Goal: Transaction & Acquisition: Purchase product/service

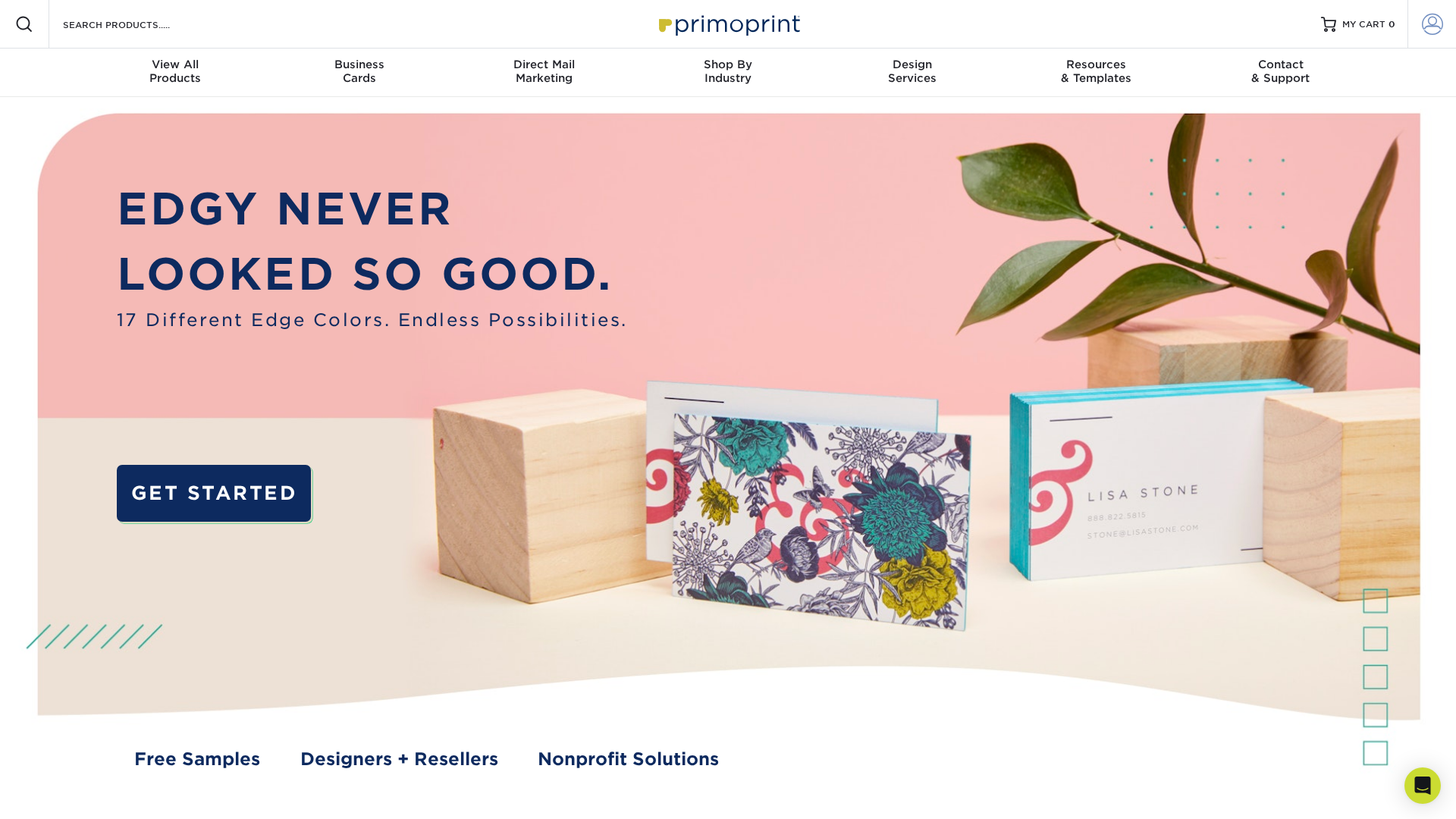
click at [1437, 30] on span at bounding box center [1432, 25] width 21 height 21
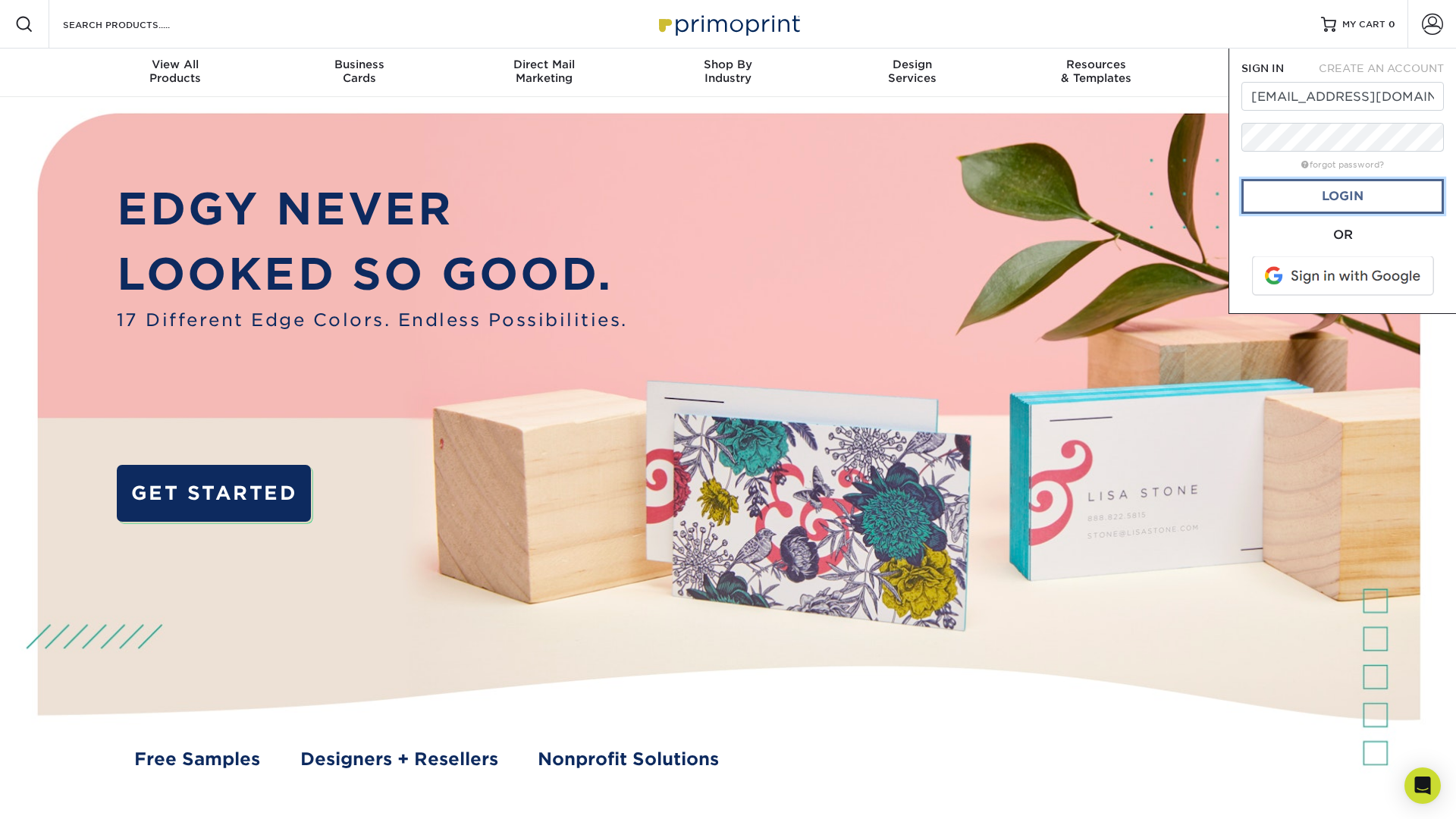
click at [1332, 197] on link "Login" at bounding box center [1343, 196] width 202 height 35
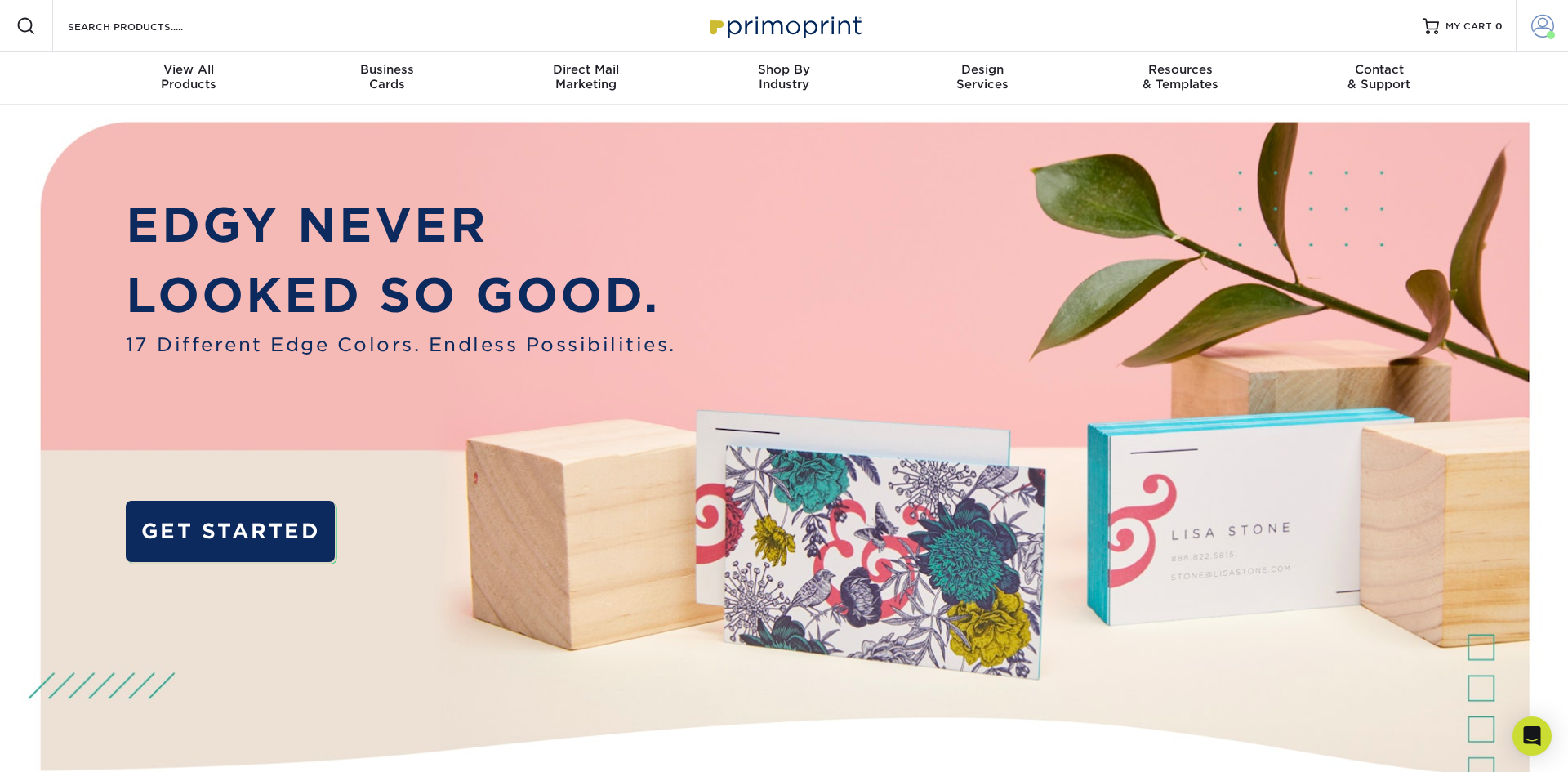
click at [1537, 27] on span at bounding box center [1542, 27] width 23 height 23
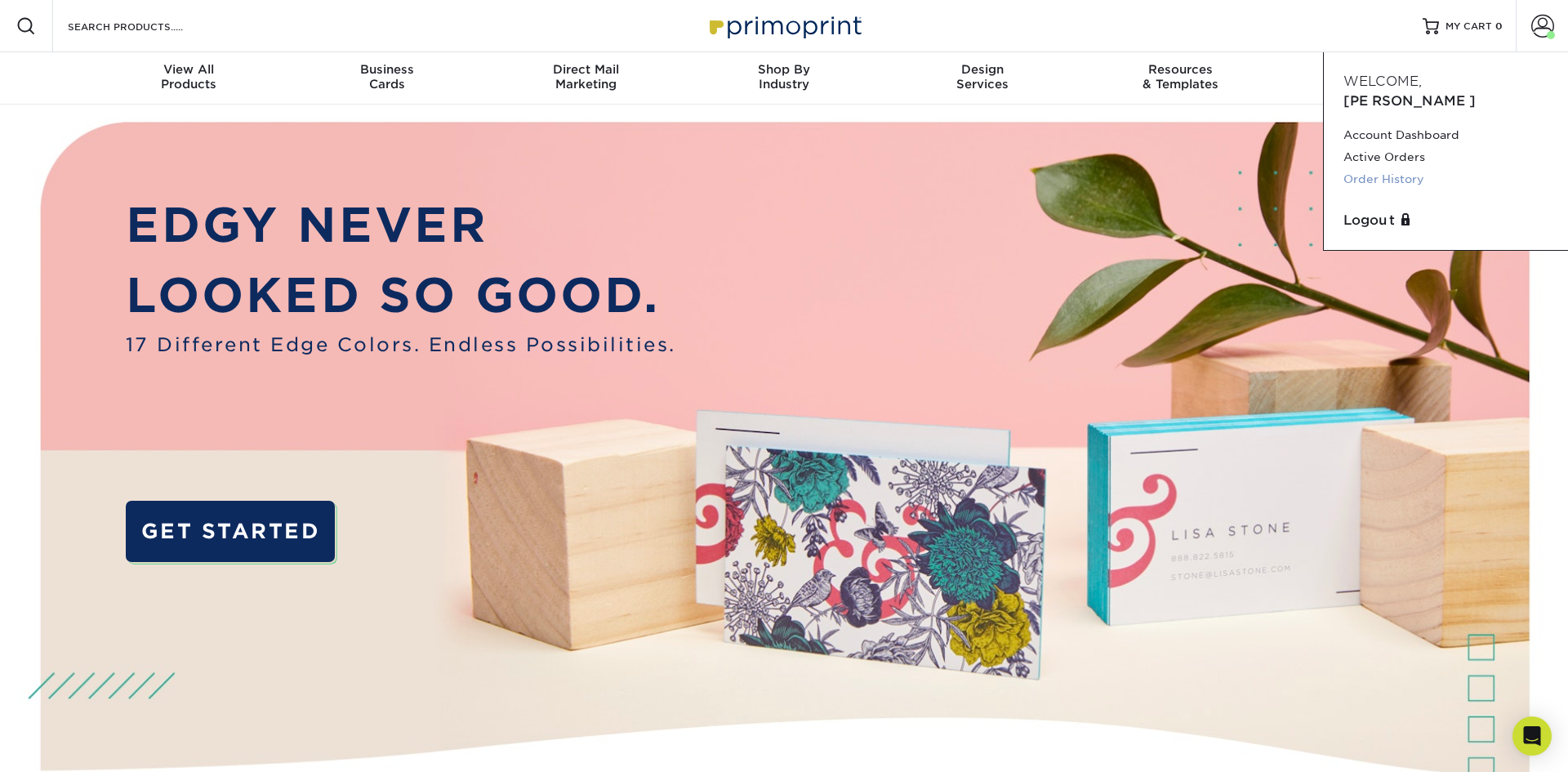
click at [1385, 168] on link "Order History" at bounding box center [1446, 179] width 205 height 22
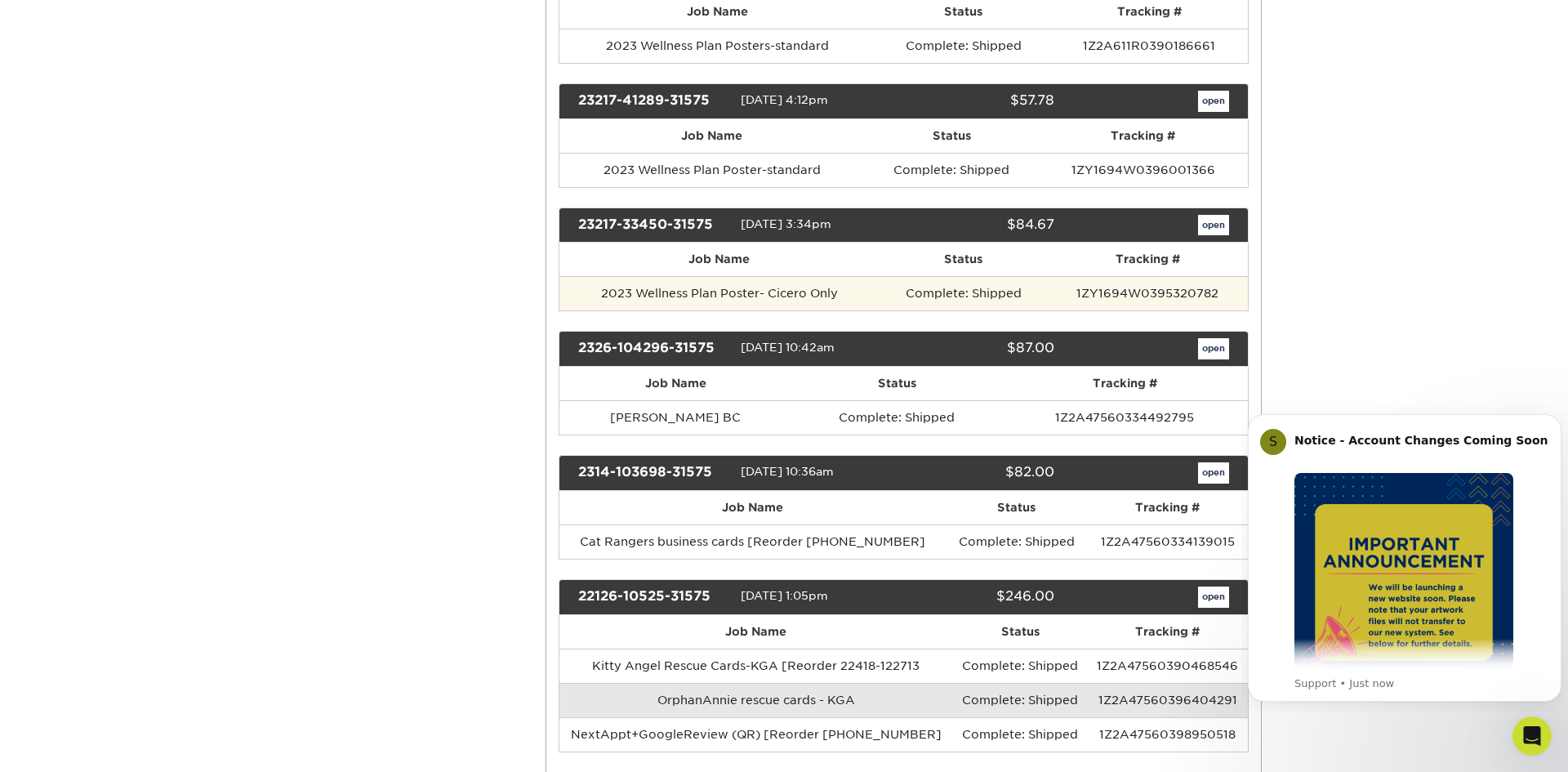
scroll to position [4871, 0]
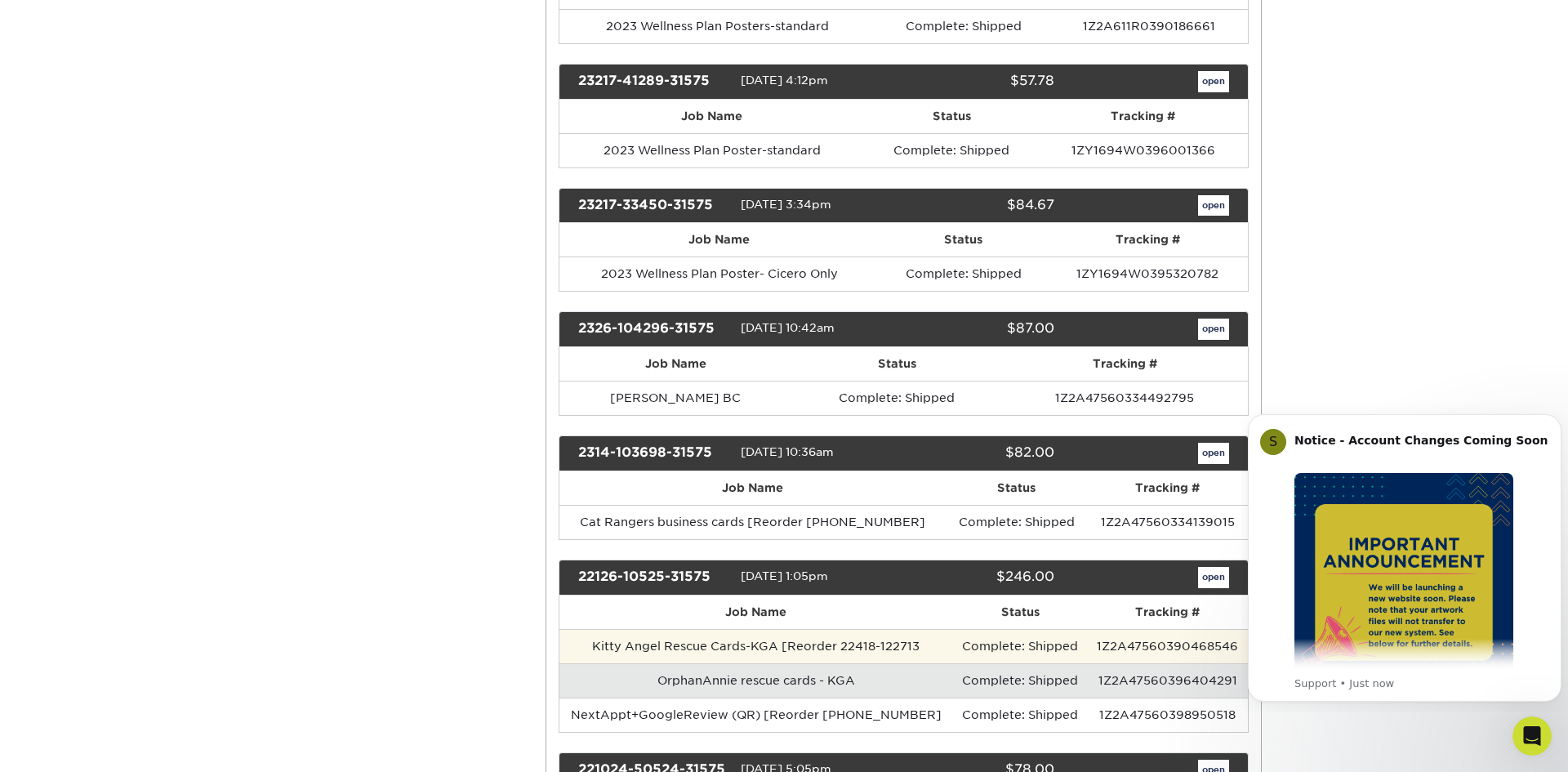
click at [744, 645] on td "Kitty Angel Rescue Cards-KGA [Reorder 22418-122713" at bounding box center [756, 646] width 394 height 35
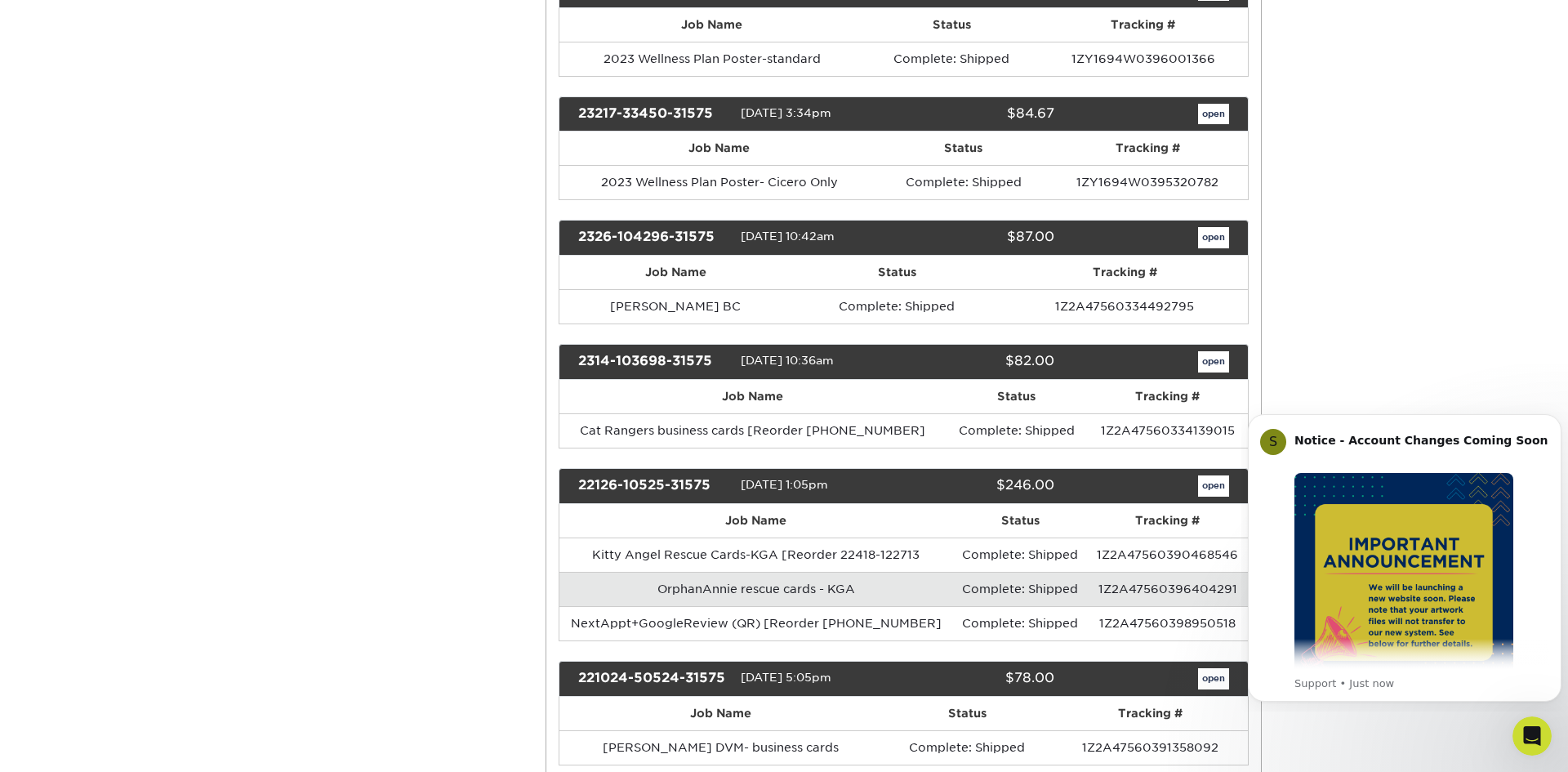
scroll to position [4989, 0]
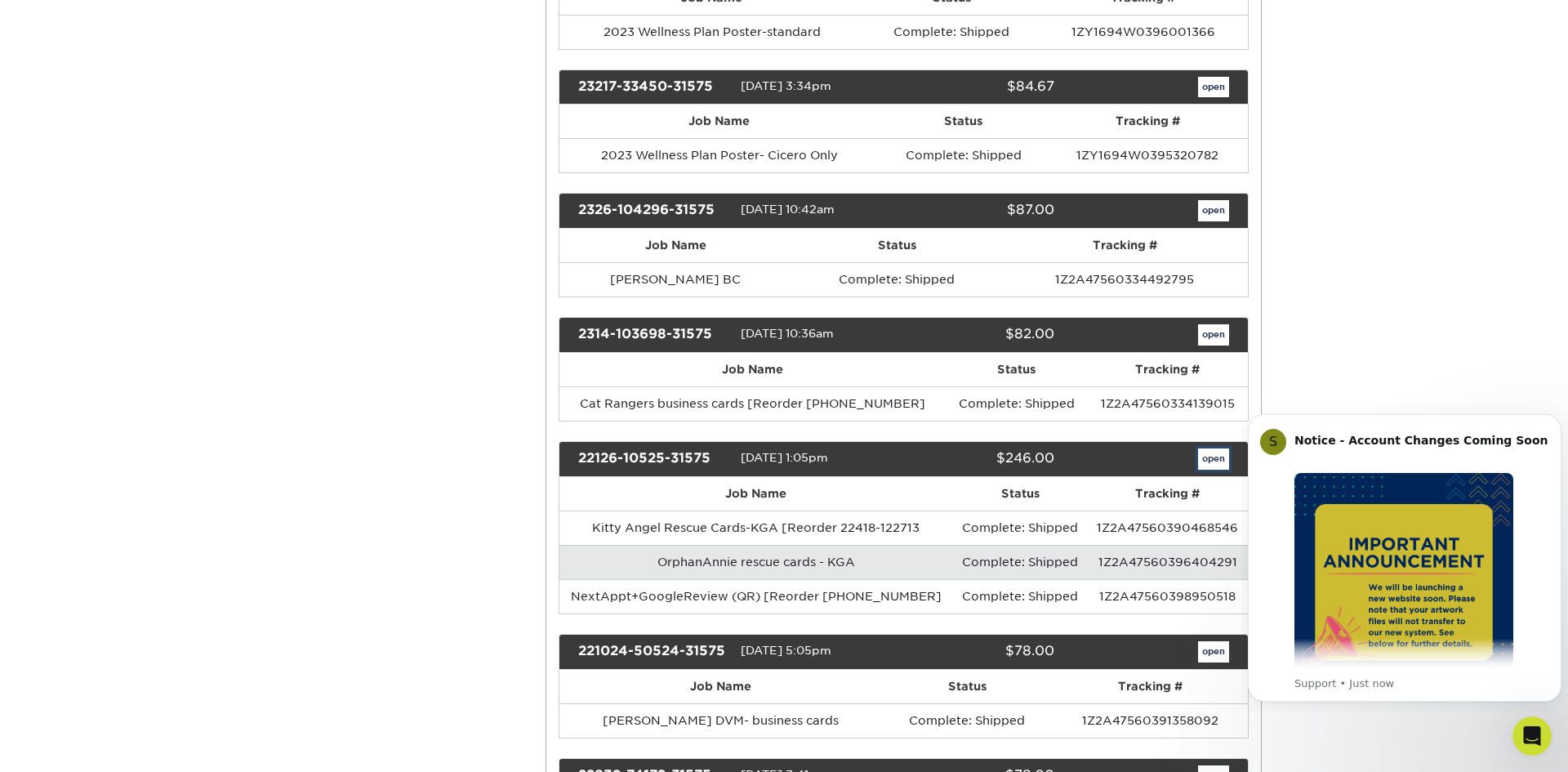
click at [1211, 459] on link "open" at bounding box center [1213, 459] width 31 height 21
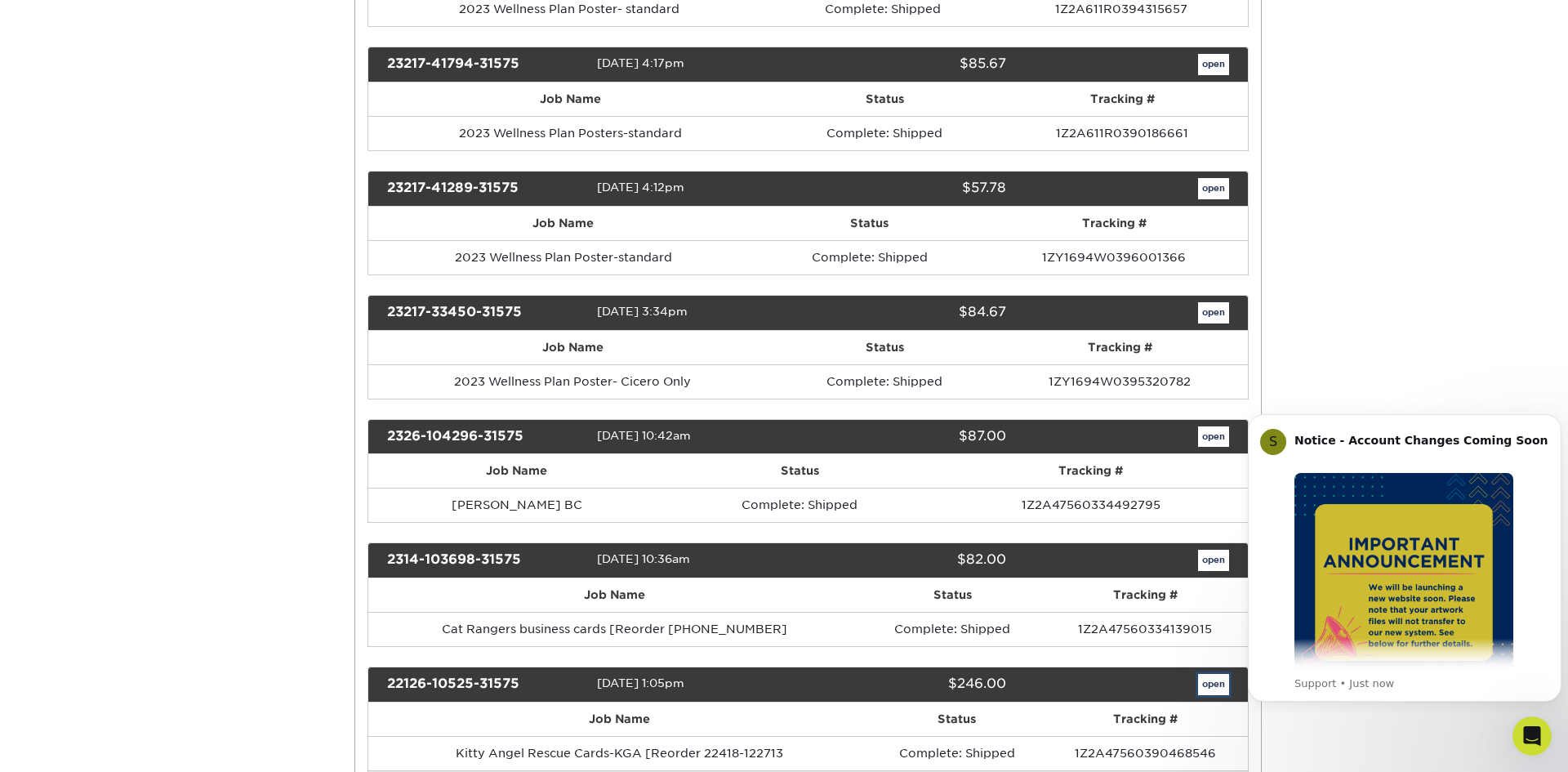
scroll to position [0, 0]
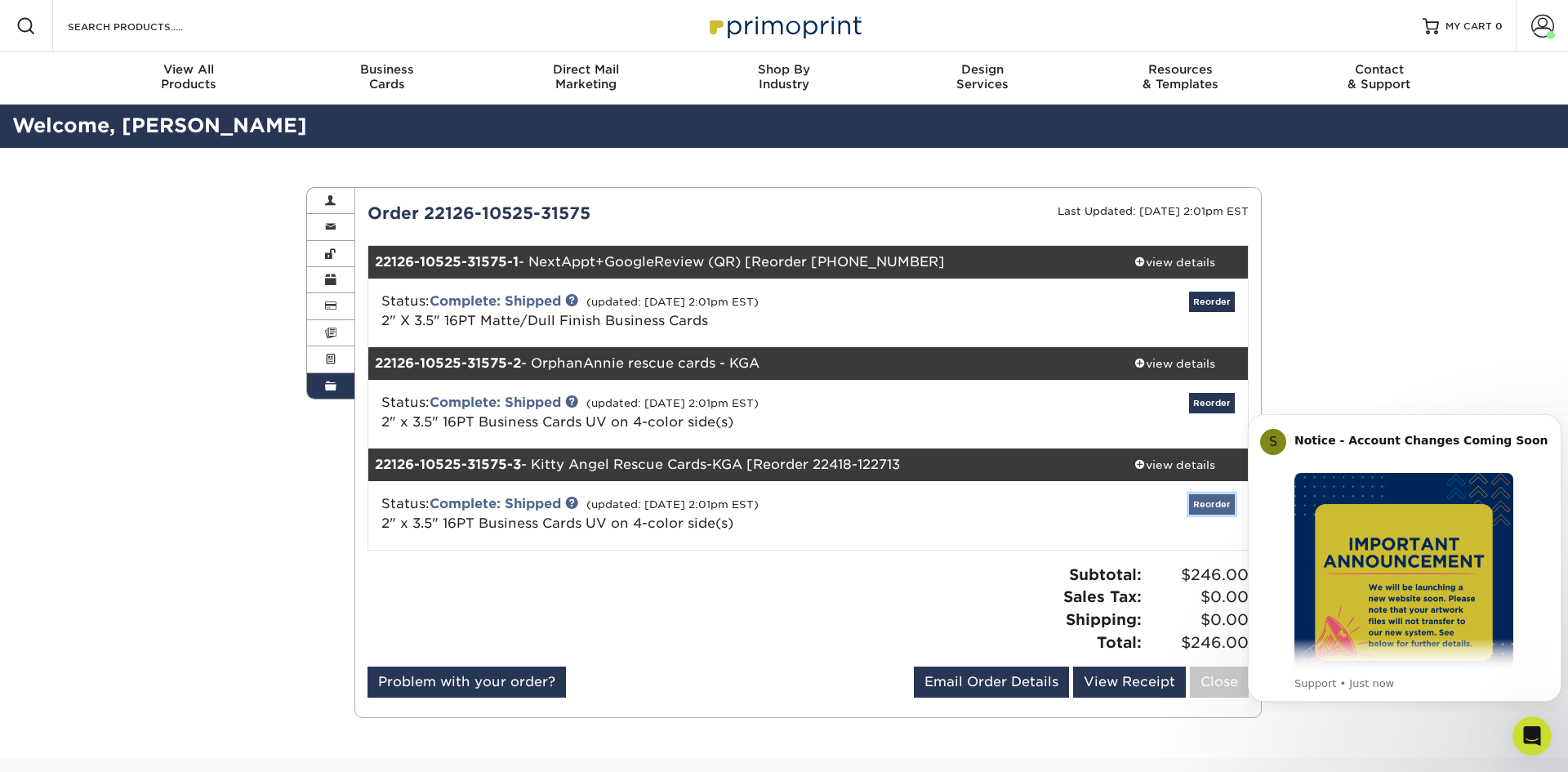
click at [1217, 500] on link "Reorder" at bounding box center [1212, 504] width 46 height 20
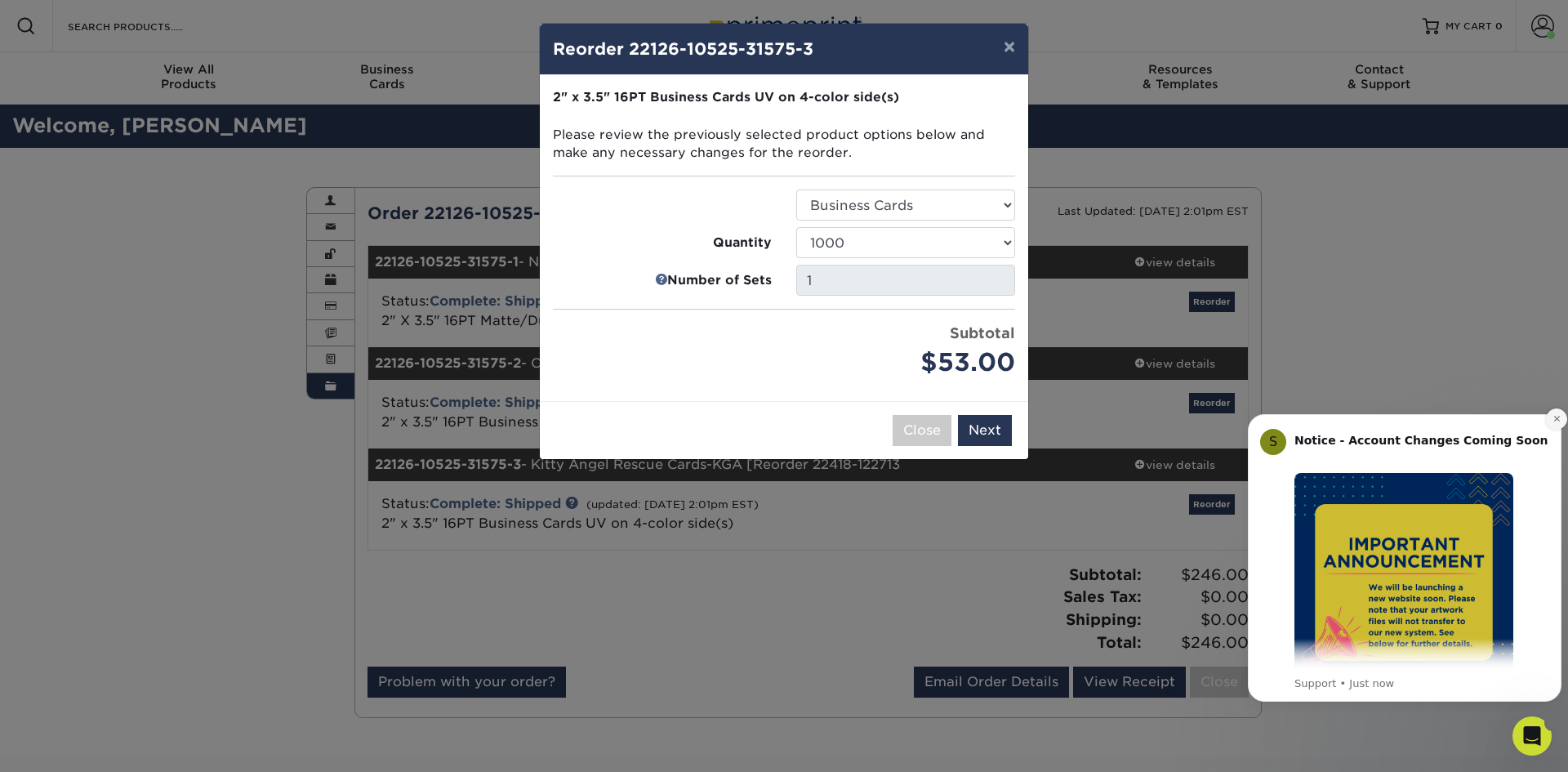
drag, startPoint x: 1558, startPoint y: 418, endPoint x: 2806, endPoint y: 818, distance: 1310.5
click at [1558, 418] on icon "Dismiss notification" at bounding box center [1556, 419] width 9 height 9
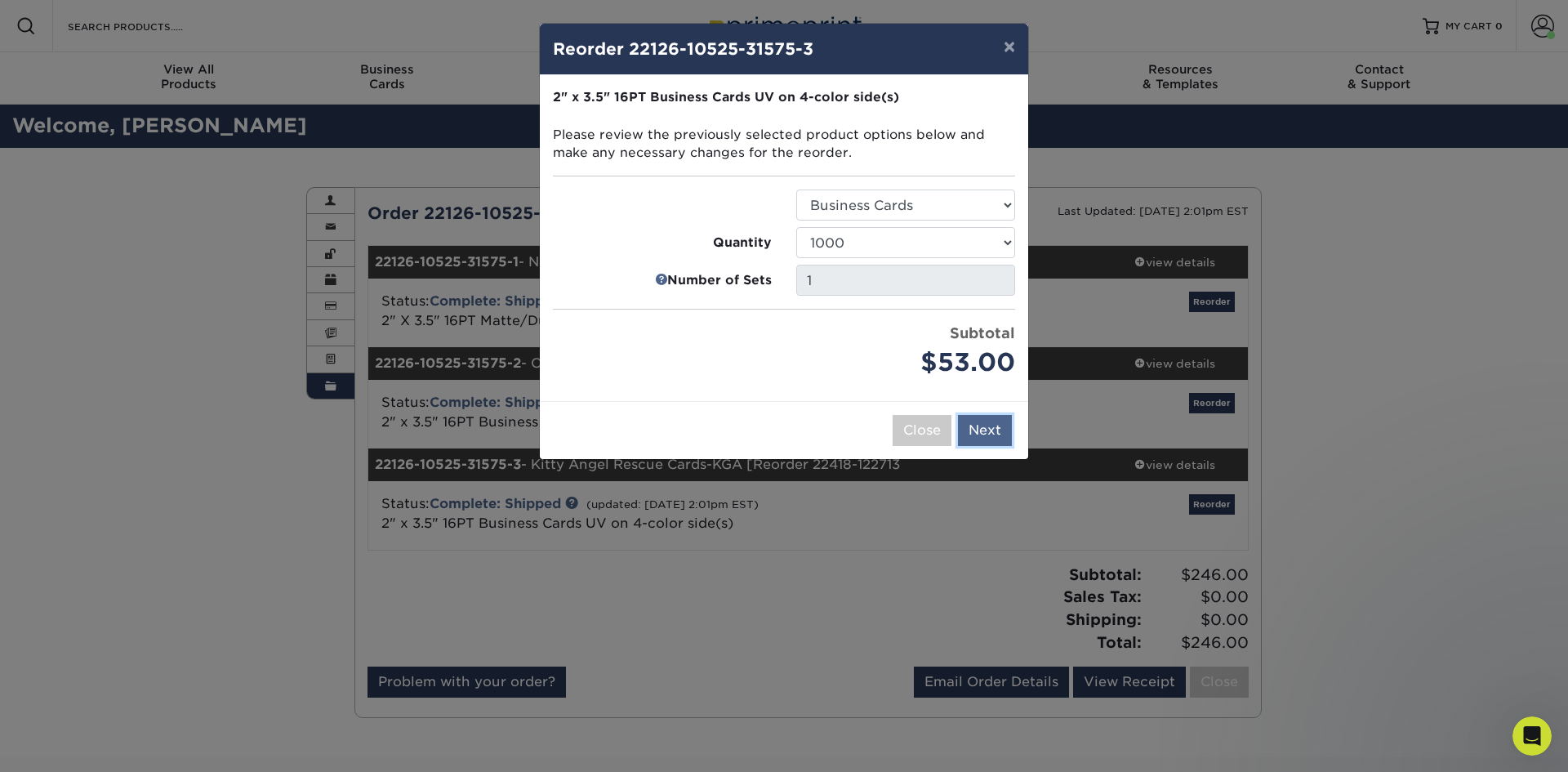
click at [992, 431] on button "Next" at bounding box center [984, 430] width 54 height 31
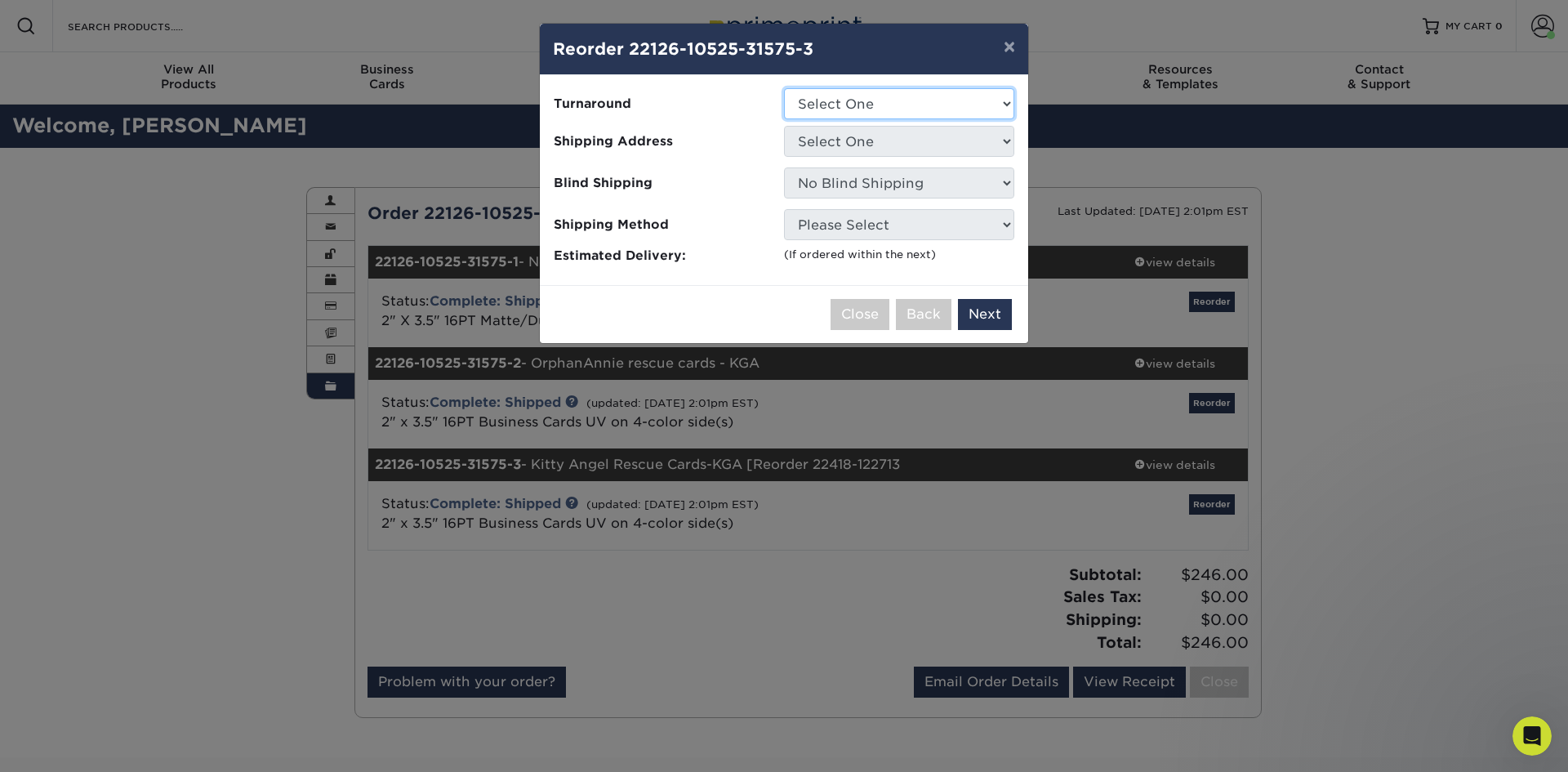
click at [1004, 104] on select "Select One 2-4 Business Days 2 Day Next Business Day" at bounding box center [899, 104] width 230 height 31
select select "9c602146-adca-468a-95c7-7697090690c2"
click at [784, 89] on select "Select One 2-4 Business Days 2 Day Next Business Day" at bounding box center [899, 104] width 230 height 31
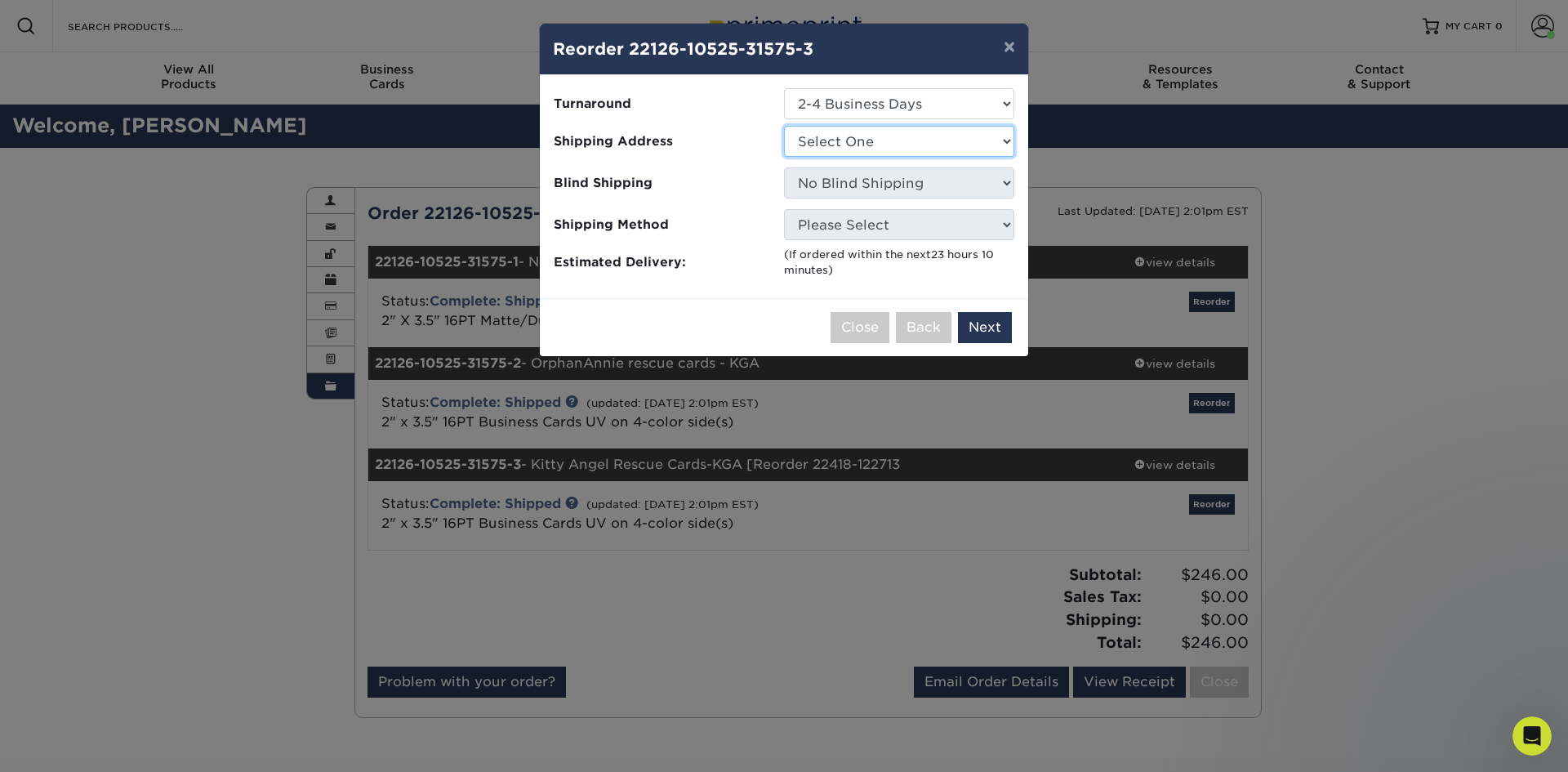
click at [1005, 142] on select "Select One Jenny Kopacz Kate Meads, CMO Luke Flood Total Veterinary Care CICERO…" at bounding box center [899, 141] width 230 height 31
select select "181083"
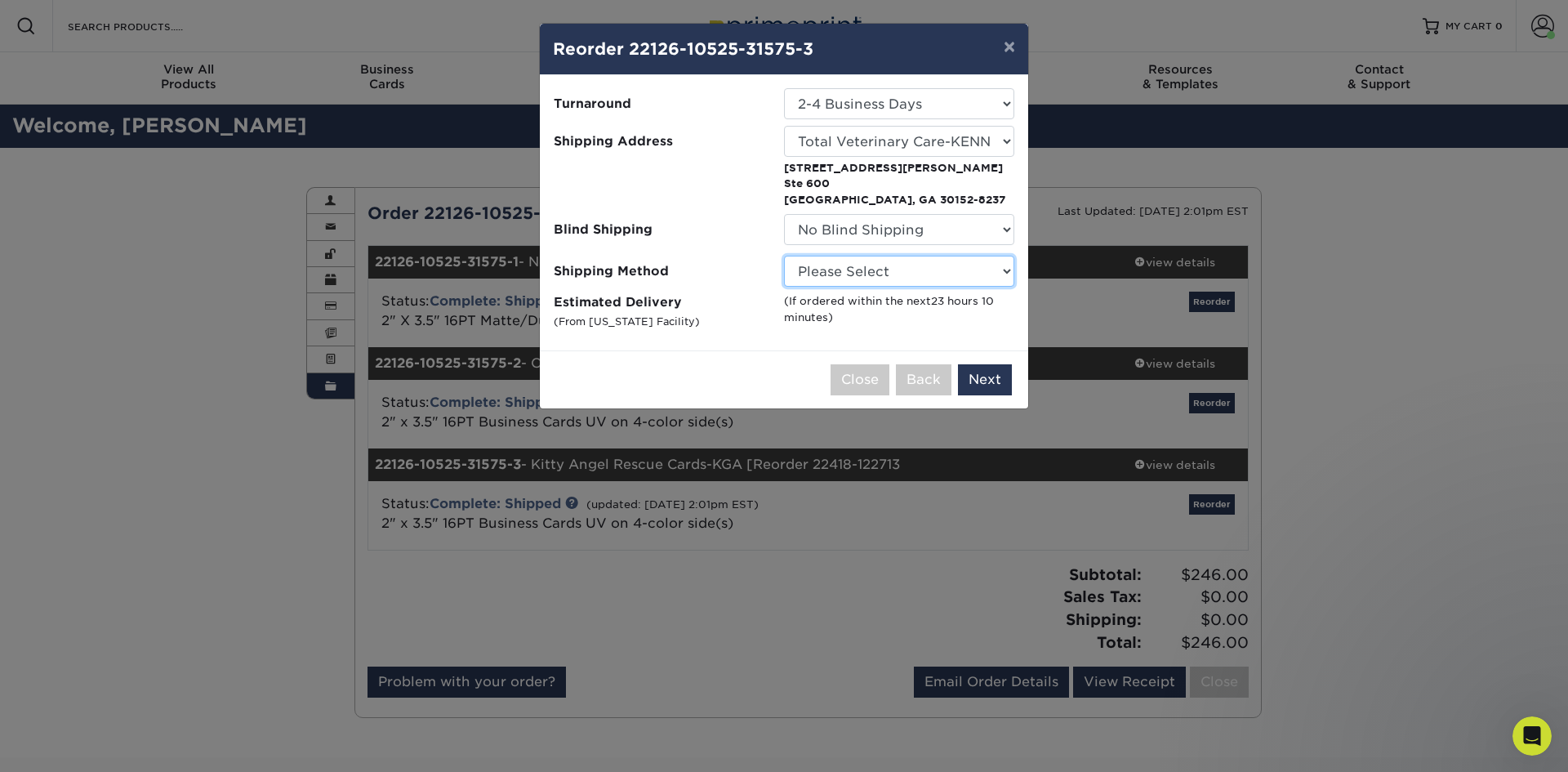
click at [999, 270] on select "Please Select Ground Shipping (+$8.96) 3 Day Shipping Service (+$15.58) 2 Day A…" at bounding box center [899, 271] width 230 height 31
click at [1005, 273] on select "Please Select Ground Shipping (+$8.96) 3 Day Shipping Service (+$15.58) 2 Day A…" at bounding box center [899, 271] width 230 height 31
select select "03"
click at [784, 256] on select "Please Select Ground Shipping (+$8.96) 3 Day Shipping Service (+$15.58) 2 Day A…" at bounding box center [899, 271] width 230 height 31
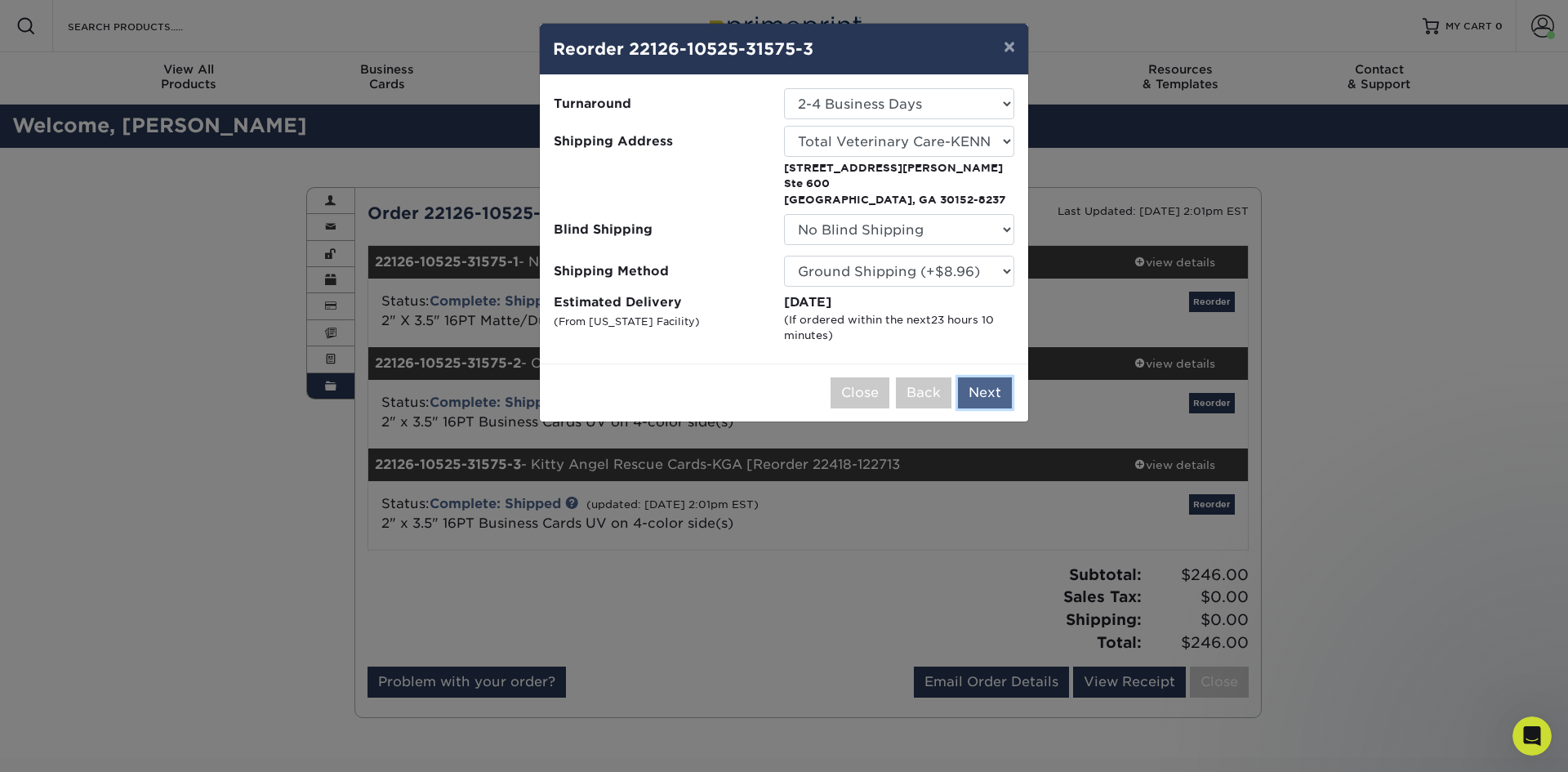
click at [990, 395] on button "Next" at bounding box center [984, 392] width 54 height 31
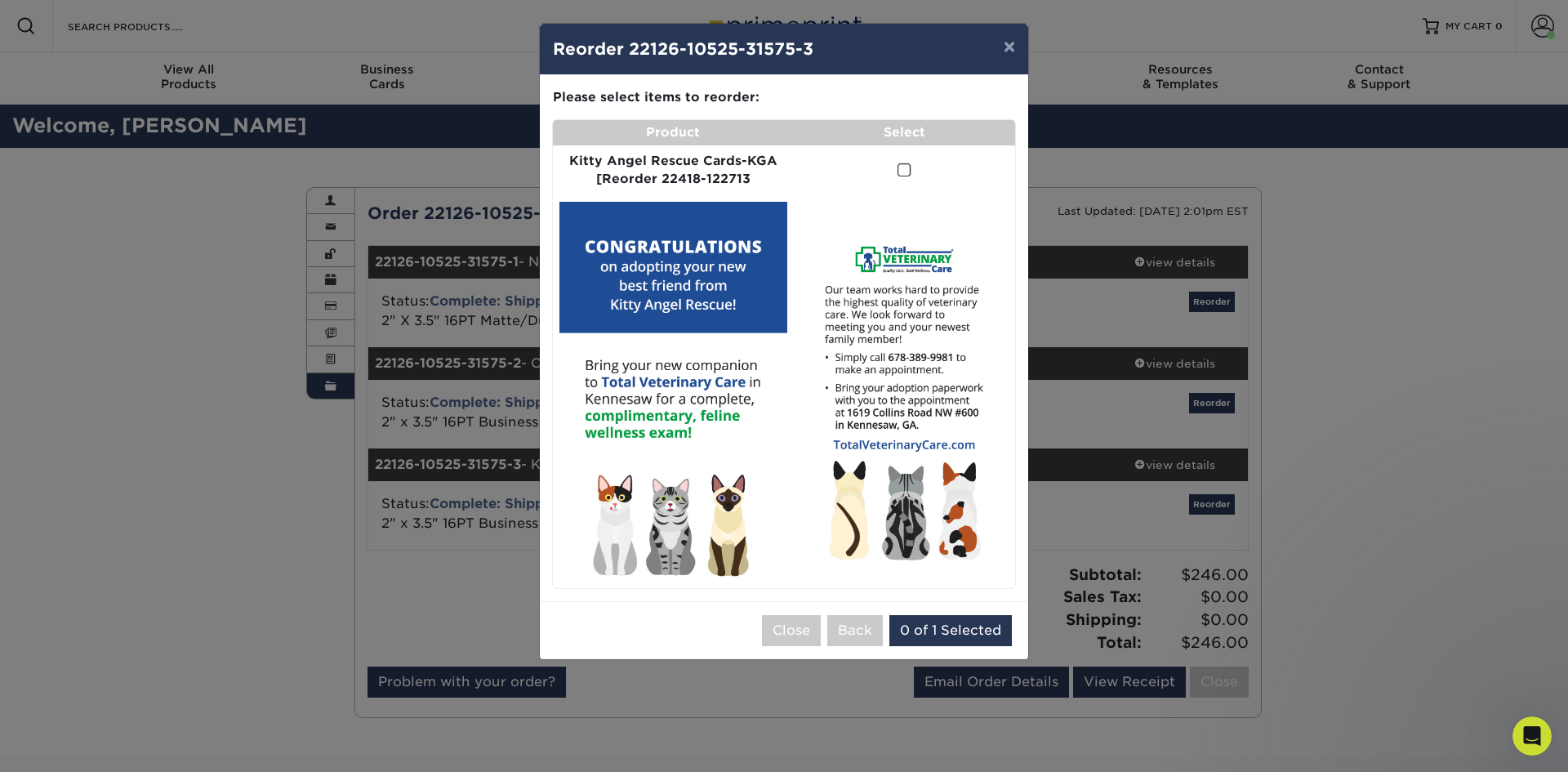
click at [908, 168] on span at bounding box center [904, 171] width 14 height 16
click at [0, 0] on input "checkbox" at bounding box center [0, 0] width 0 height 0
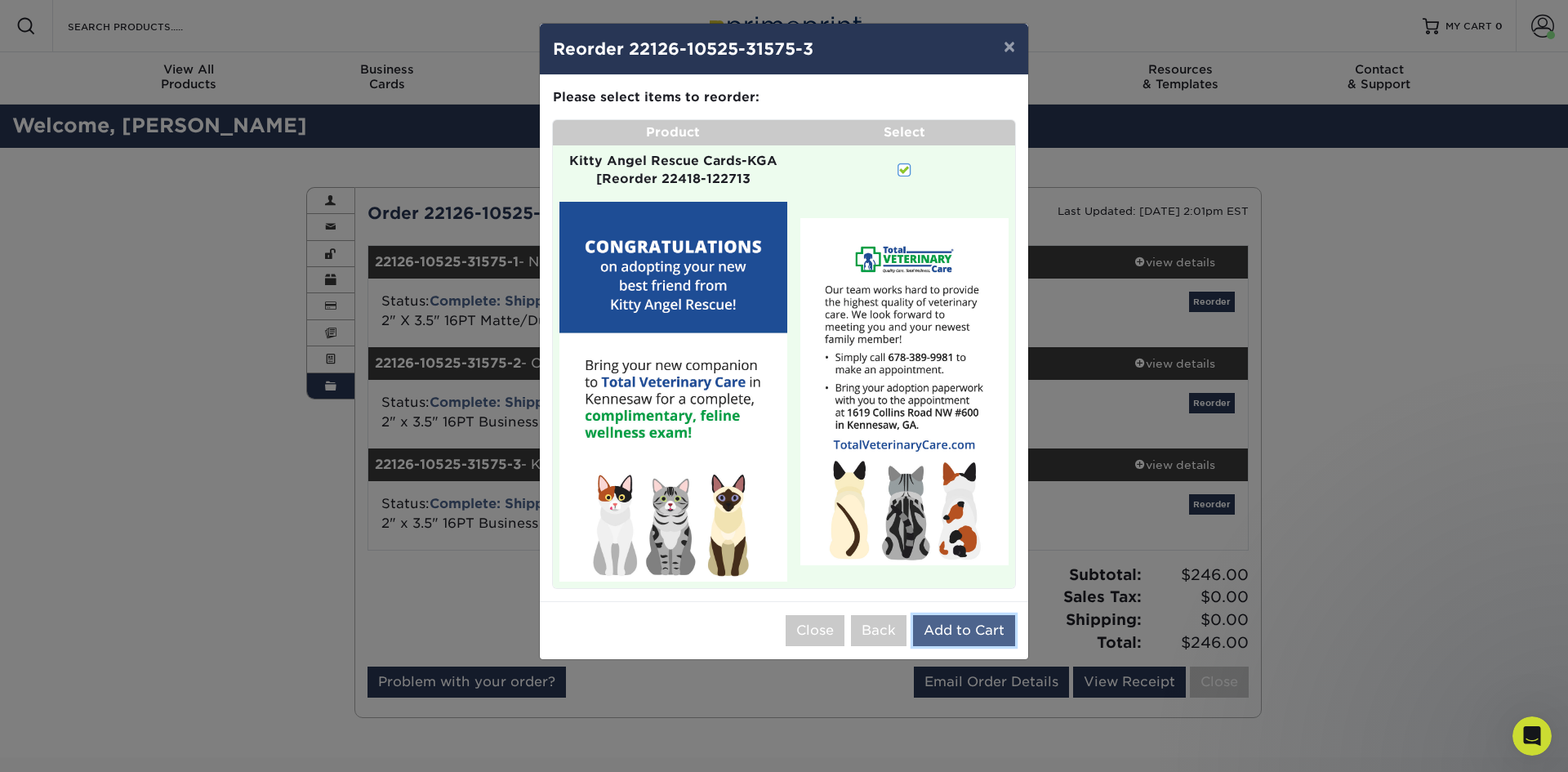
click at [960, 630] on button "Add to Cart" at bounding box center [964, 630] width 102 height 31
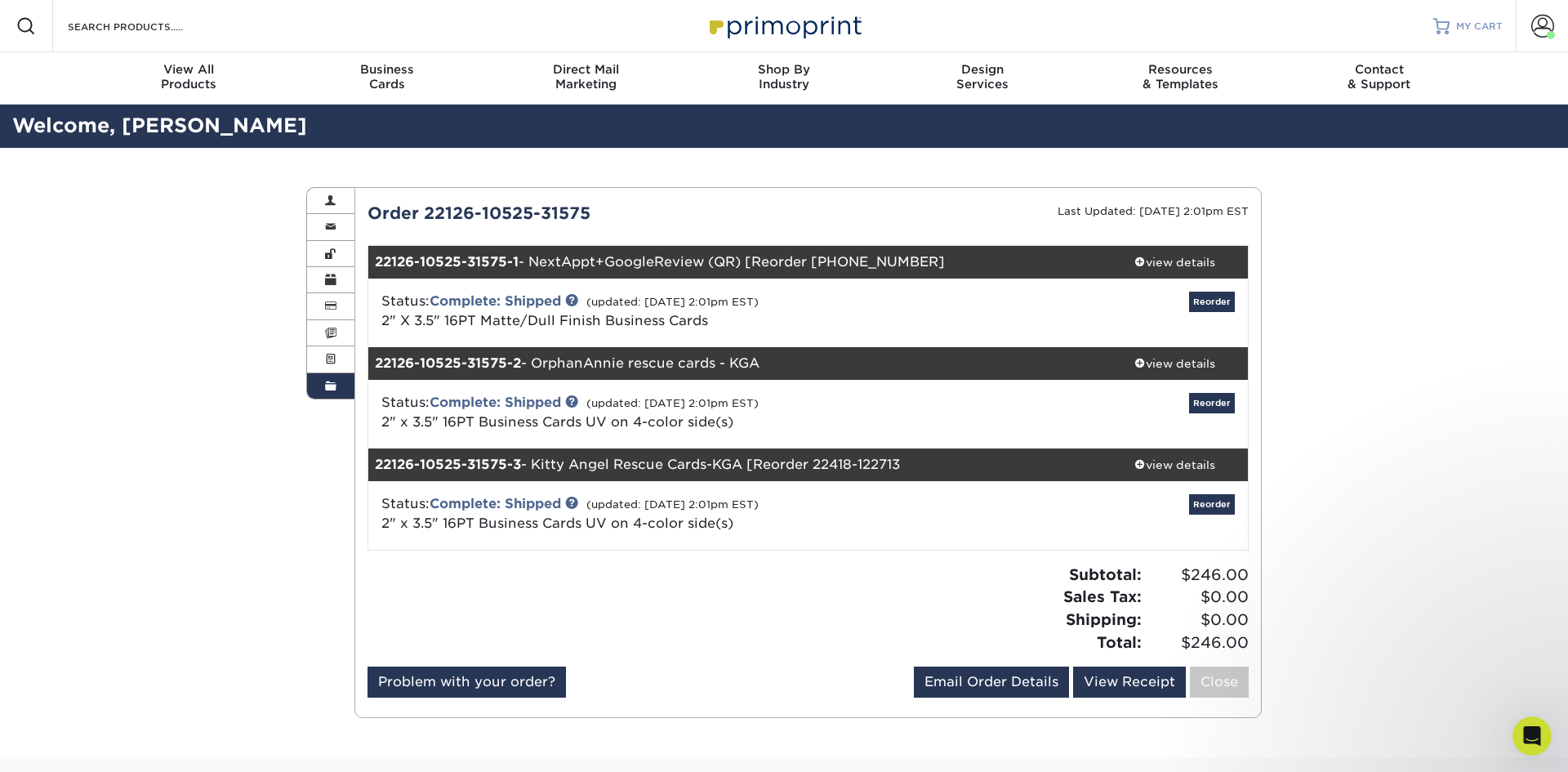
click at [1480, 28] on span "MY CART" at bounding box center [1479, 27] width 47 height 14
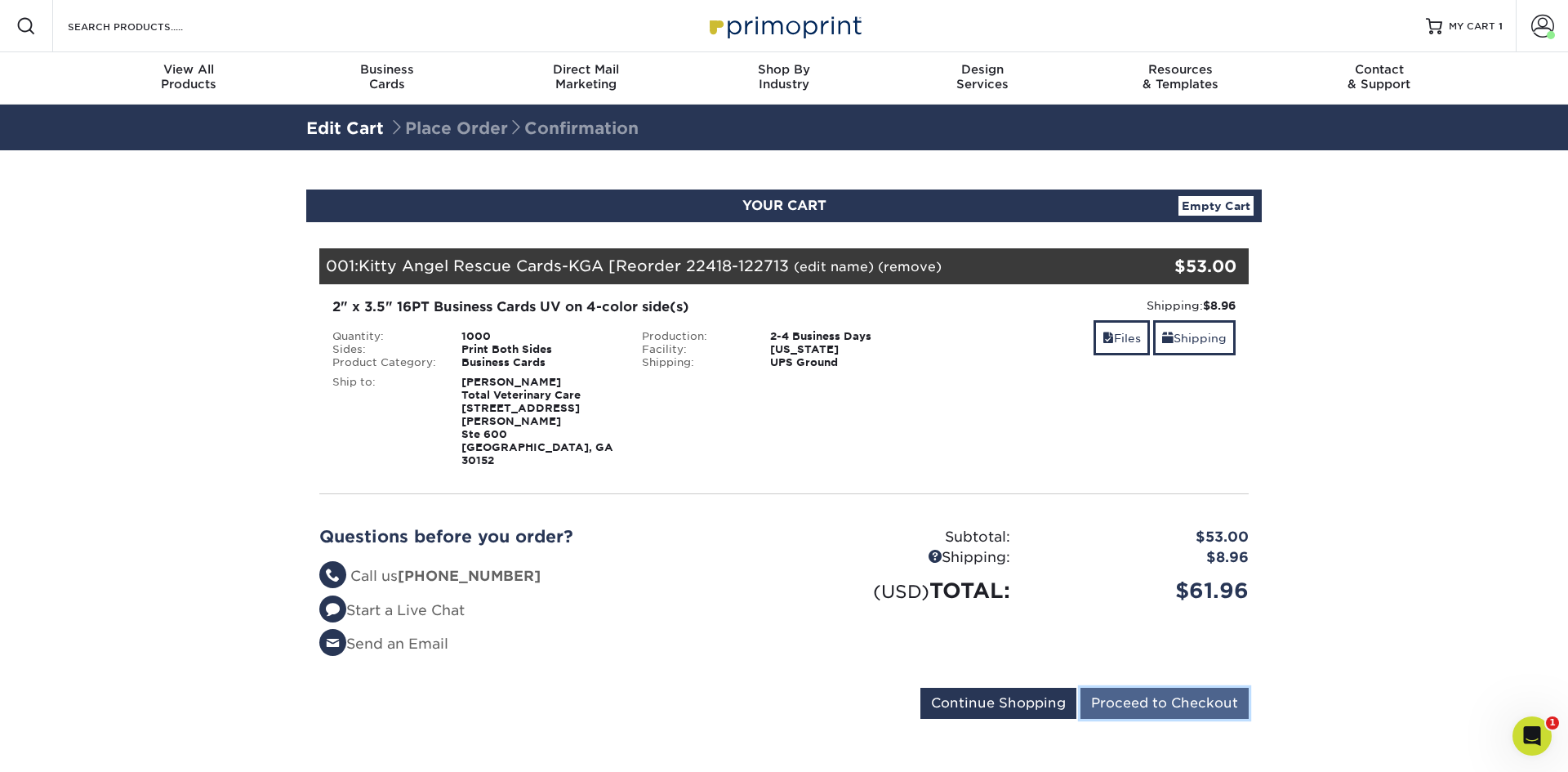
click at [1162, 688] on input "Proceed to Checkout" at bounding box center [1164, 703] width 168 height 31
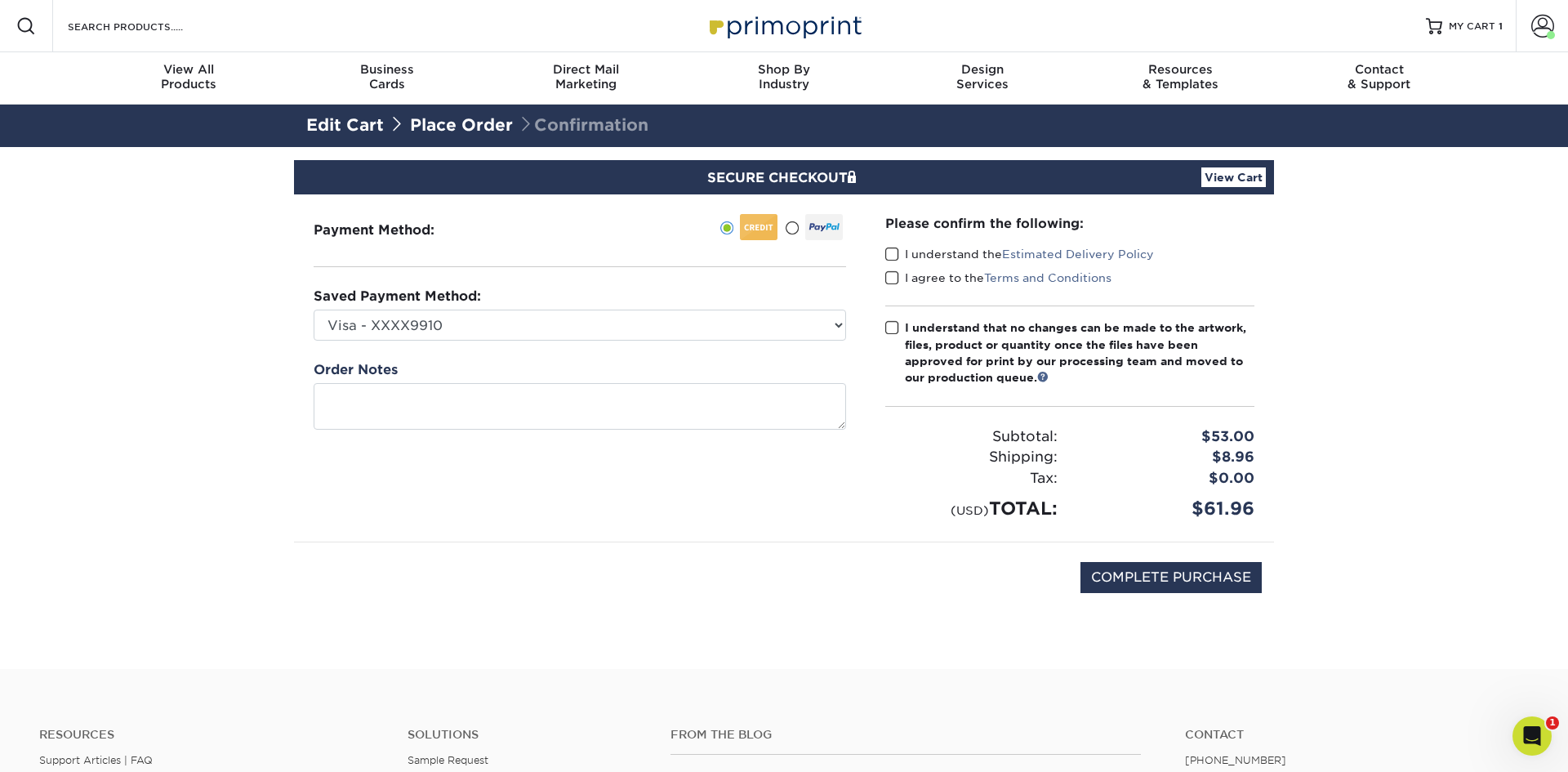
click at [890, 250] on span at bounding box center [892, 255] width 14 height 16
click at [0, 0] on input "I understand the Estimated Delivery Policy" at bounding box center [0, 0] width 0 height 0
click at [891, 276] on span at bounding box center [892, 278] width 14 height 16
click at [0, 0] on input "I agree to the Terms and Conditions" at bounding box center [0, 0] width 0 height 0
click at [891, 321] on span at bounding box center [892, 328] width 14 height 16
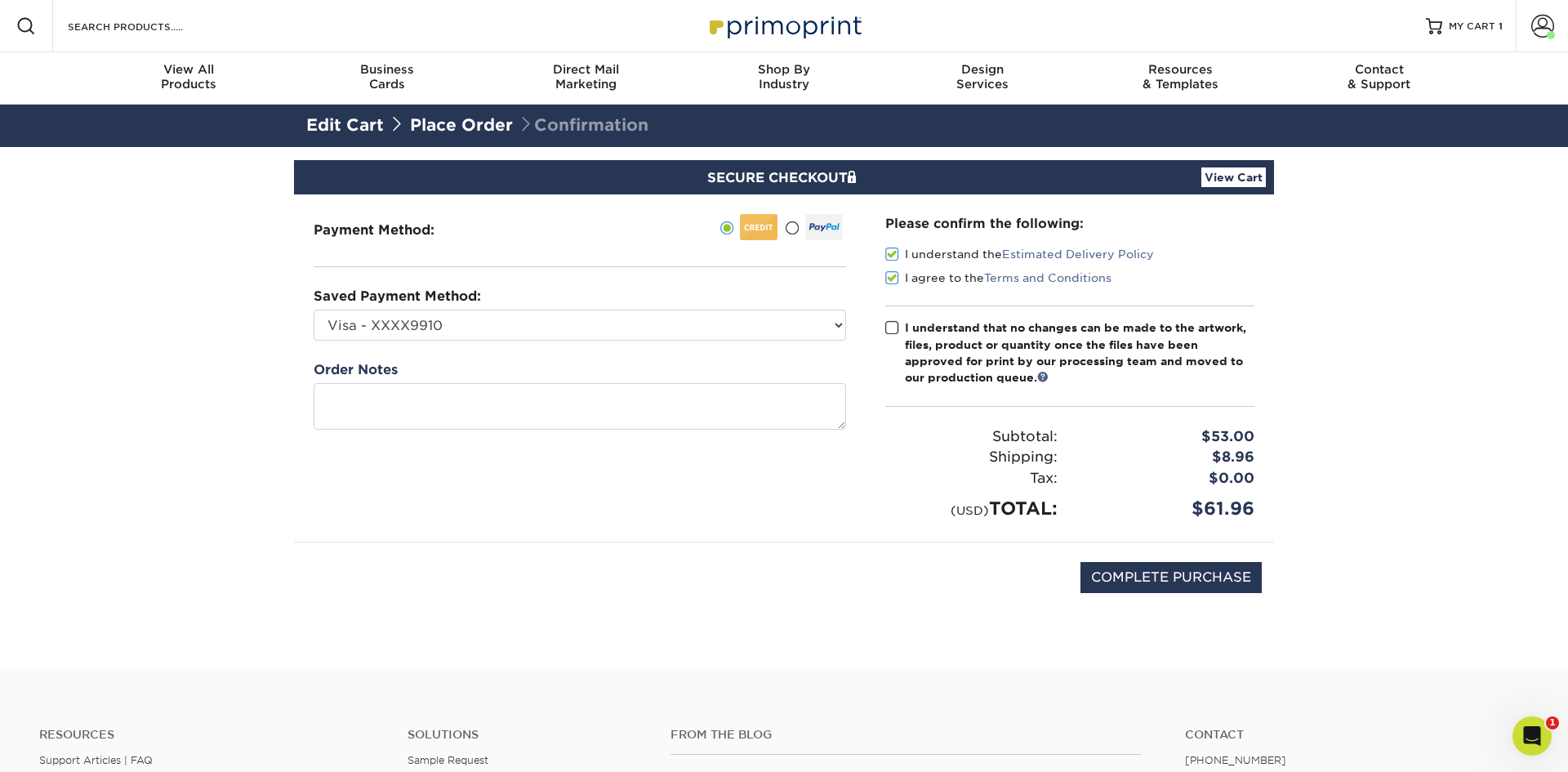
click at [0, 0] on input "I understand that no changes can be made to the artwork, files, product or quan…" at bounding box center [0, 0] width 0 height 0
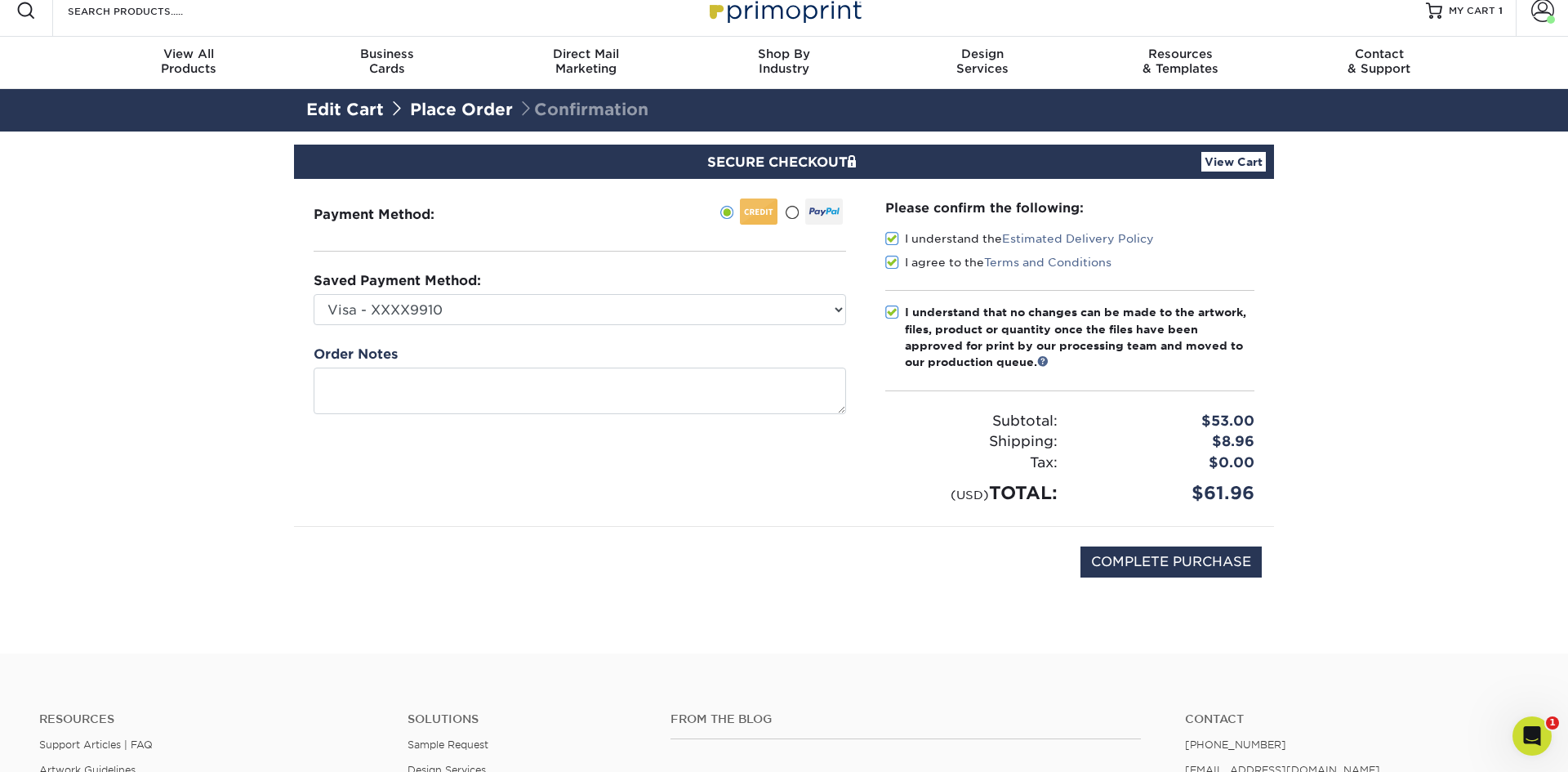
scroll to position [16, 0]
click at [1182, 566] on input "COMPLETE PURCHASE" at bounding box center [1171, 560] width 181 height 31
type input "PROCESSING, PLEASE WAIT..."
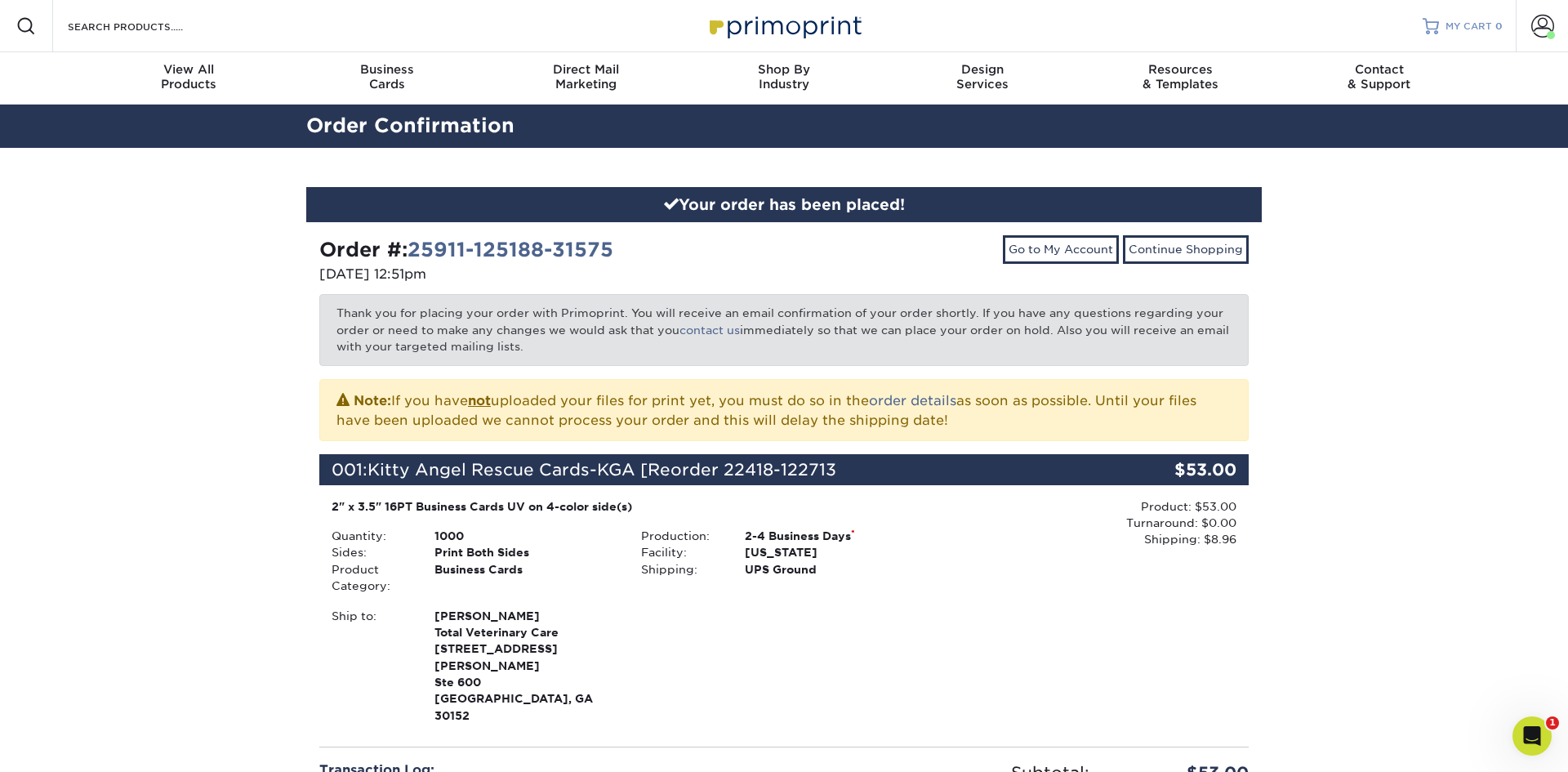
click at [1487, 29] on span "MY CART" at bounding box center [1468, 27] width 47 height 14
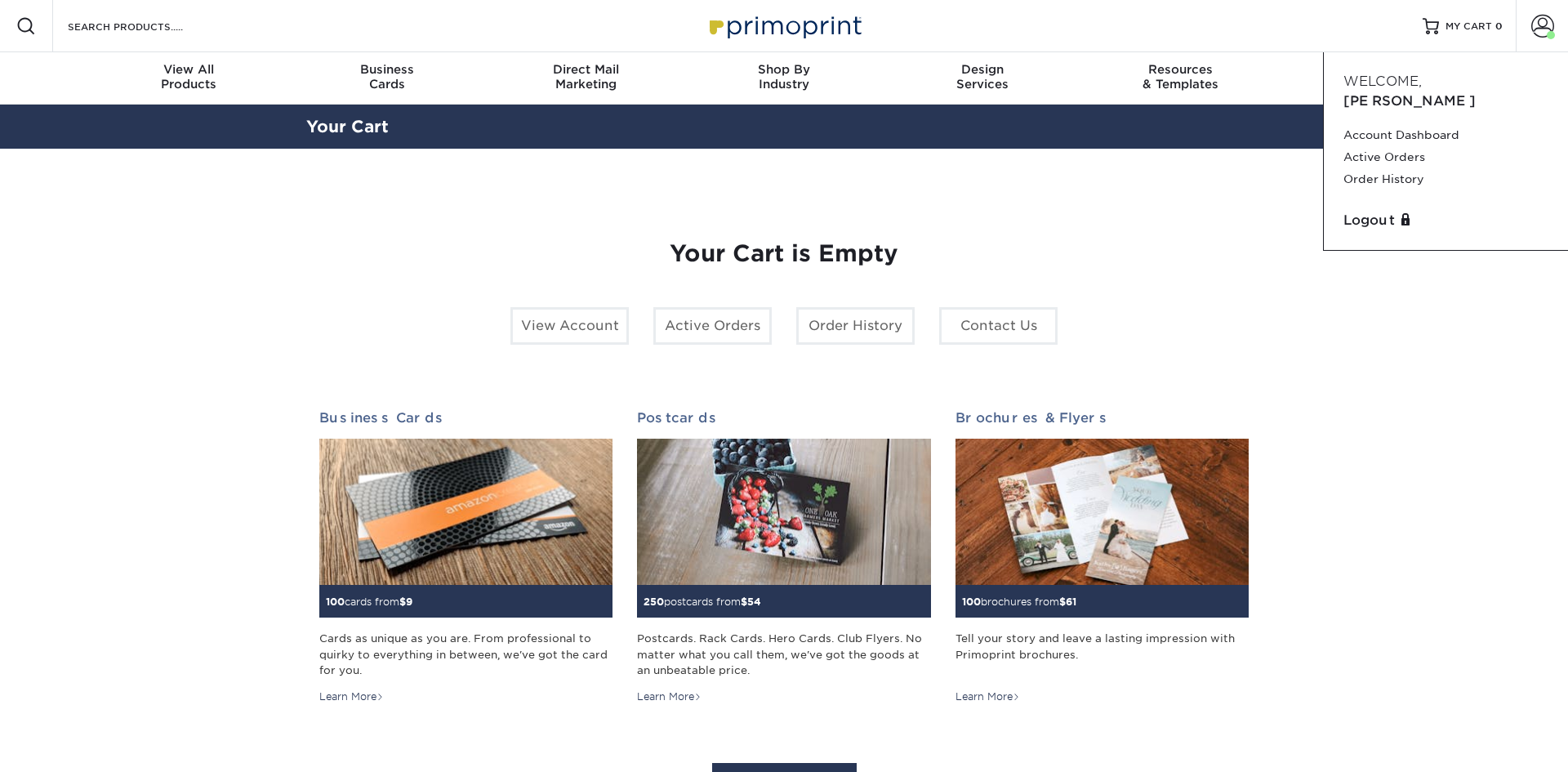
click at [1535, 29] on span at bounding box center [1542, 27] width 23 height 23
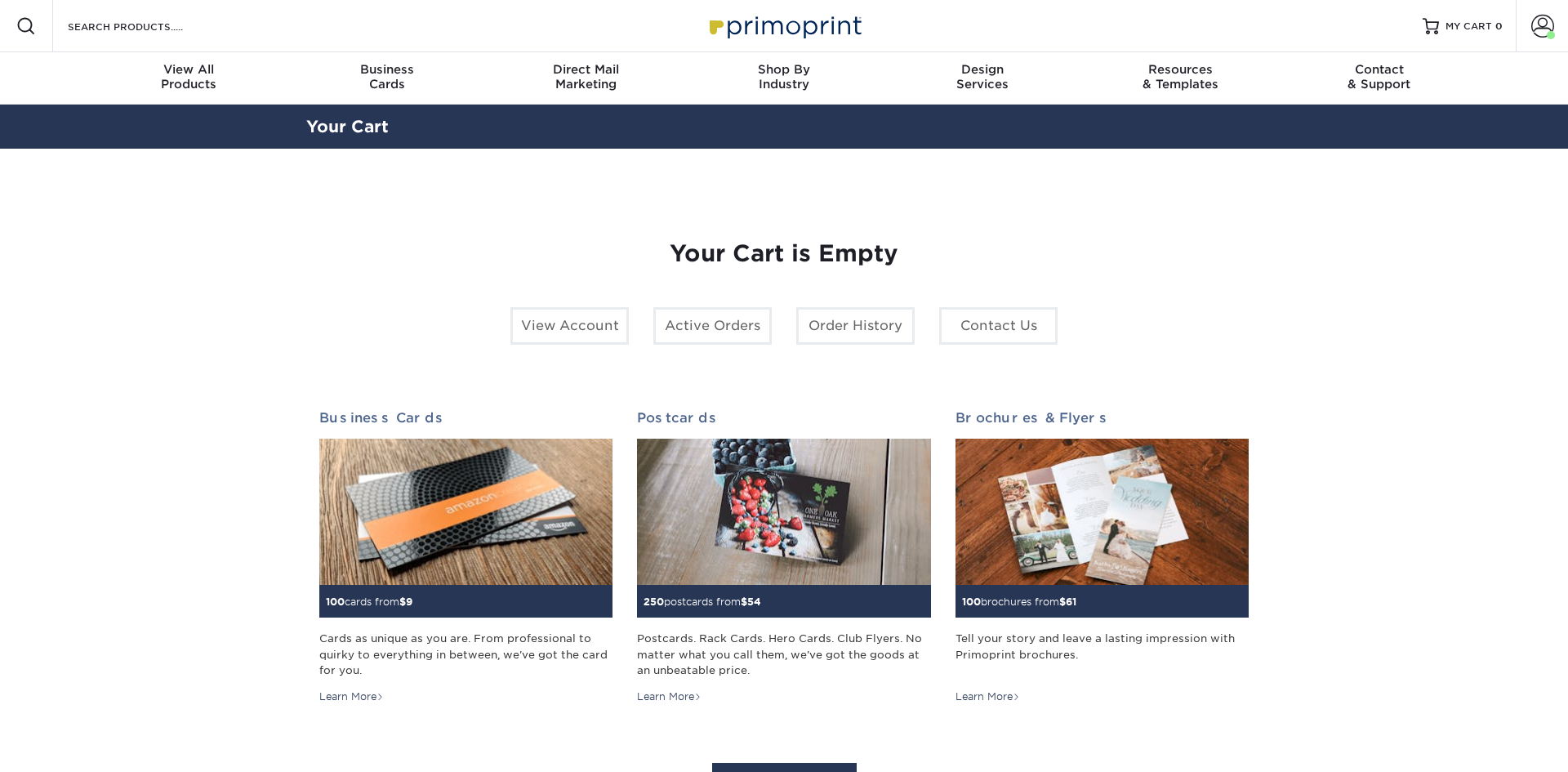
click at [1535, 29] on span at bounding box center [1542, 27] width 23 height 23
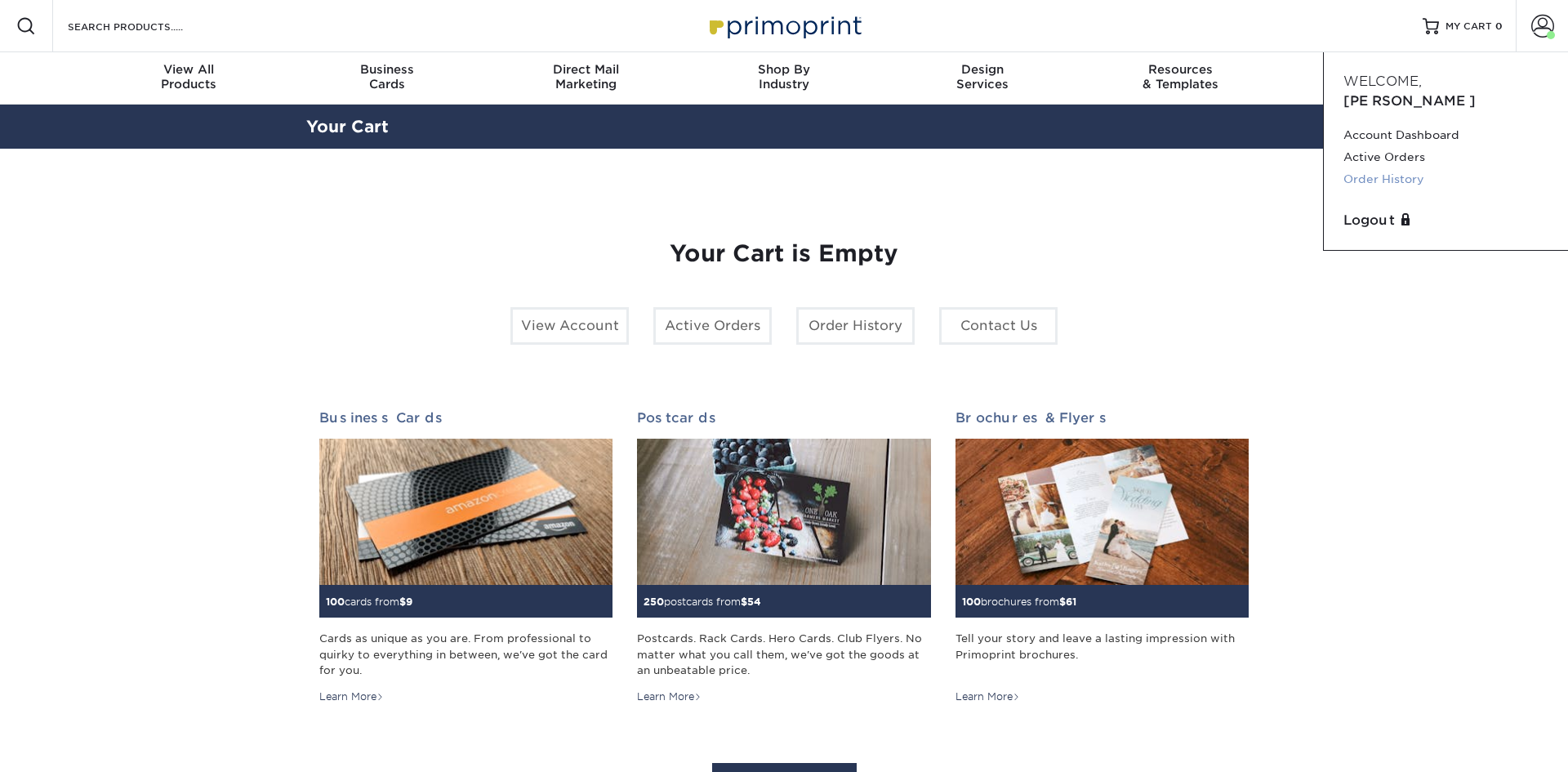
click at [1403, 168] on link "Order History" at bounding box center [1446, 179] width 205 height 22
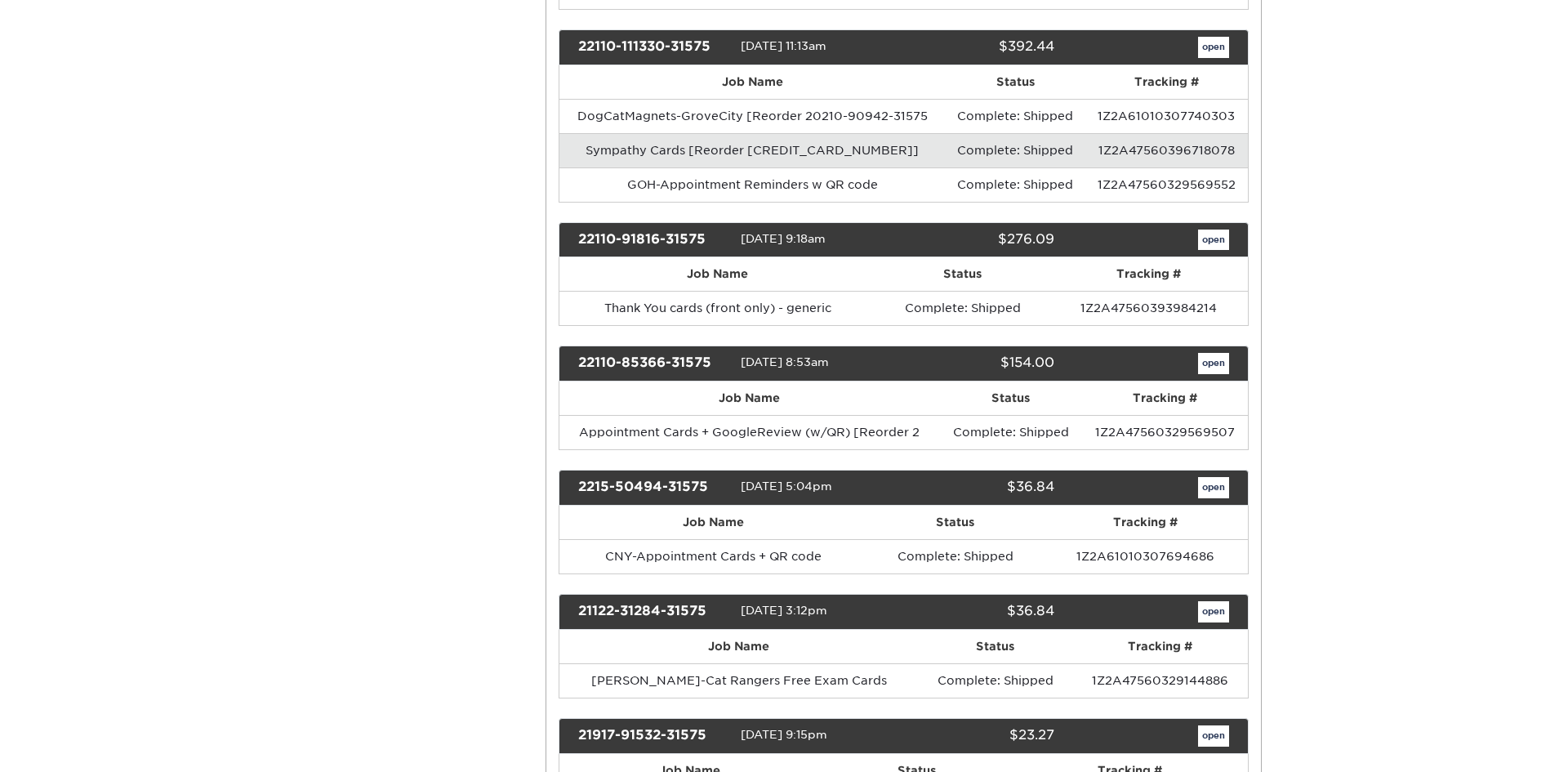
scroll to position [7518, 0]
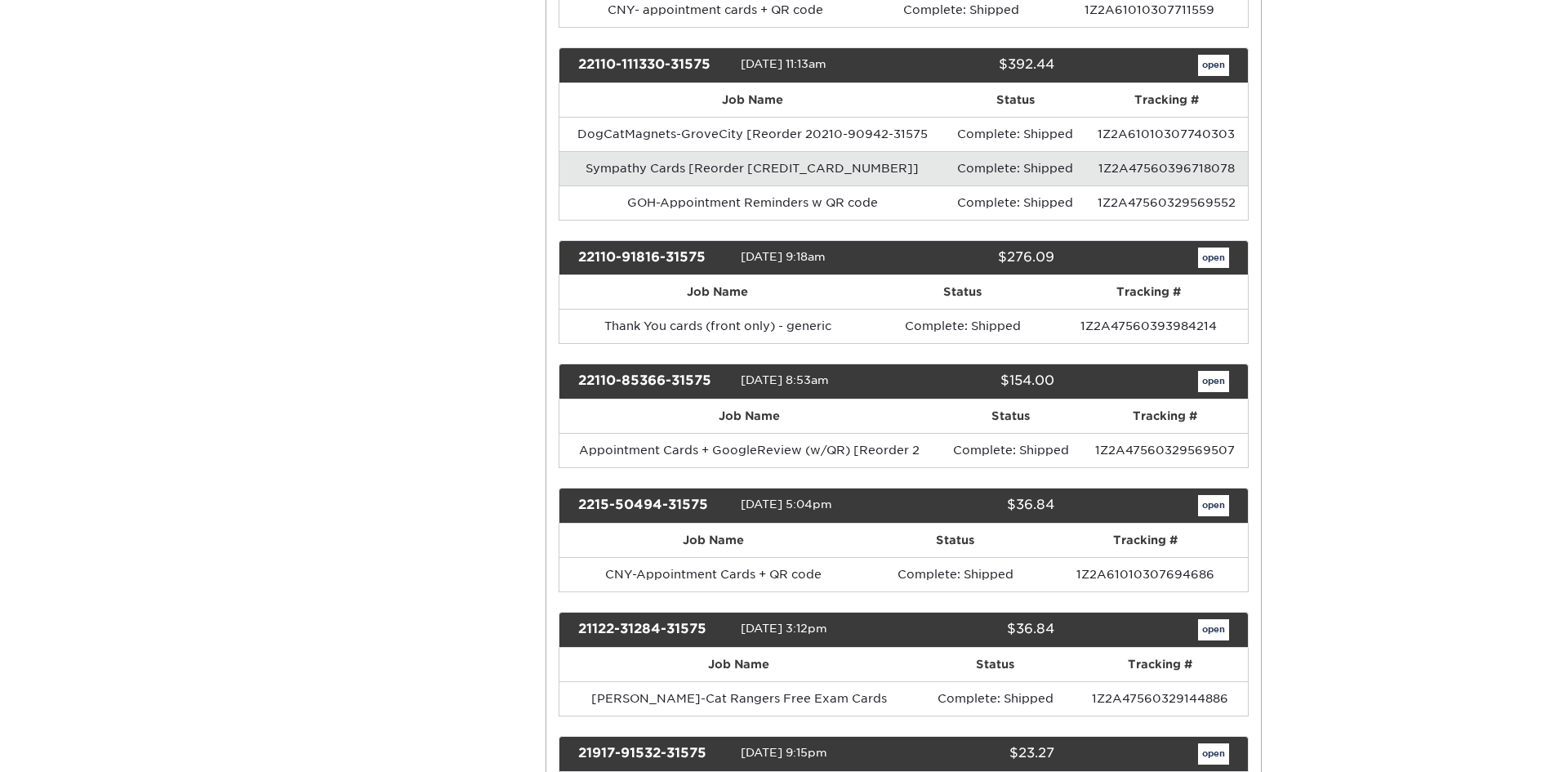
click at [890, 177] on td "Sympathy Cards [Reorder 20522-30576-31575]" at bounding box center [752, 168] width 386 height 35
click at [1224, 68] on link "open" at bounding box center [1213, 66] width 31 height 21
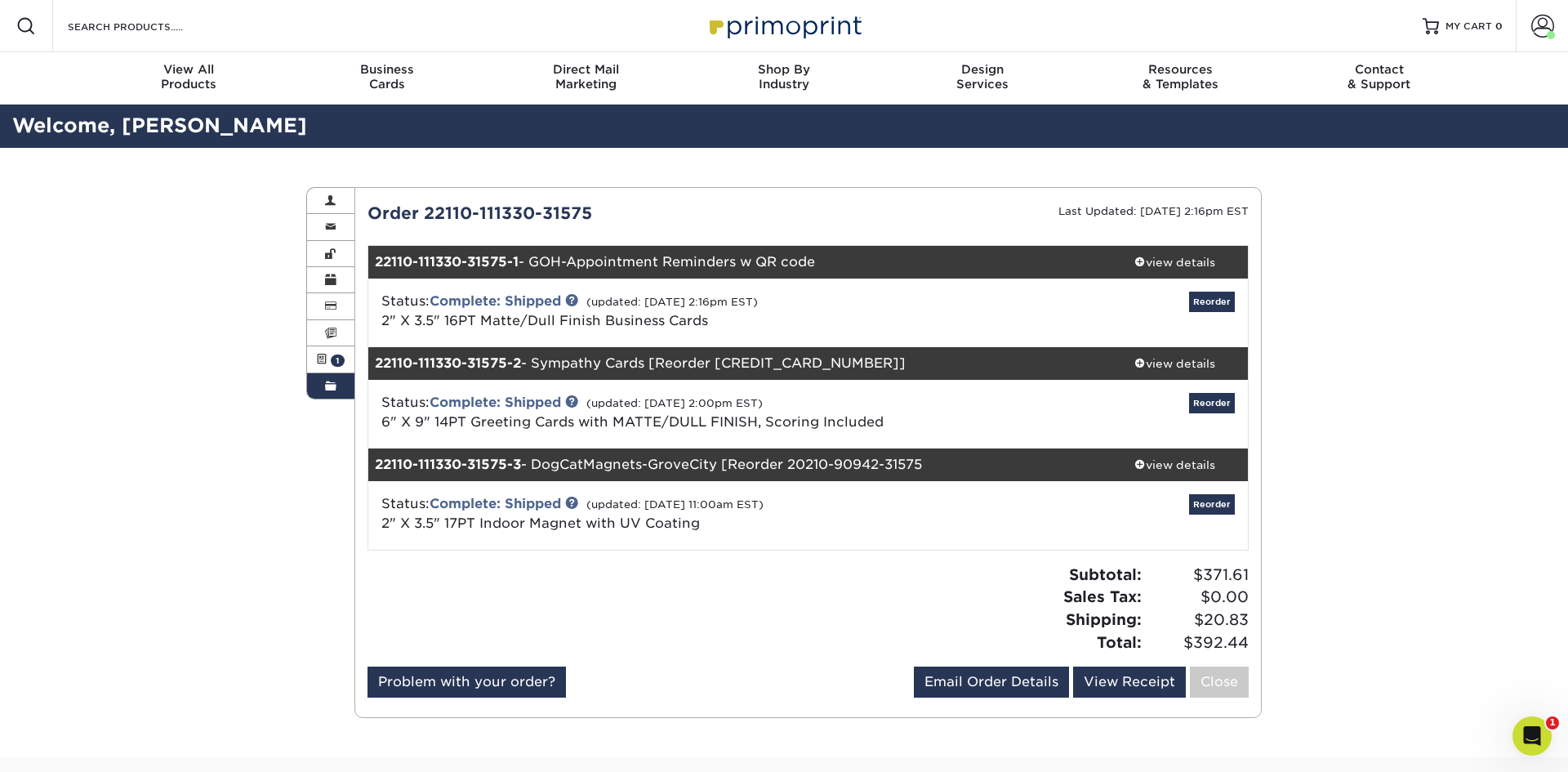
scroll to position [0, 0]
click at [1189, 365] on div "view details" at bounding box center [1174, 363] width 147 height 16
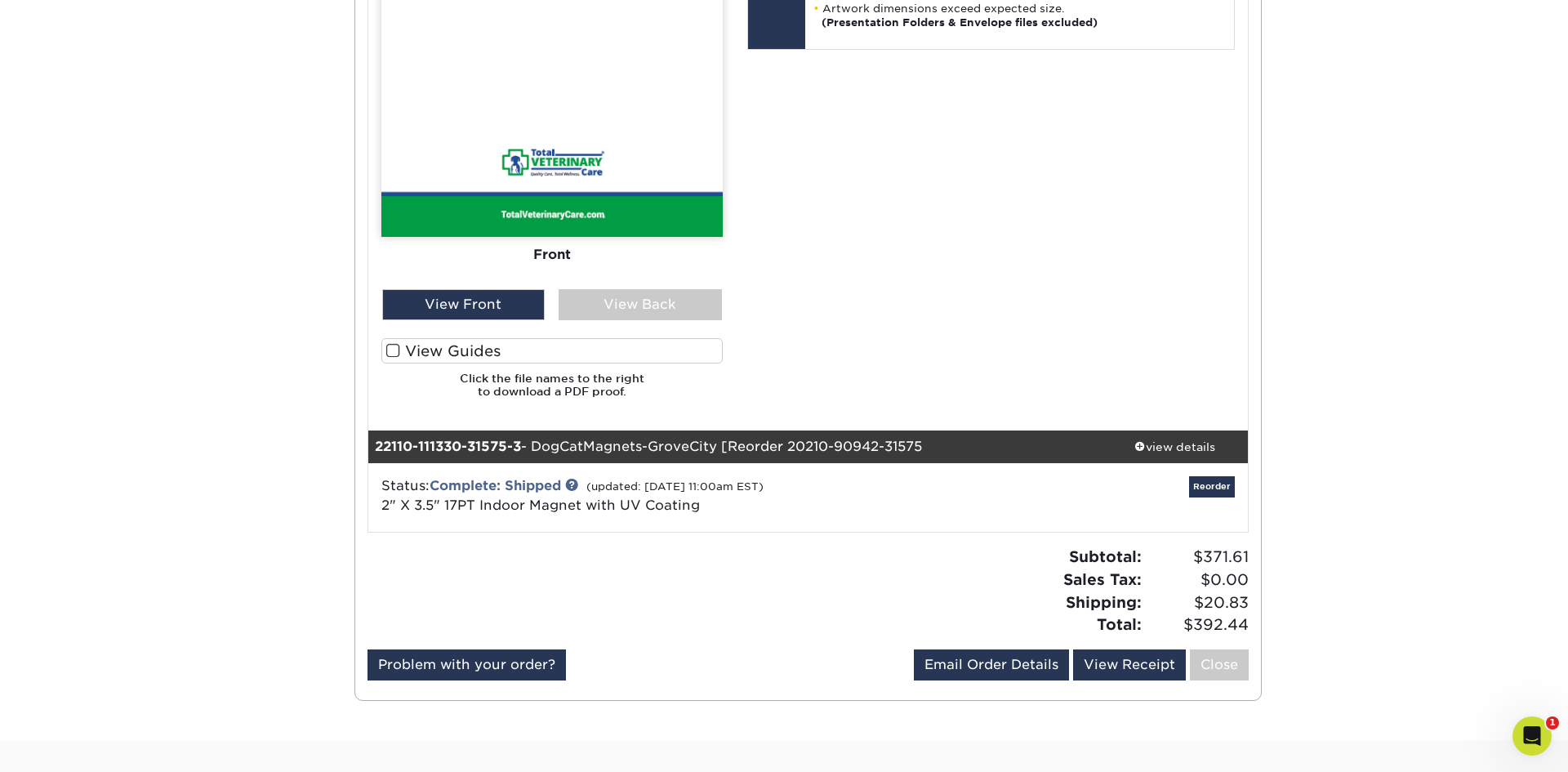
scroll to position [1113, 0]
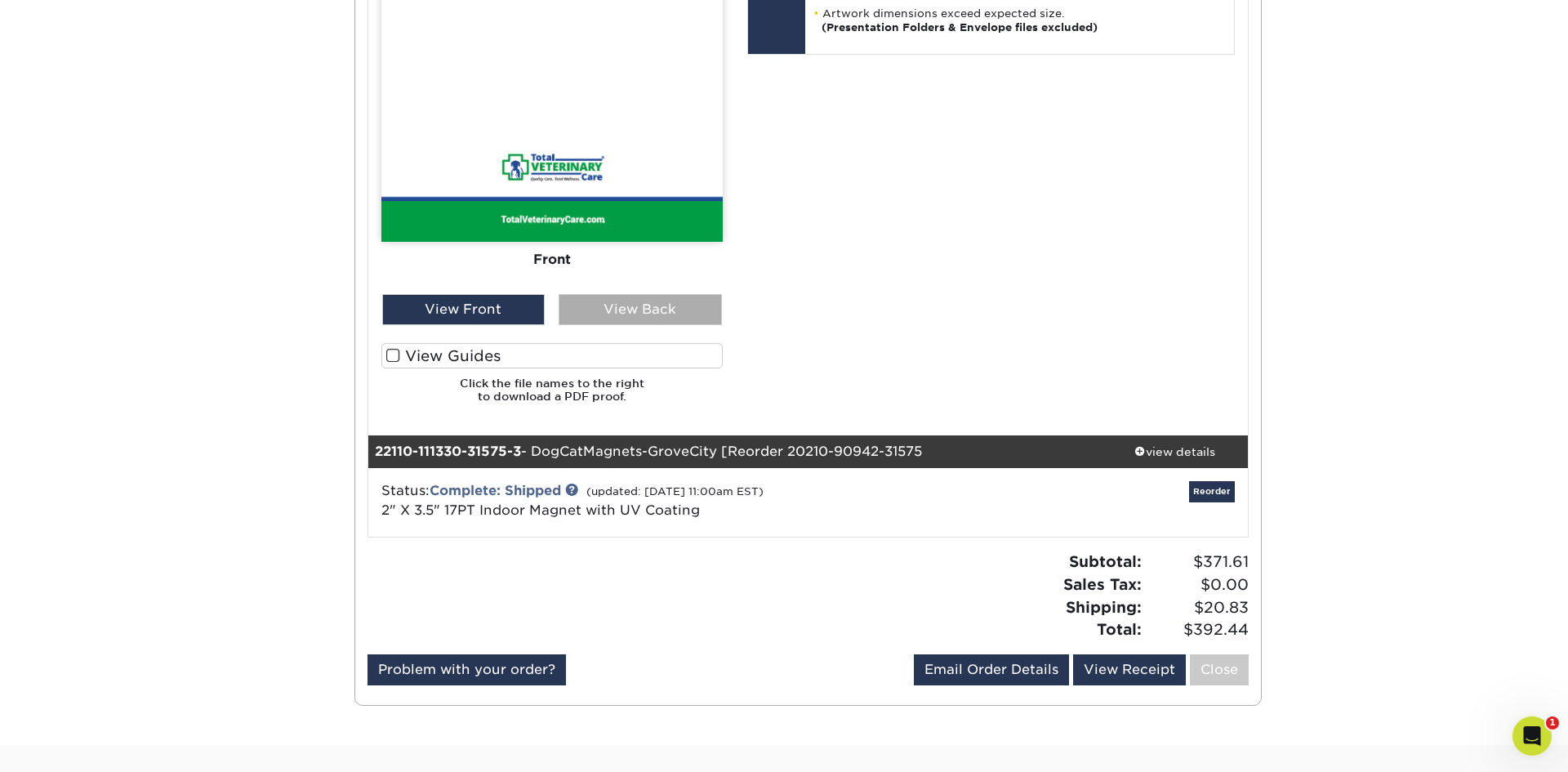
click at [655, 312] on div "View Back" at bounding box center [640, 309] width 164 height 31
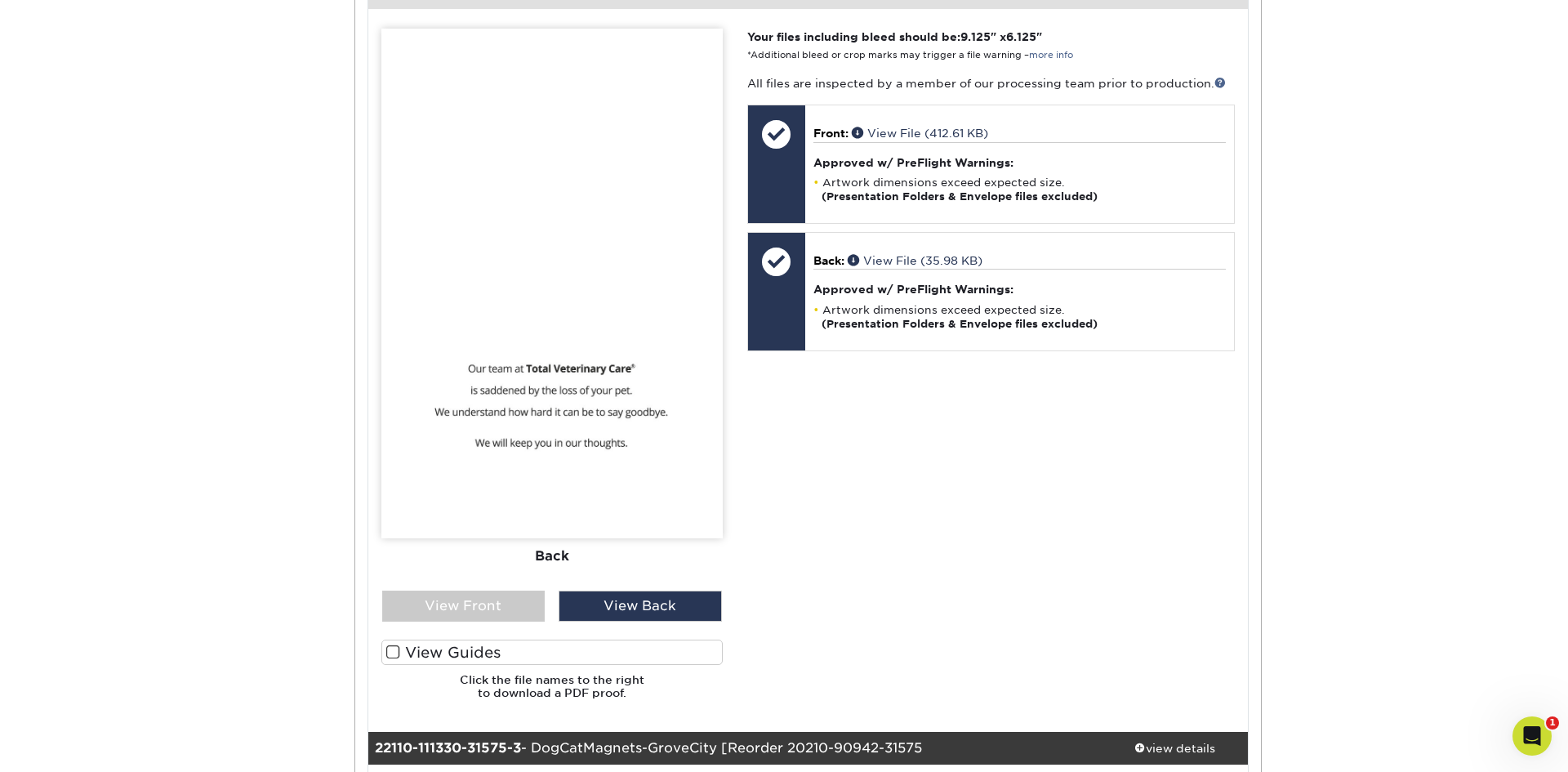
scroll to position [828, 0]
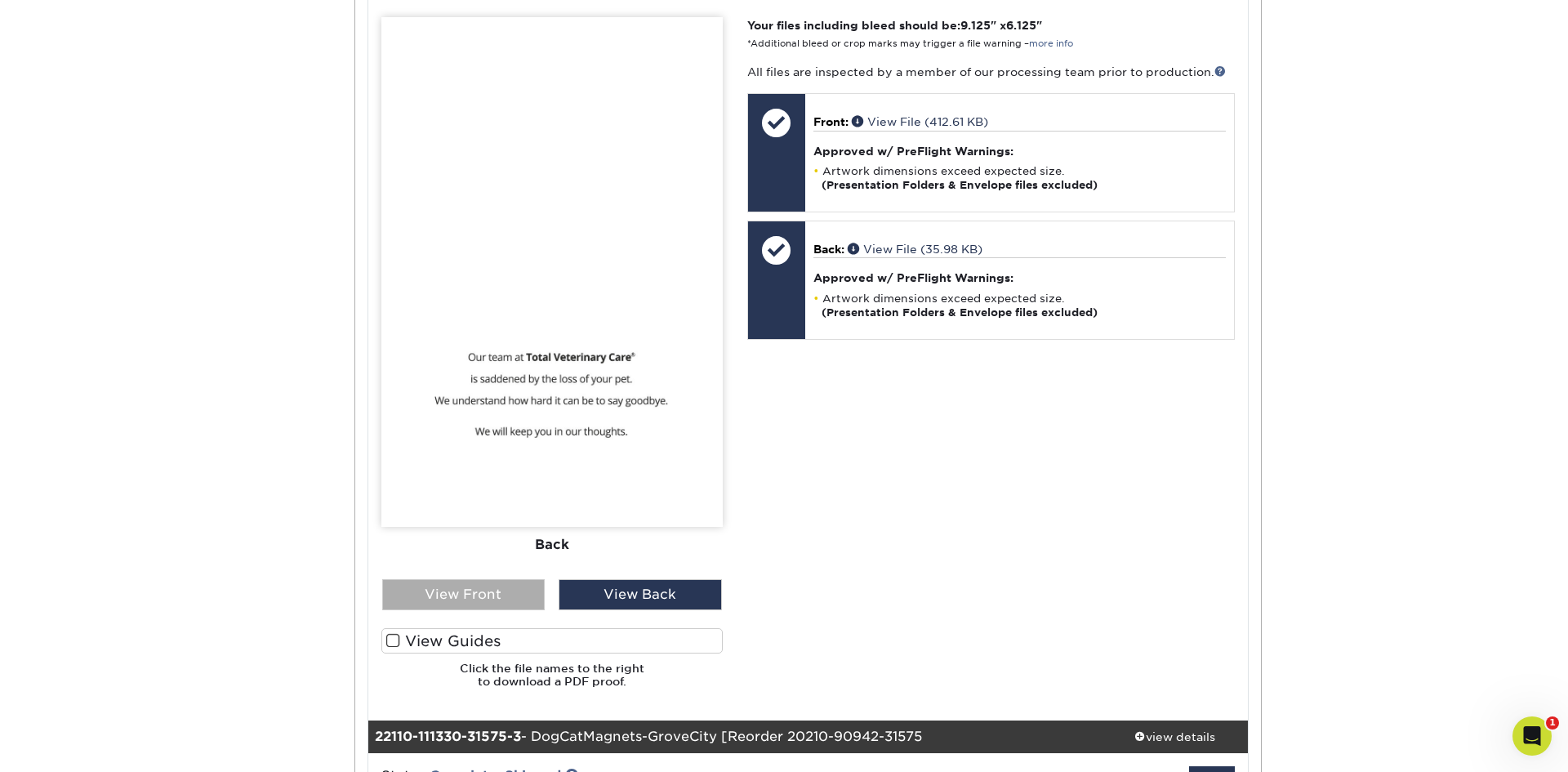
click at [456, 595] on div "View Front" at bounding box center [464, 594] width 164 height 31
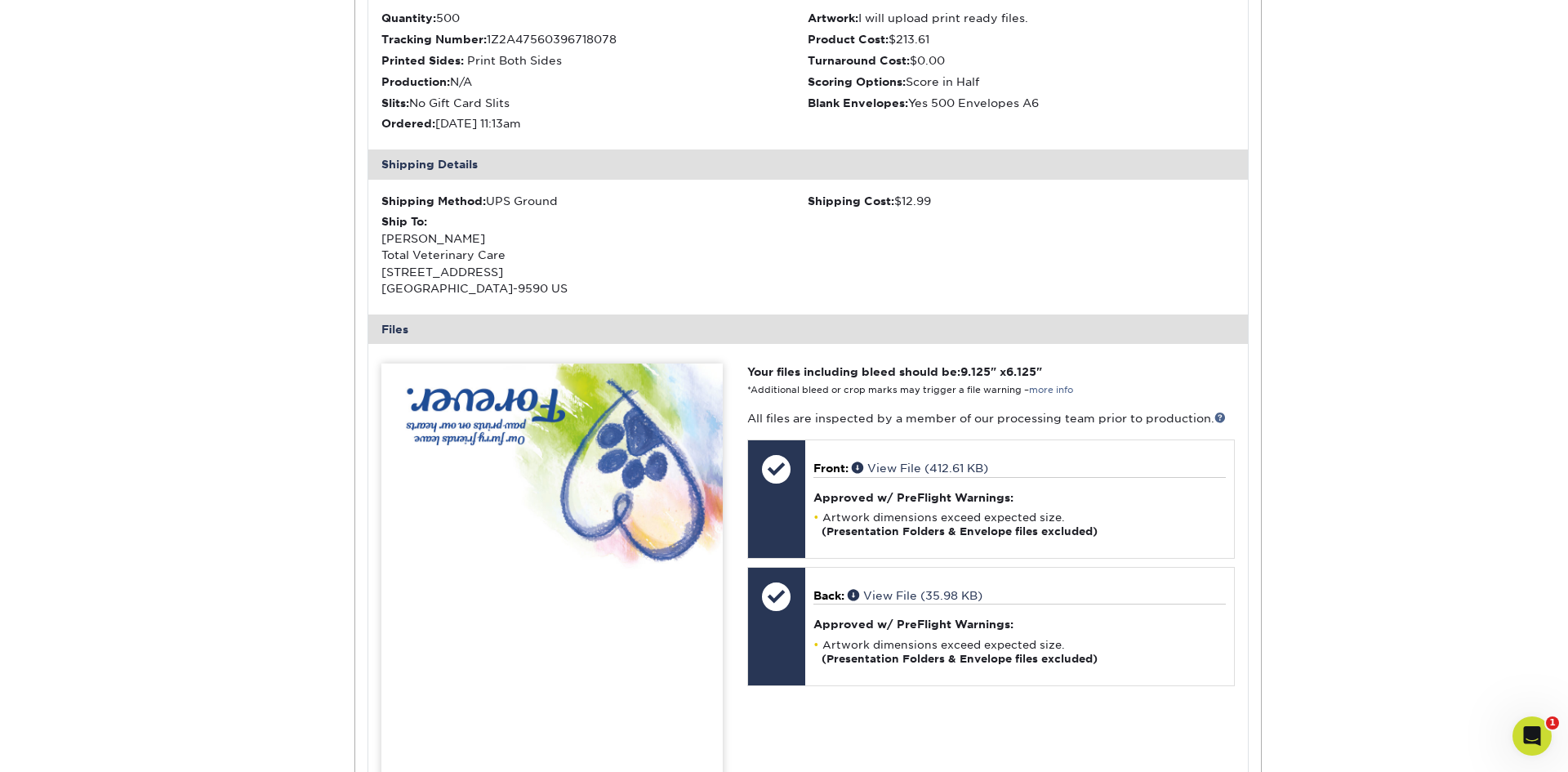
scroll to position [155, 0]
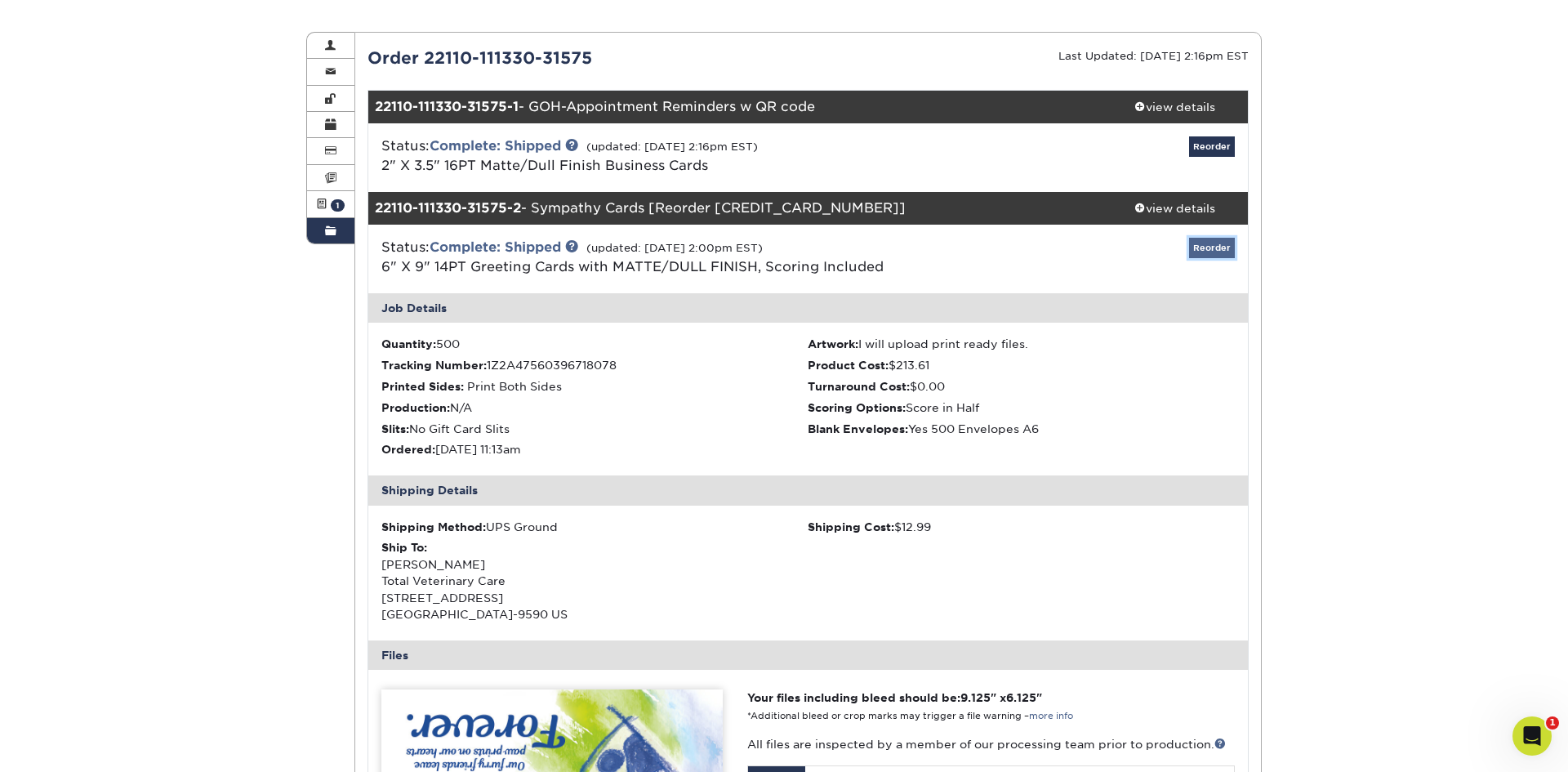
click at [1214, 252] on link "Reorder" at bounding box center [1212, 248] width 46 height 20
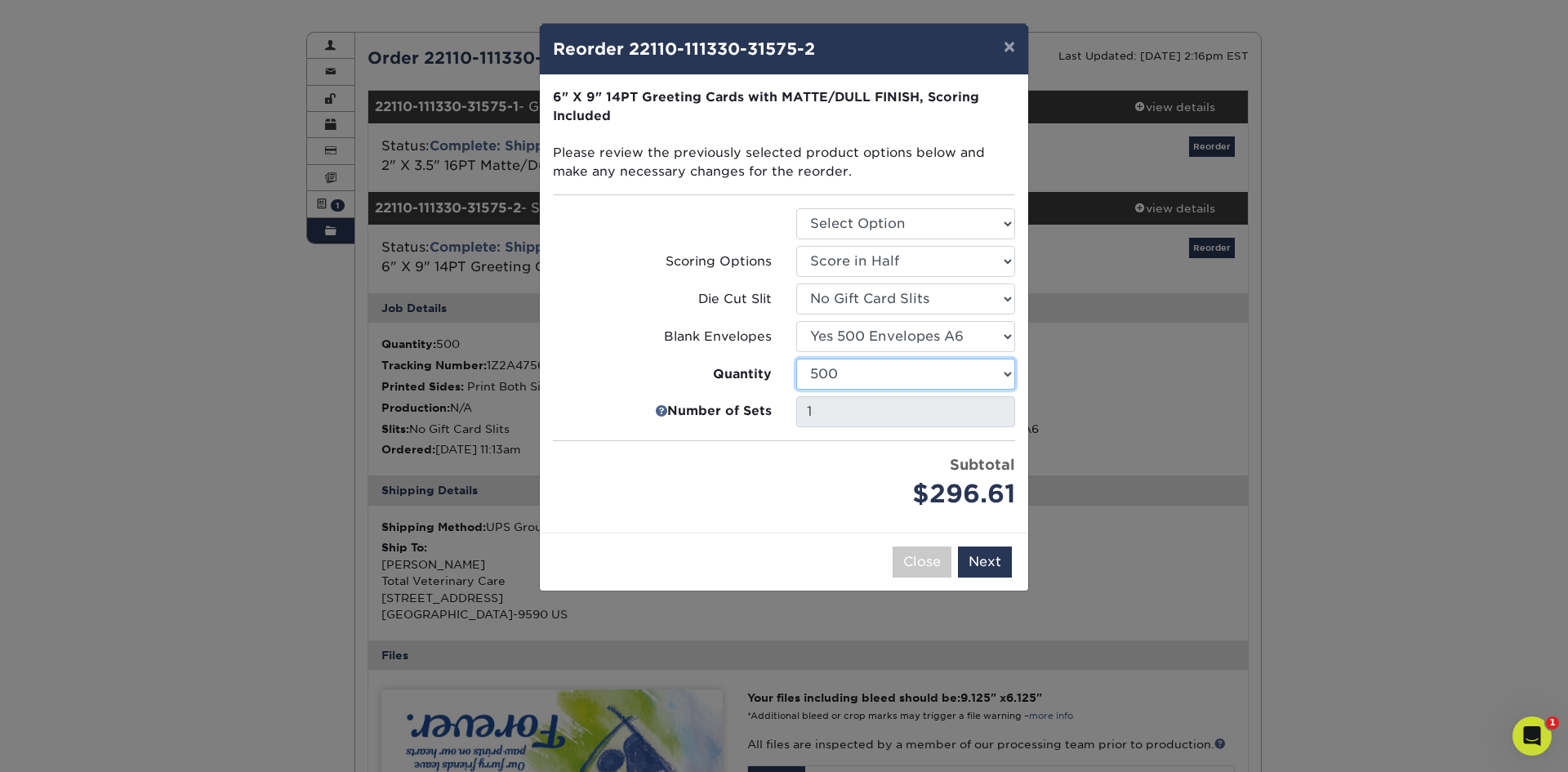
click at [1009, 373] on select "100 250 500 1000 2500 5000 10000" at bounding box center [905, 374] width 219 height 31
select select "6237a36b-b046-4ef6-8fed-6cb9c22a5ece"
click at [796, 359] on select "100 250 500 1000 2500 5000 10000" at bounding box center [905, 374] width 219 height 31
click at [985, 562] on button "Next" at bounding box center [984, 561] width 54 height 31
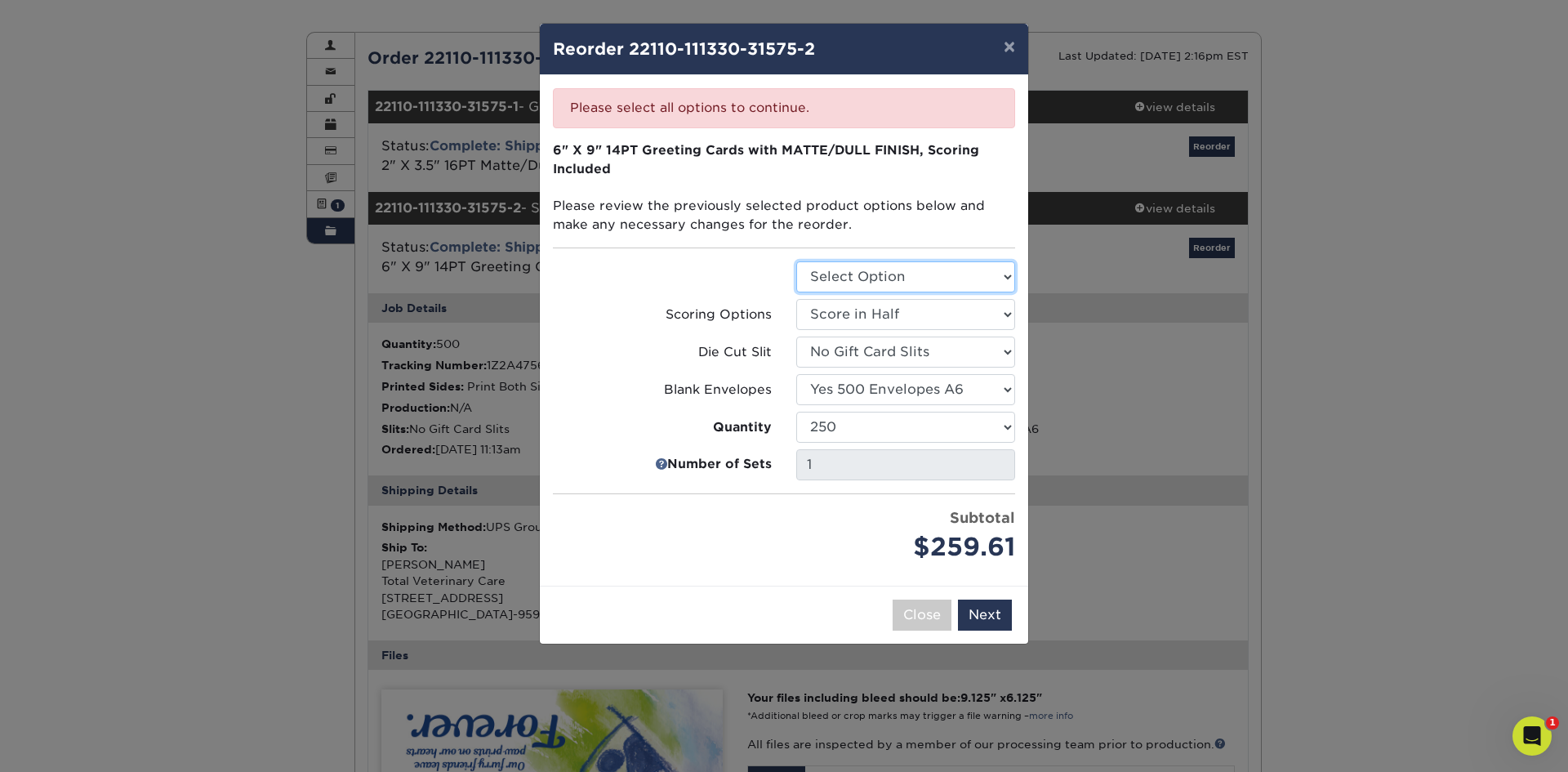
click at [994, 274] on select "Select Option Greeting Cards" at bounding box center [905, 276] width 219 height 31
select select "b7f8198f-f281-4438-a52e-cd7a5c5c0cfc"
click at [796, 261] on select "Select Option Greeting Cards" at bounding box center [905, 276] width 219 height 31
click at [987, 616] on button "Next" at bounding box center [984, 614] width 54 height 31
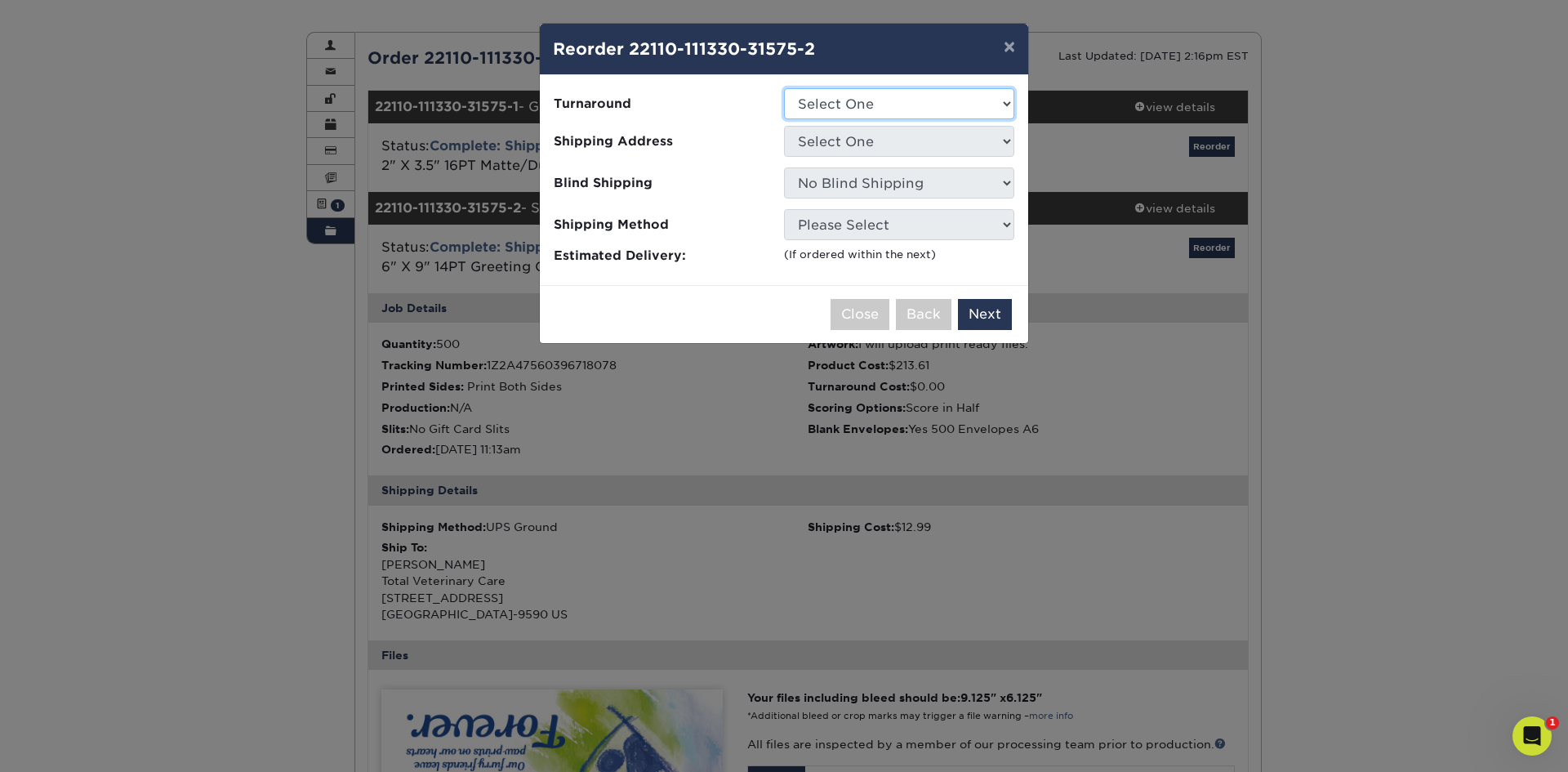
click at [946, 104] on select "Select One 2-4 Business Days 2 Day Next Business Day" at bounding box center [899, 104] width 230 height 31
select select "e37b2c1a-1f50-4c09-bb3a-69f76bbd6455"
click at [784, 89] on select "Select One 2-4 Business Days 2 Day Next Business Day" at bounding box center [899, 104] width 230 height 31
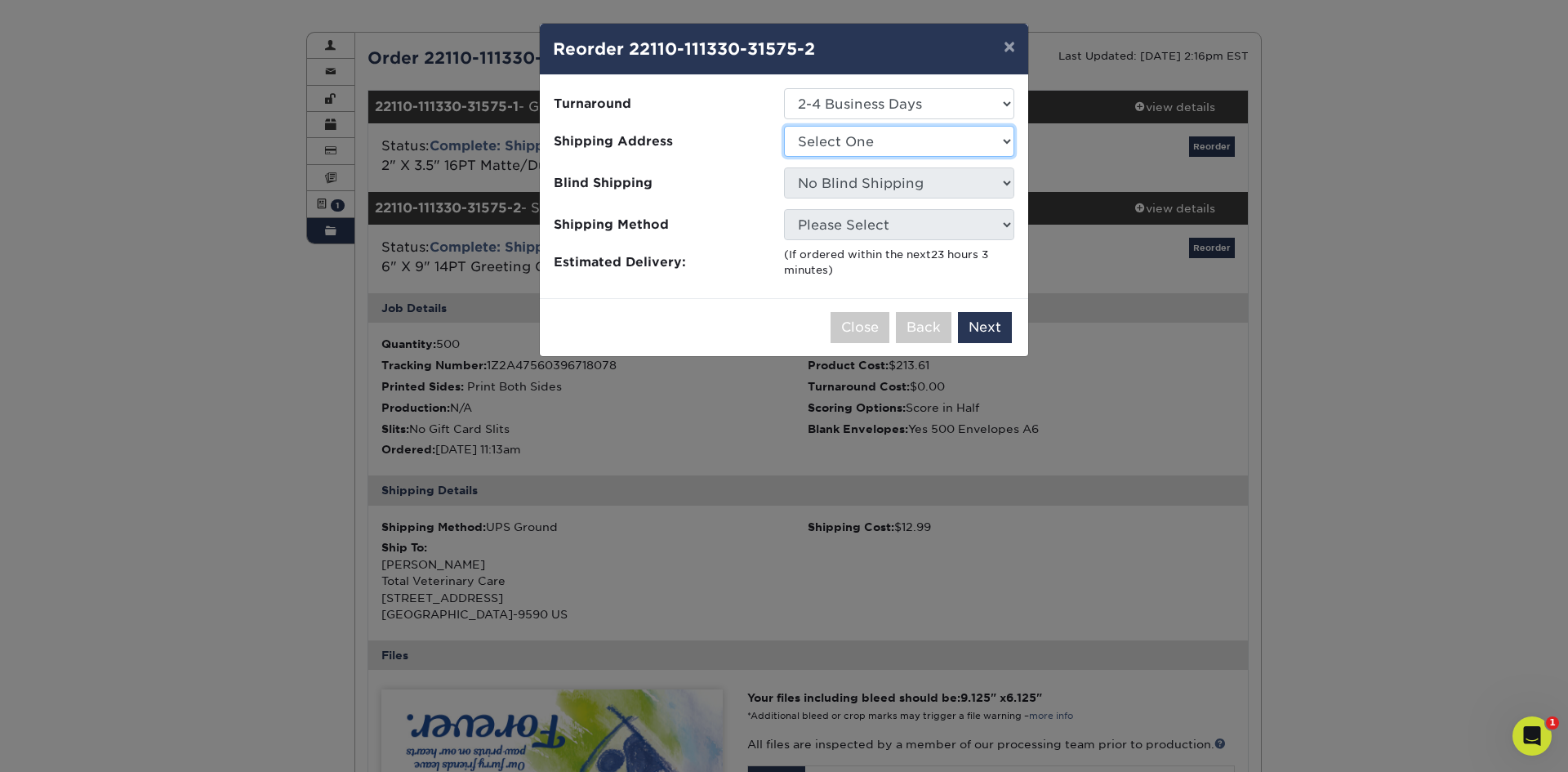
click at [908, 145] on select "Select One Jenny Kopacz Kate Meads, CMO Luke Flood Total Veterinary Care CICERO…" at bounding box center [899, 141] width 230 height 31
select select "167972"
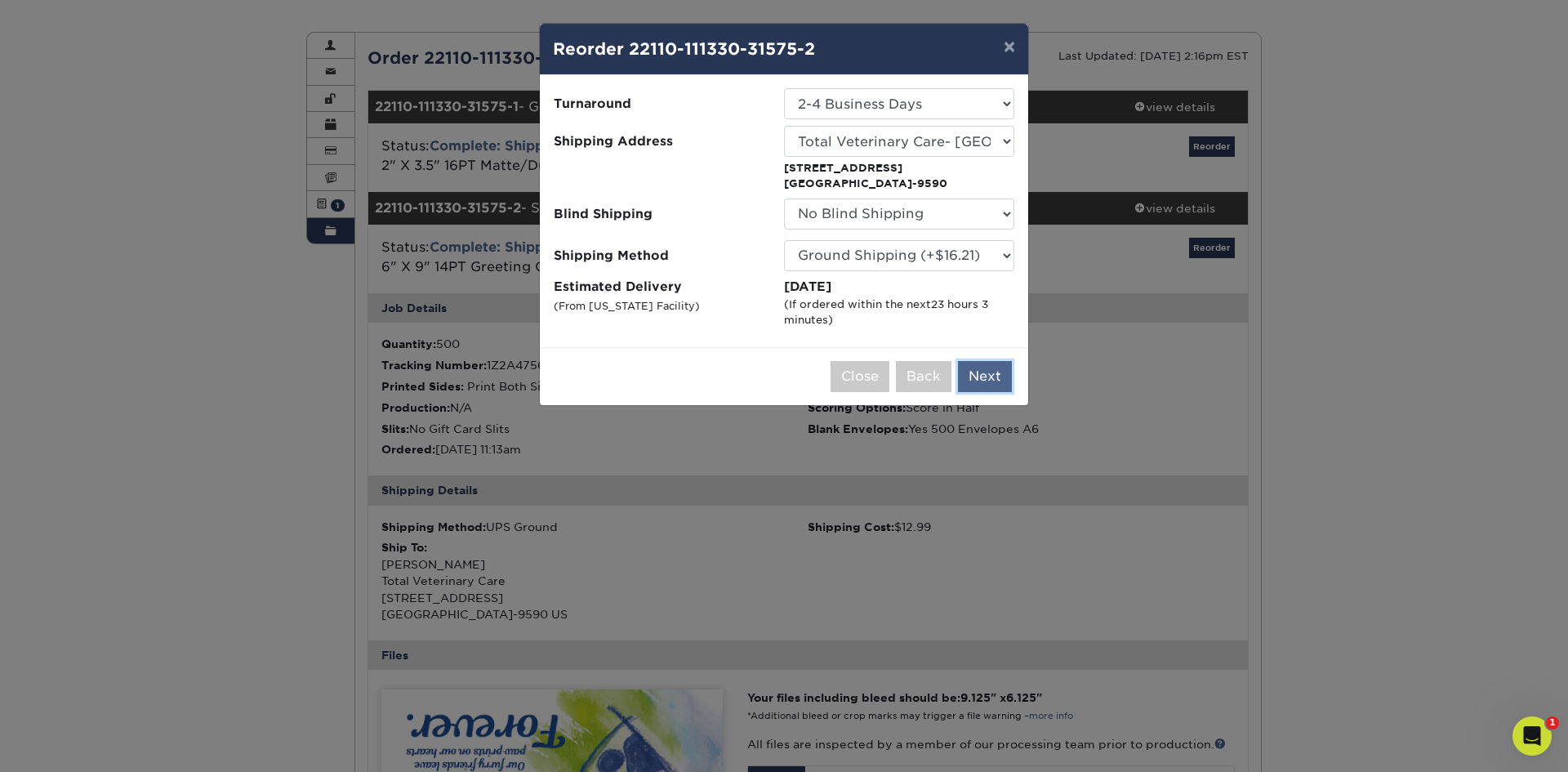
click at [995, 389] on button "Next" at bounding box center [984, 376] width 54 height 31
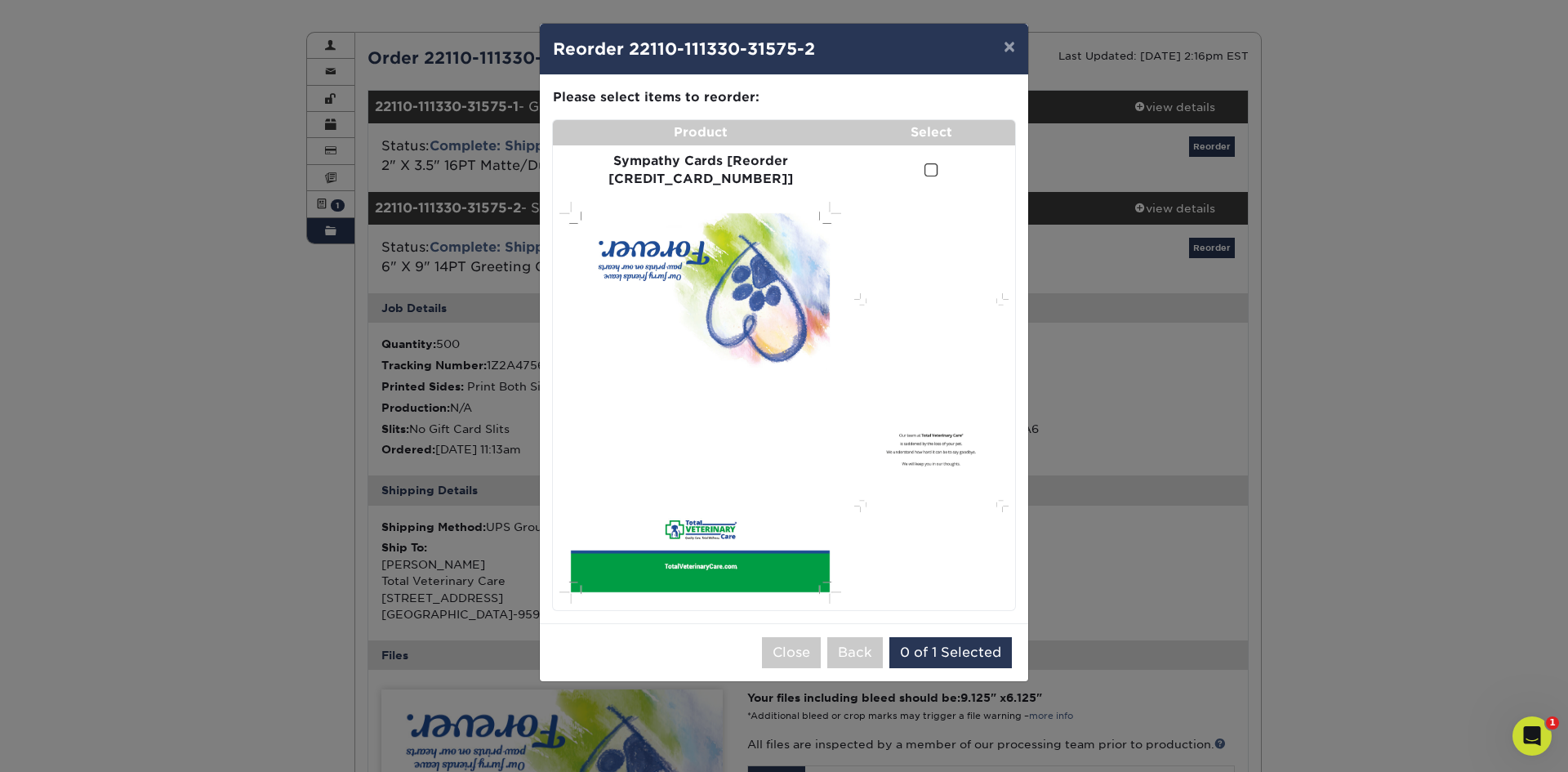
click at [925, 170] on span at bounding box center [932, 171] width 14 height 16
click at [0, 0] on input "checkbox" at bounding box center [0, 0] width 0 height 0
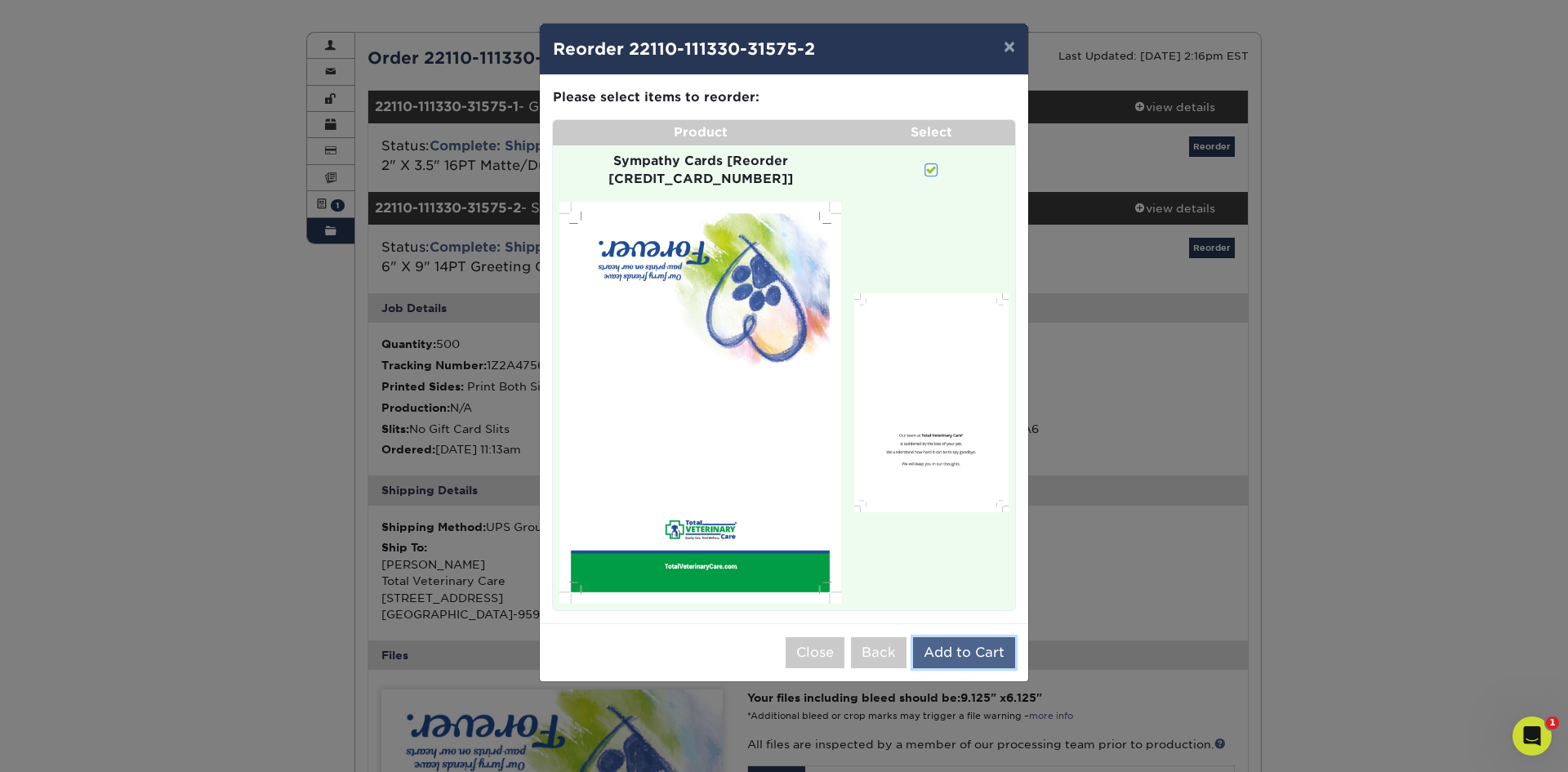
click at [972, 637] on button "Add to Cart" at bounding box center [964, 652] width 102 height 31
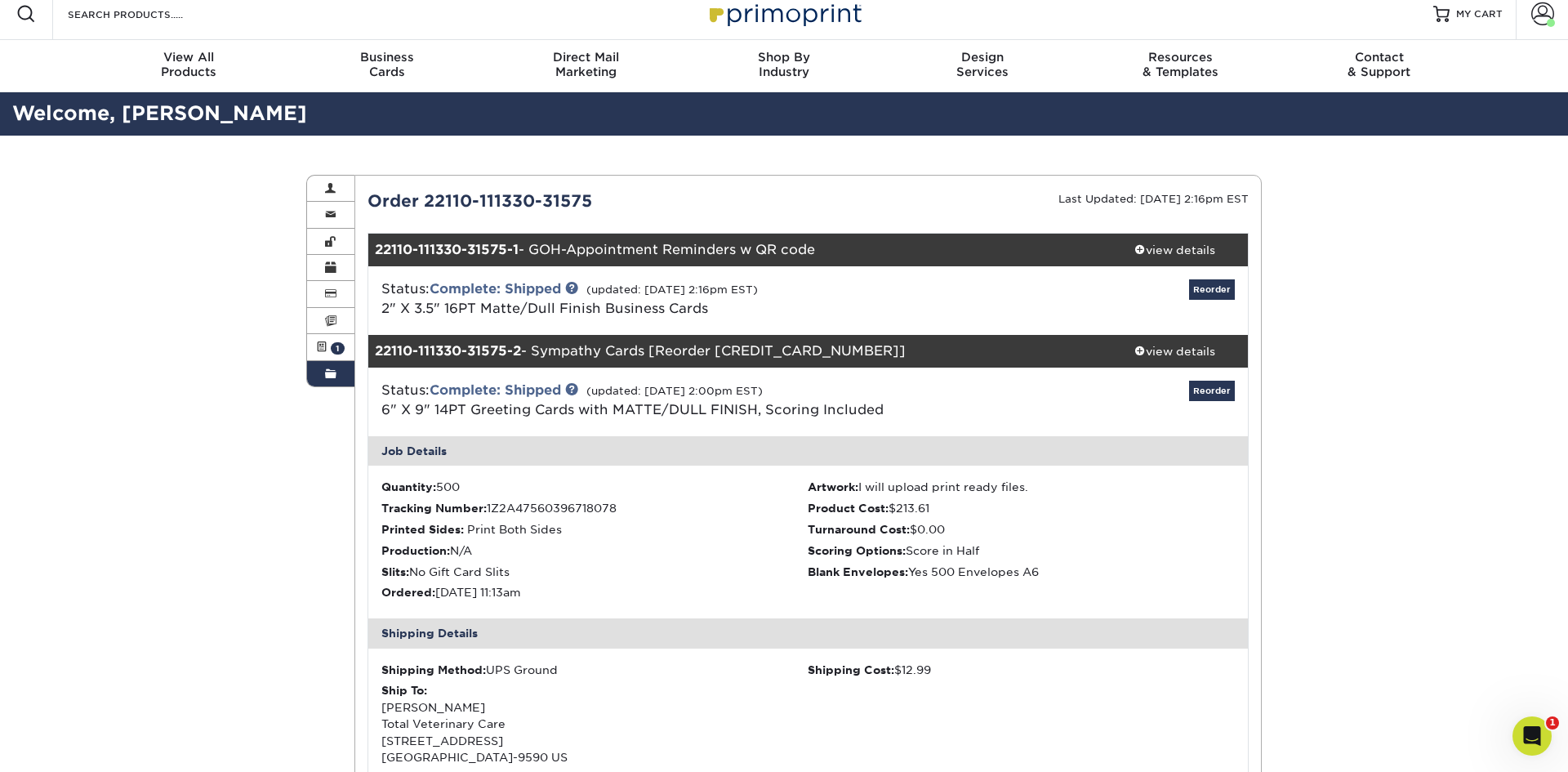
scroll to position [0, 0]
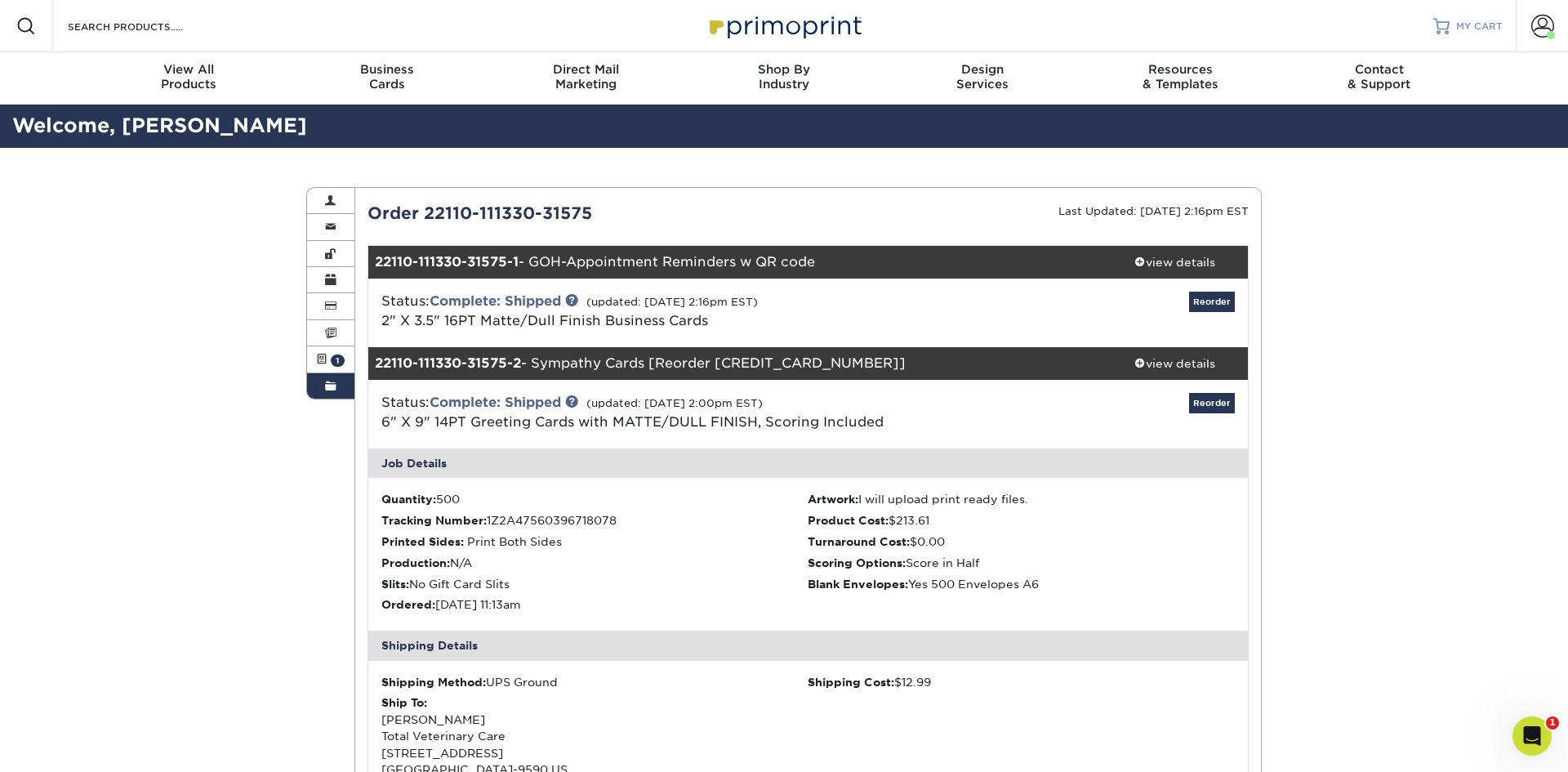
click at [1459, 23] on span "MY CART" at bounding box center [1479, 27] width 47 height 14
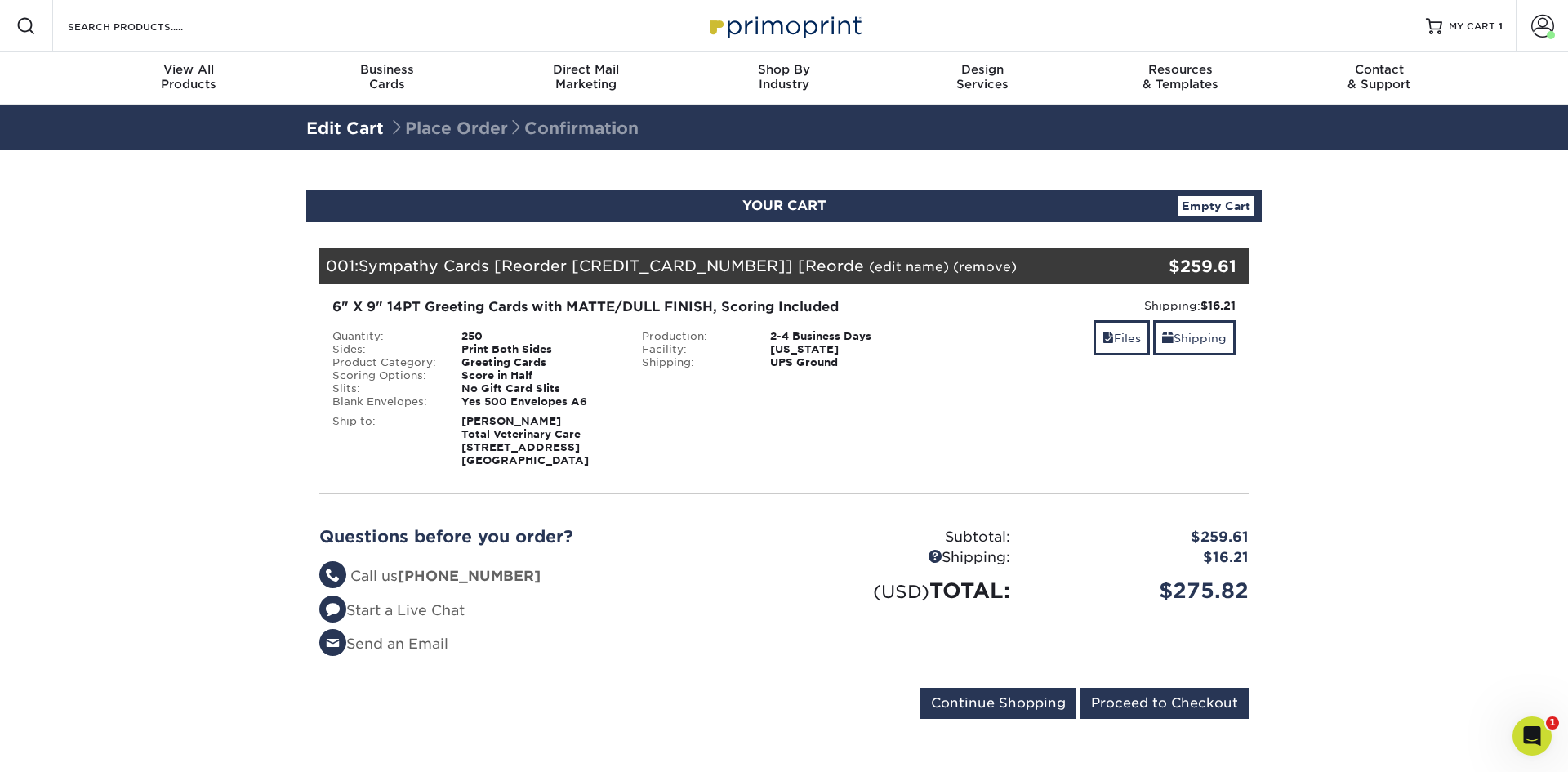
click at [1226, 212] on link "Empty Cart" at bounding box center [1216, 205] width 75 height 19
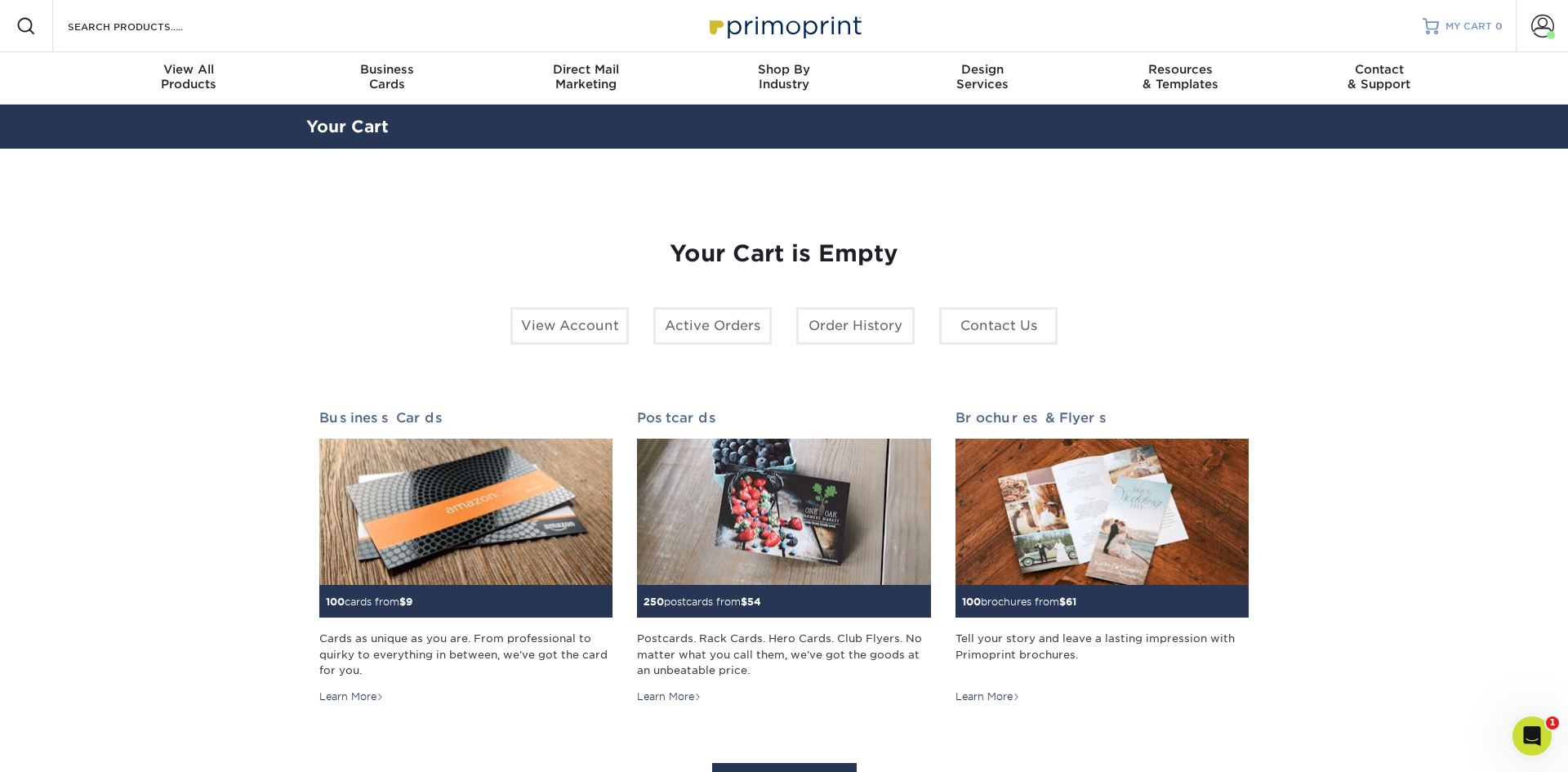
click at [1454, 22] on span "MY CART" at bounding box center [1468, 27] width 47 height 14
click at [860, 333] on link "Order History" at bounding box center [856, 326] width 119 height 37
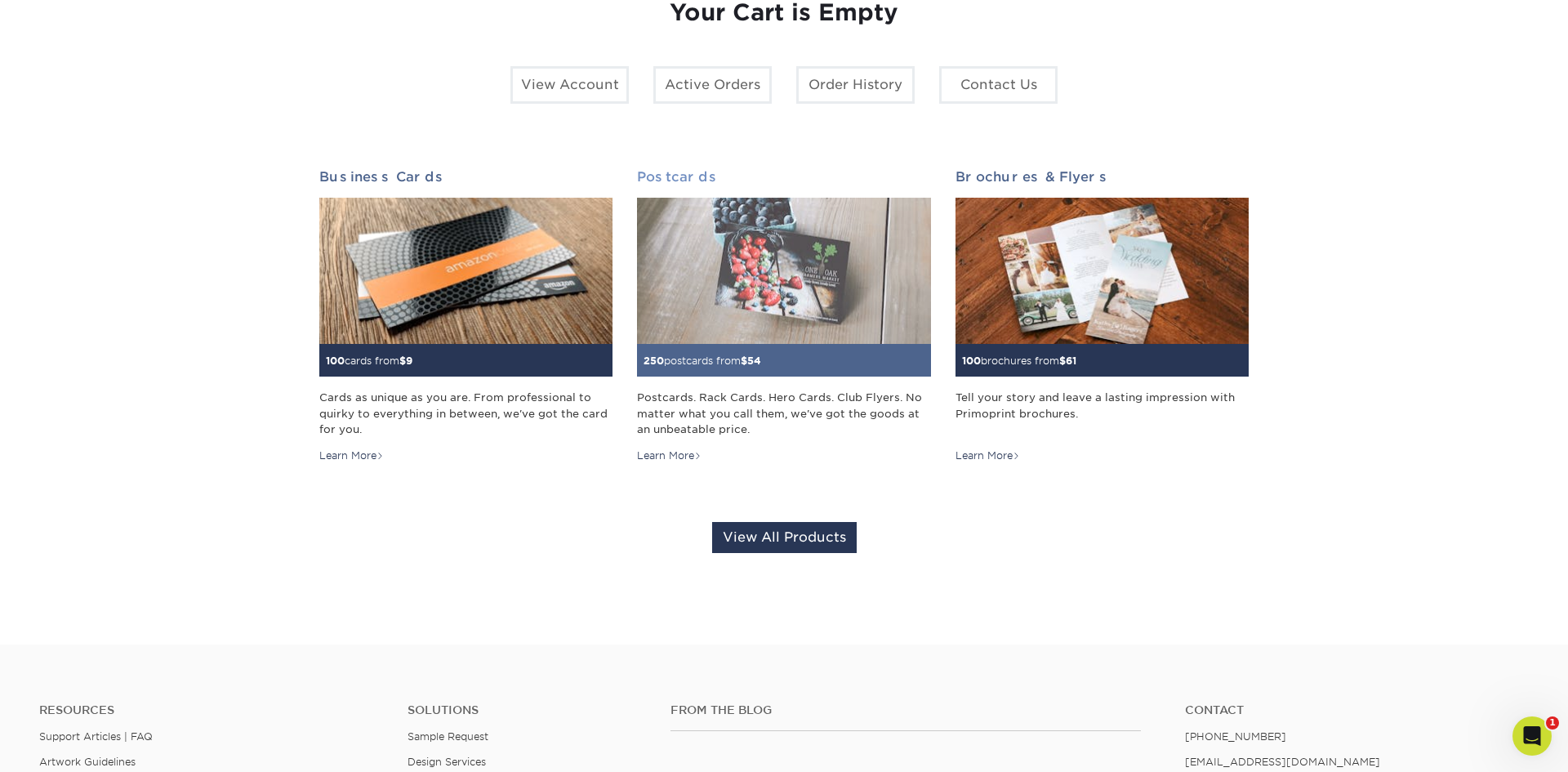
scroll to position [505, 0]
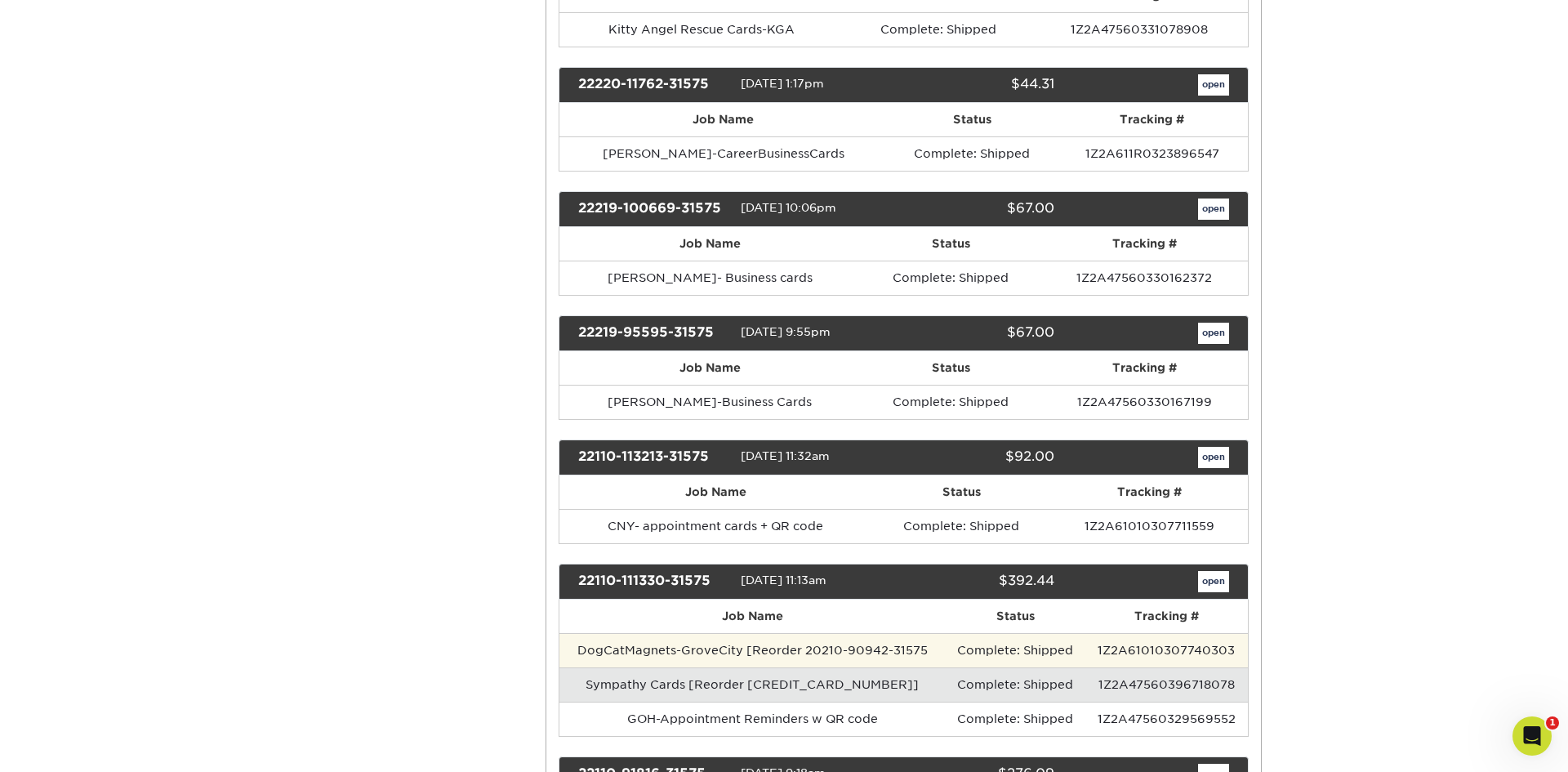
scroll to position [7006, 0]
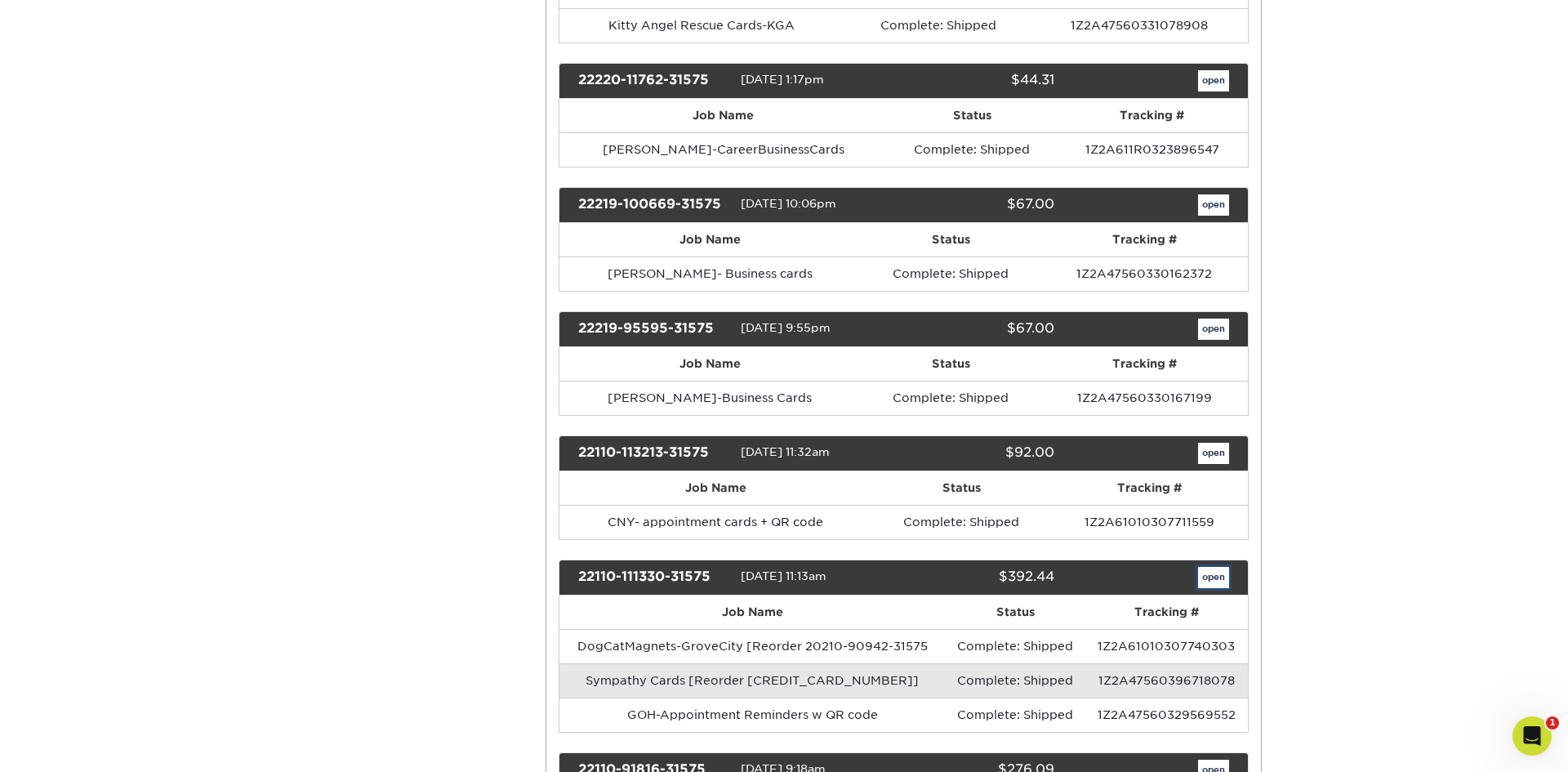
click at [1208, 576] on link "open" at bounding box center [1213, 577] width 31 height 21
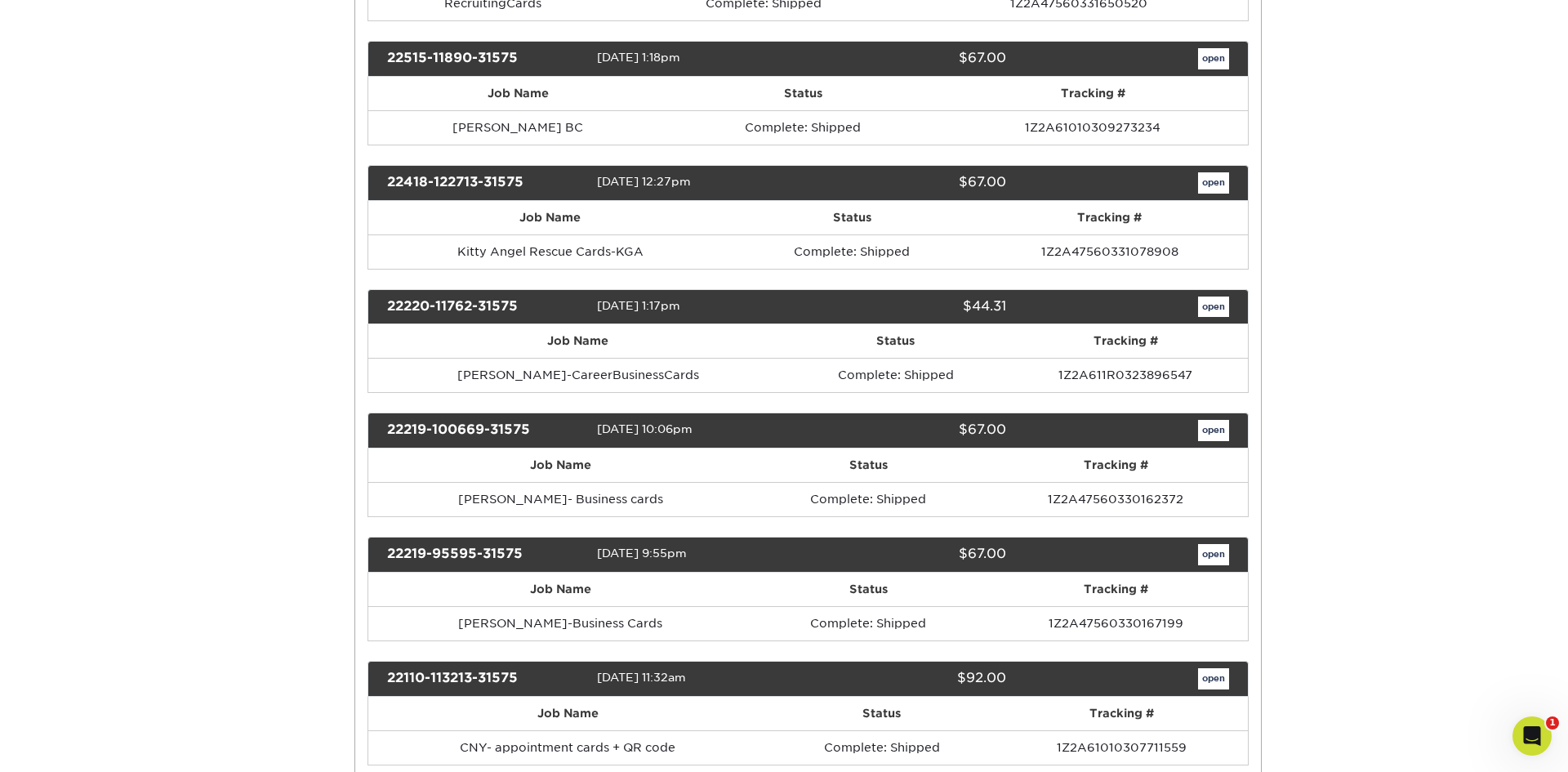
scroll to position [0, 0]
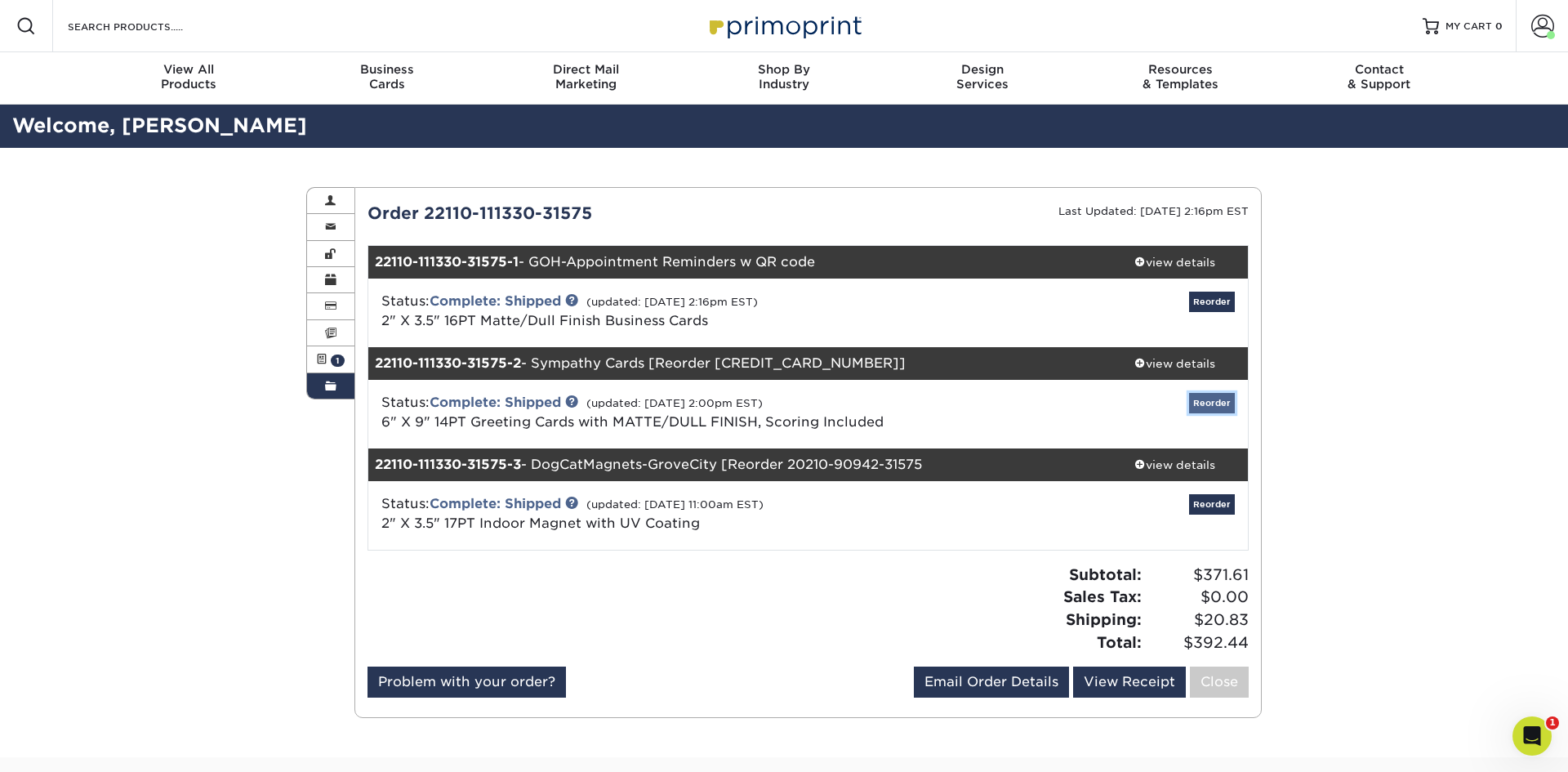
click at [1218, 402] on link "Reorder" at bounding box center [1212, 403] width 46 height 20
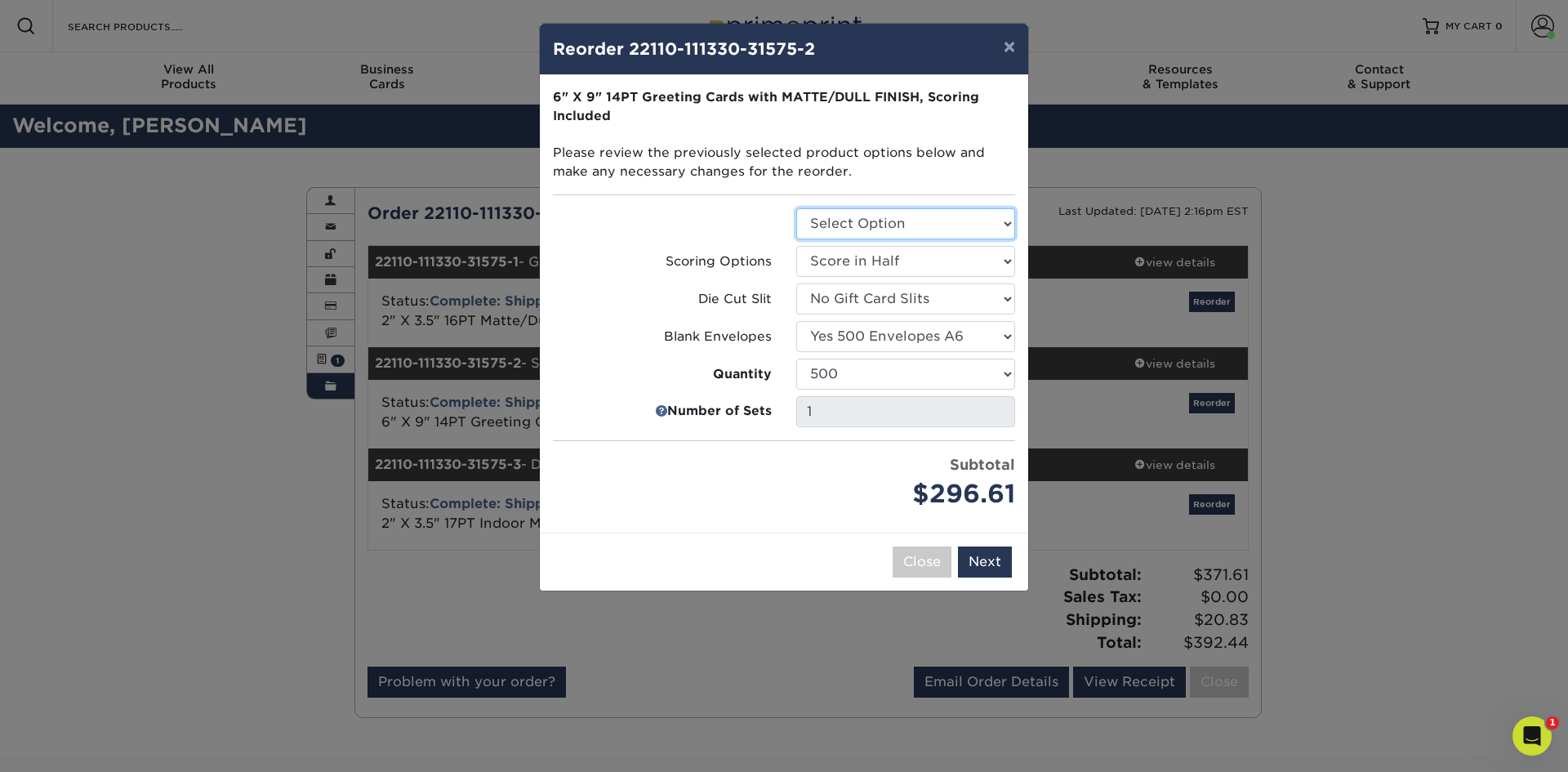
click at [1008, 222] on select "Select Option Greeting Cards" at bounding box center [905, 223] width 219 height 31
select select "b7f8198f-f281-4438-a52e-cd7a5c5c0cfc"
click at [796, 208] on select "Select Option Greeting Cards" at bounding box center [905, 223] width 219 height 31
click at [986, 566] on button "Next" at bounding box center [984, 561] width 54 height 31
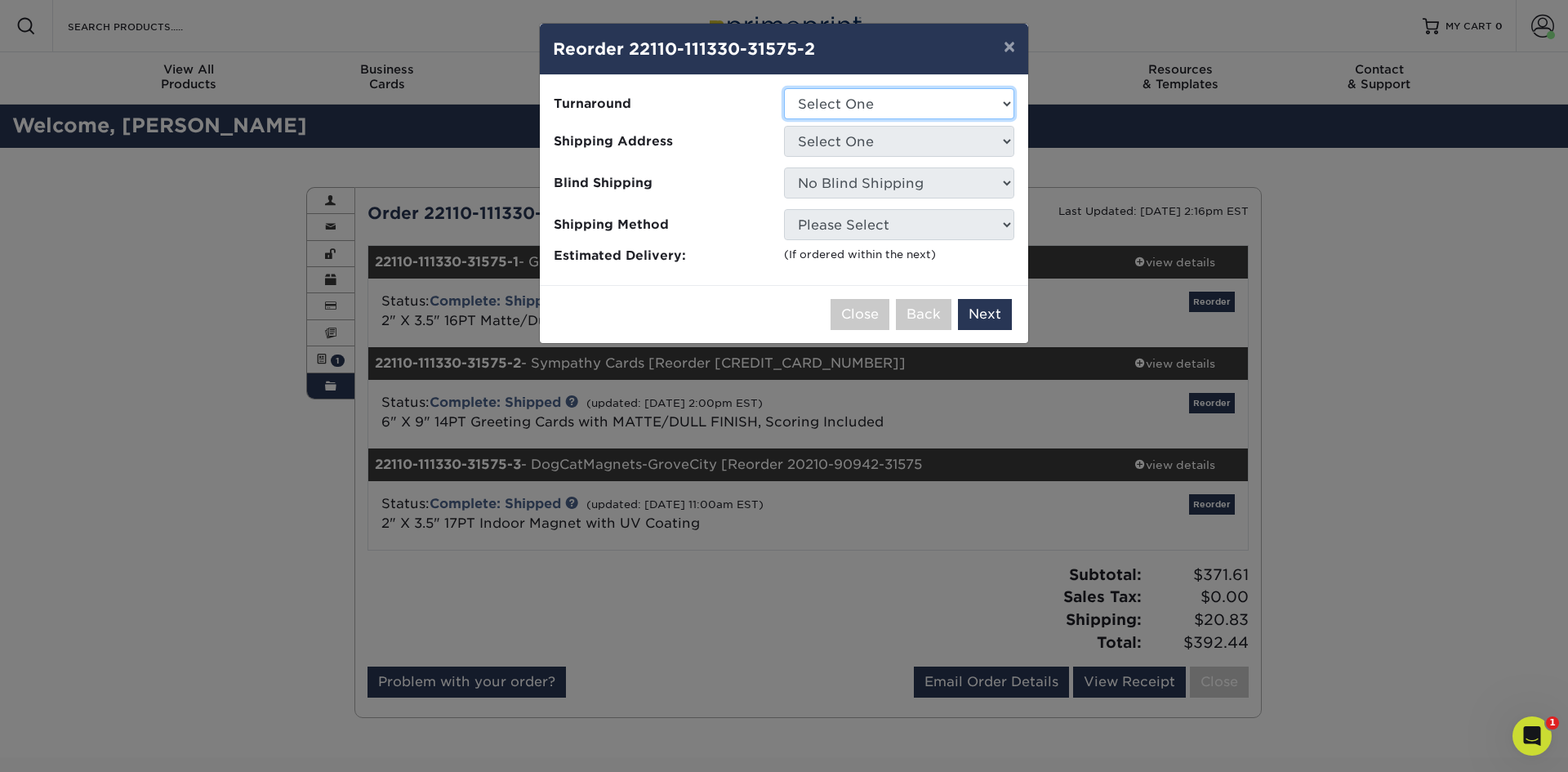
click at [915, 102] on select "Select One 2-4 Business Days 2 Day Next Business Day" at bounding box center [899, 104] width 230 height 31
select select "07d51097-c447-48f1-8722-056b39e875da"
click at [784, 89] on select "Select One 2-4 Business Days 2 Day Next Business Day" at bounding box center [899, 104] width 230 height 31
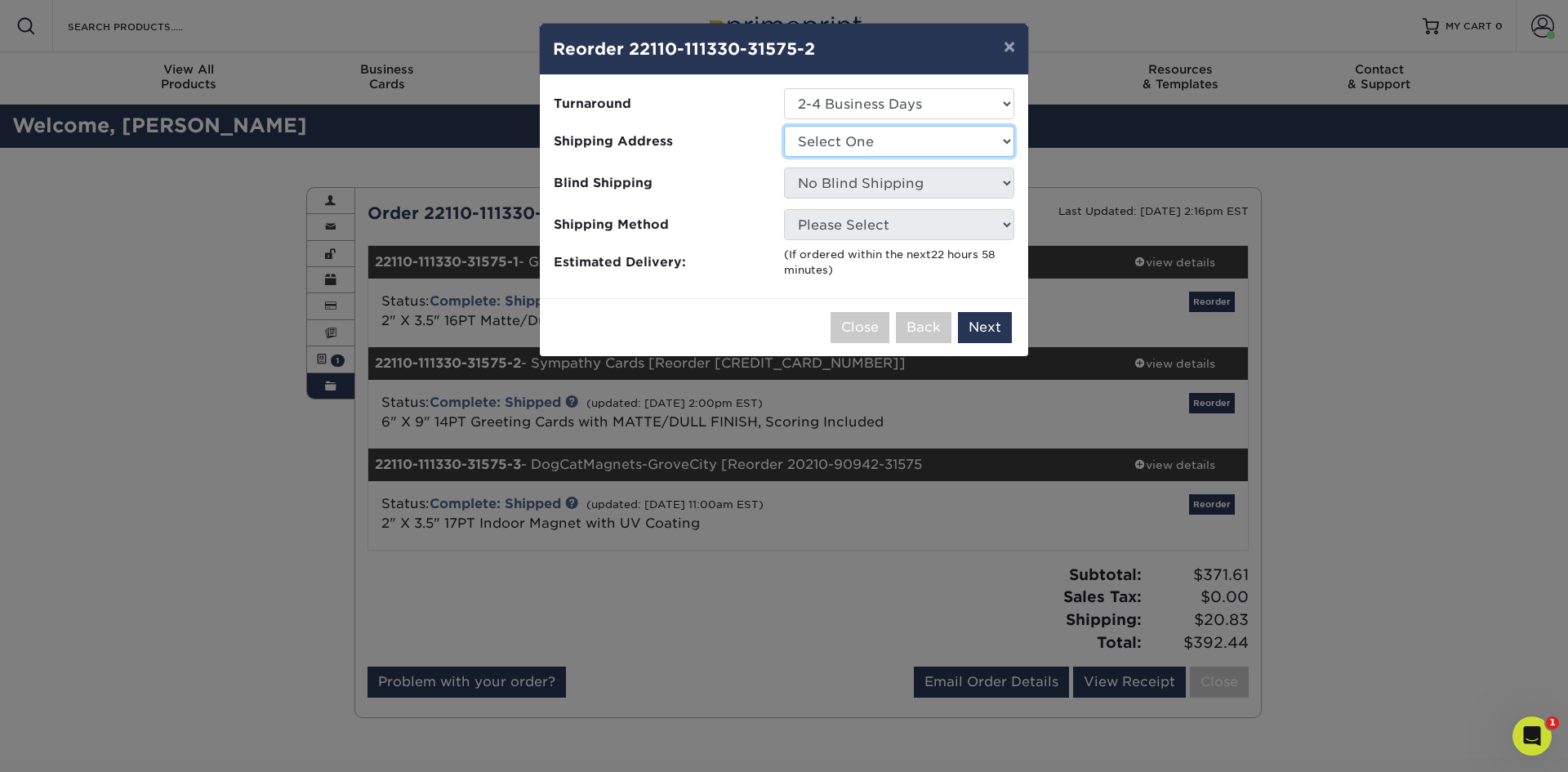
click at [883, 151] on select "Select One Jenny Kopacz Kate Meads, CMO Luke Flood Total Veterinary Care CICERO…" at bounding box center [899, 141] width 230 height 31
select select "167972"
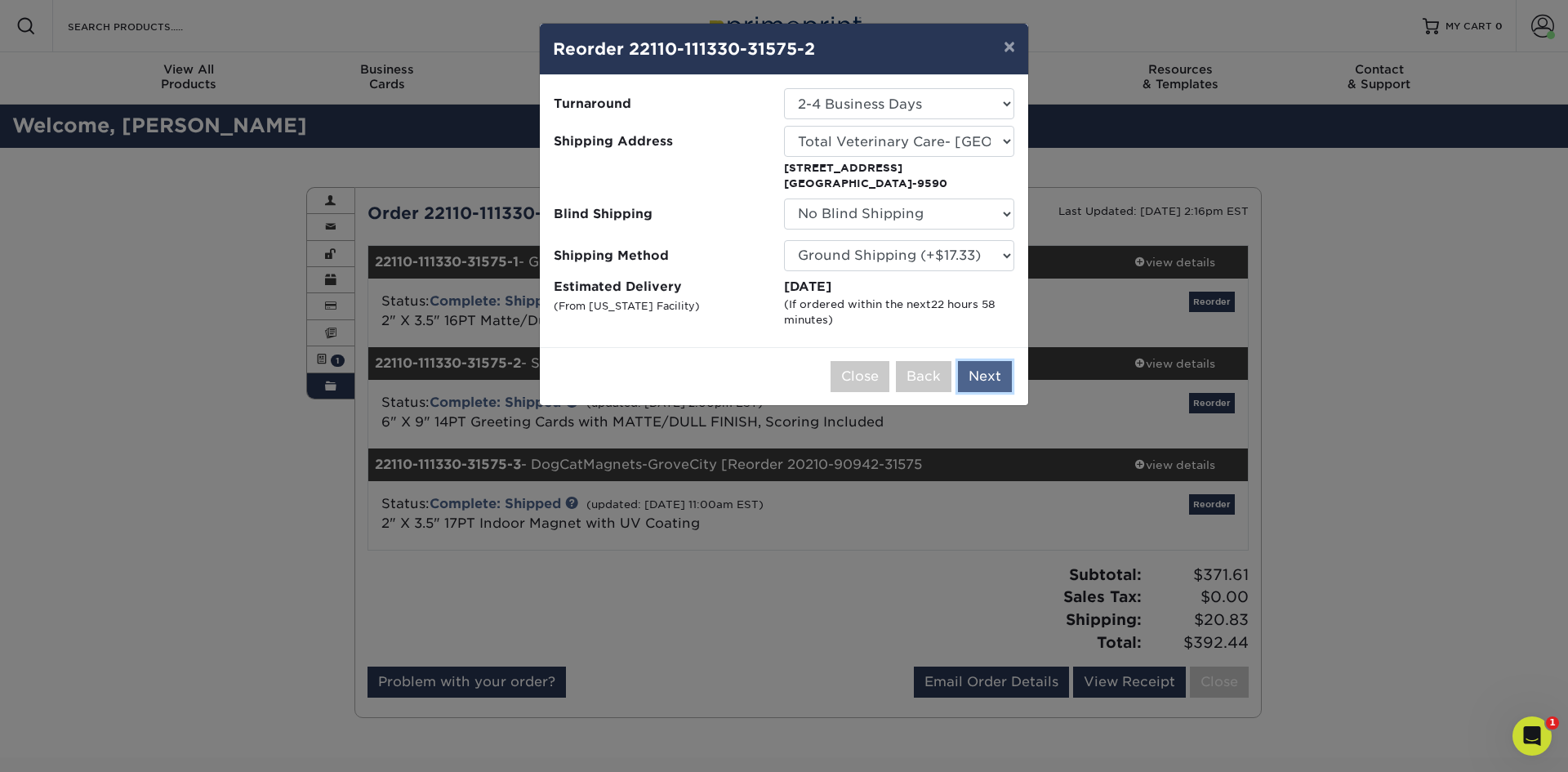
click at [990, 379] on button "Next" at bounding box center [984, 376] width 54 height 31
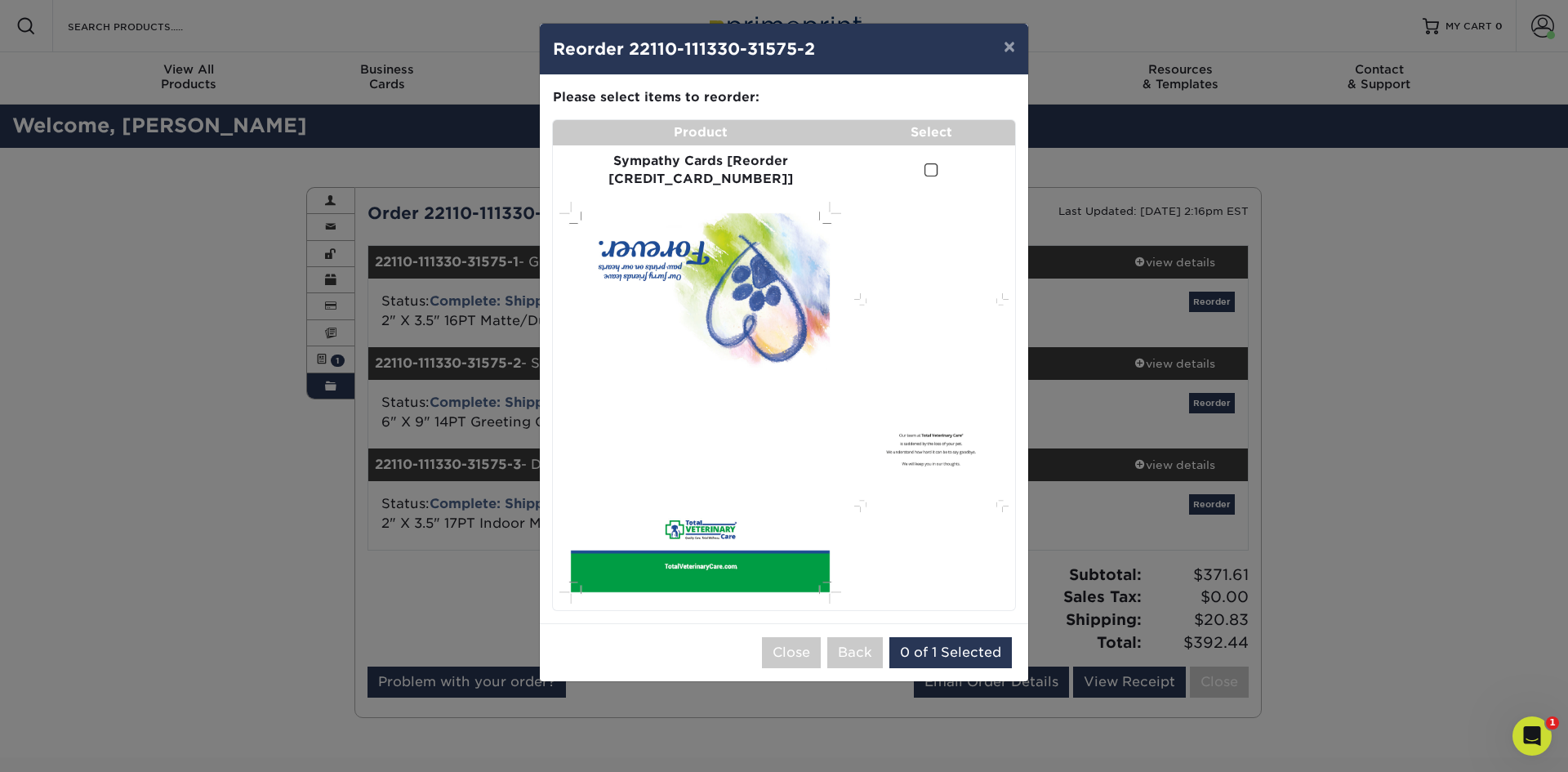
click at [925, 166] on span at bounding box center [932, 171] width 14 height 16
click at [0, 0] on input "checkbox" at bounding box center [0, 0] width 0 height 0
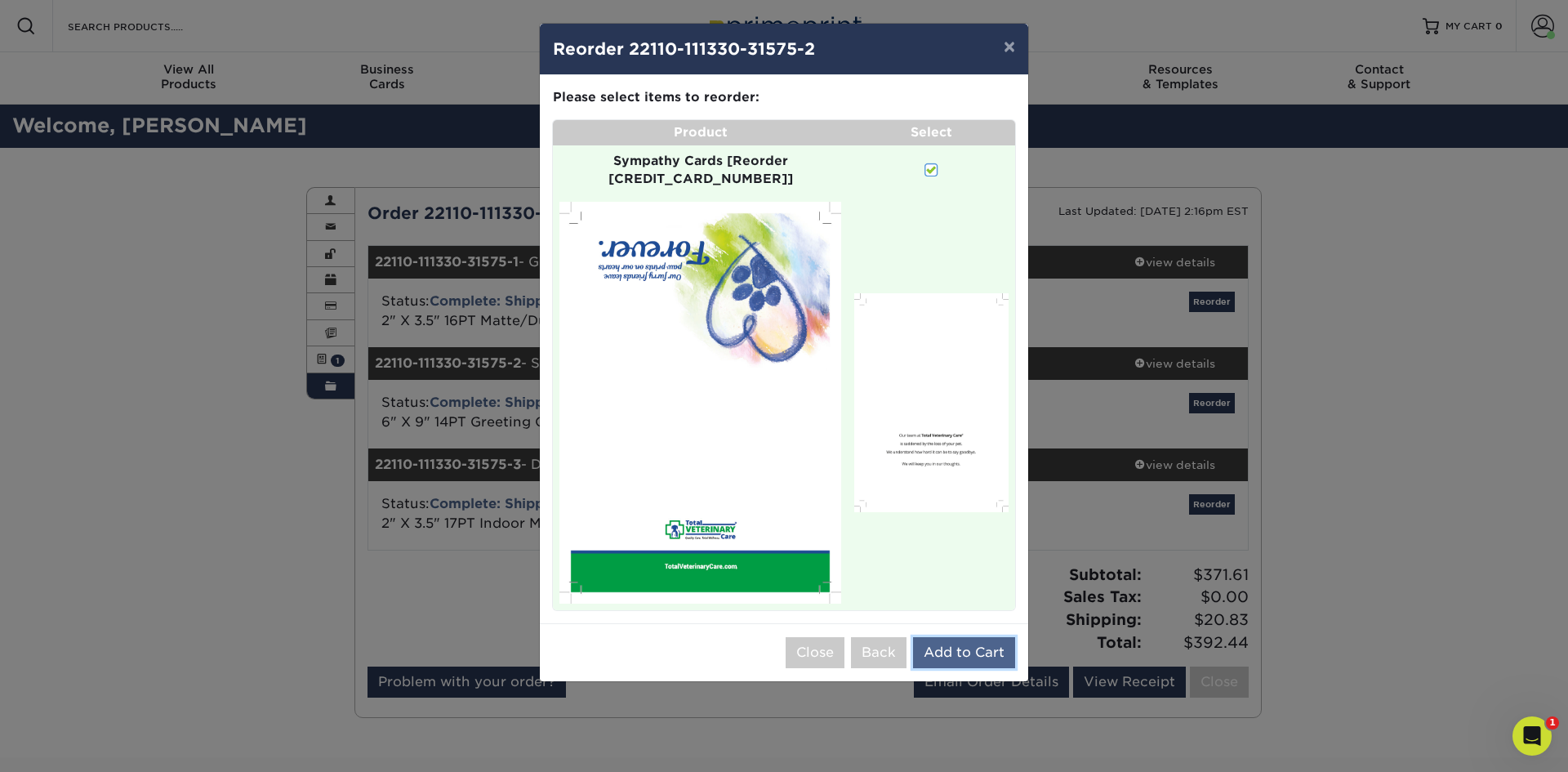
click at [971, 637] on button "Add to Cart" at bounding box center [964, 652] width 102 height 31
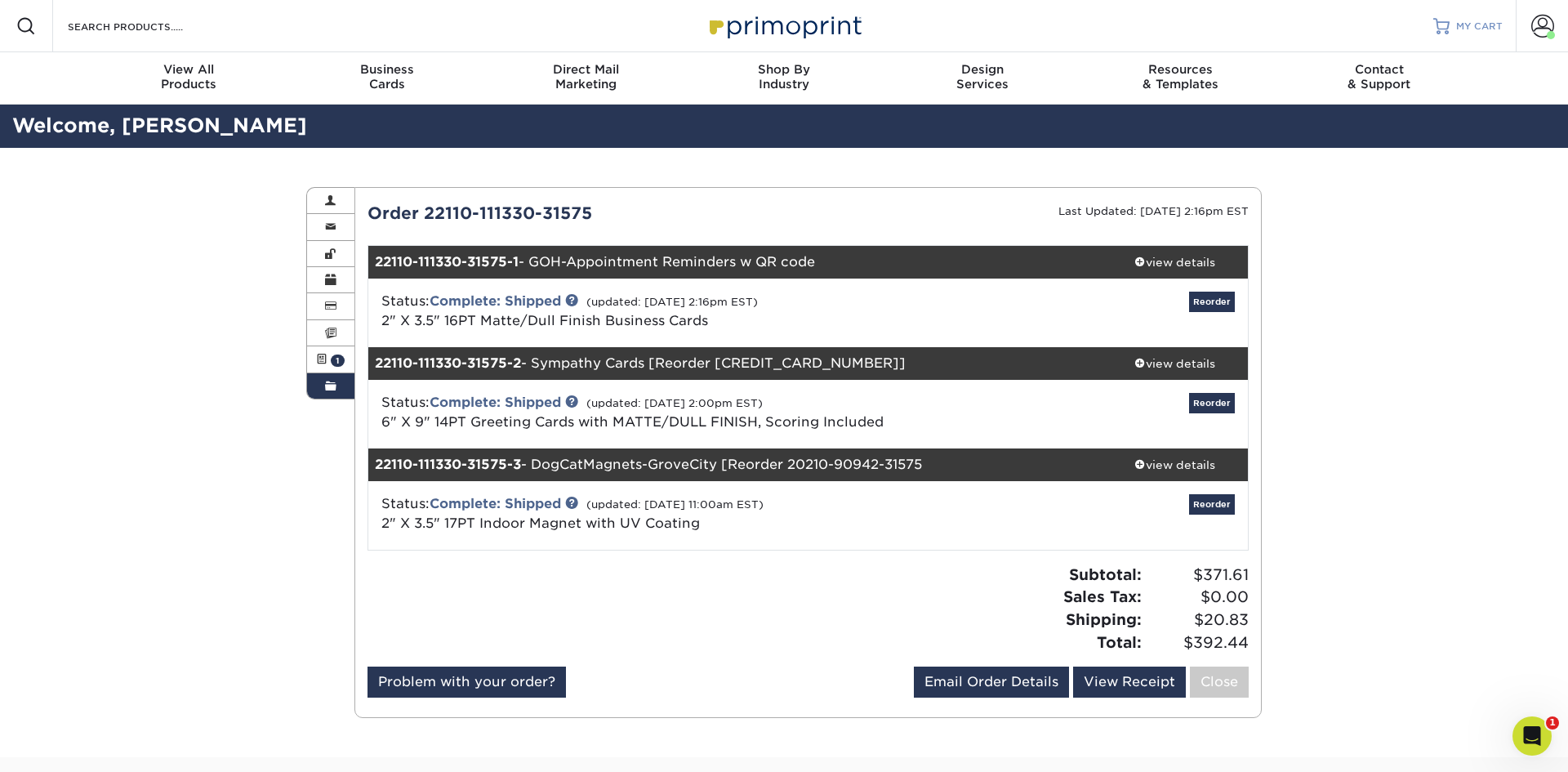
click at [1475, 24] on span "MY CART" at bounding box center [1479, 27] width 47 height 14
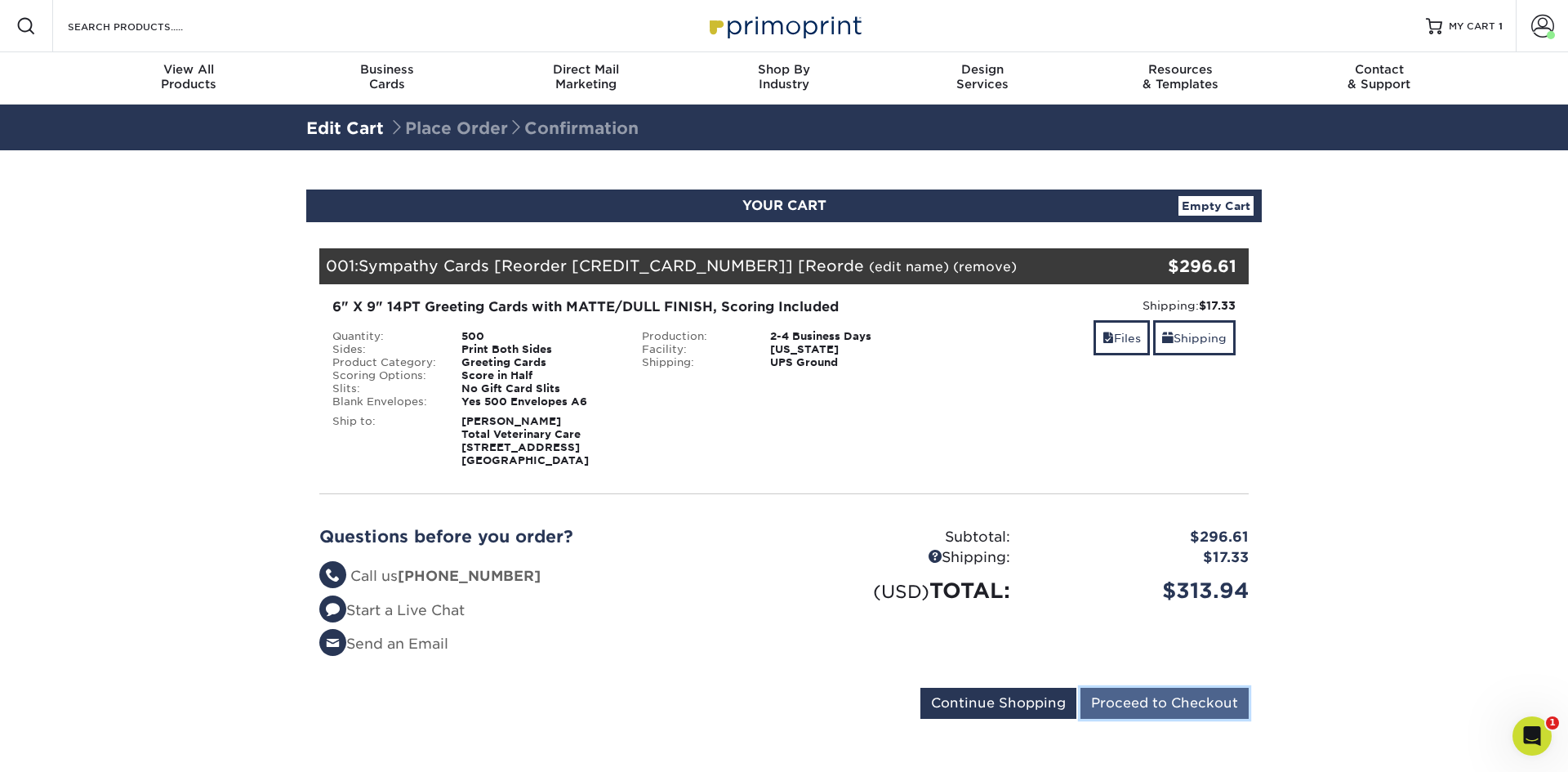
click at [1171, 696] on input "Proceed to Checkout" at bounding box center [1164, 703] width 168 height 31
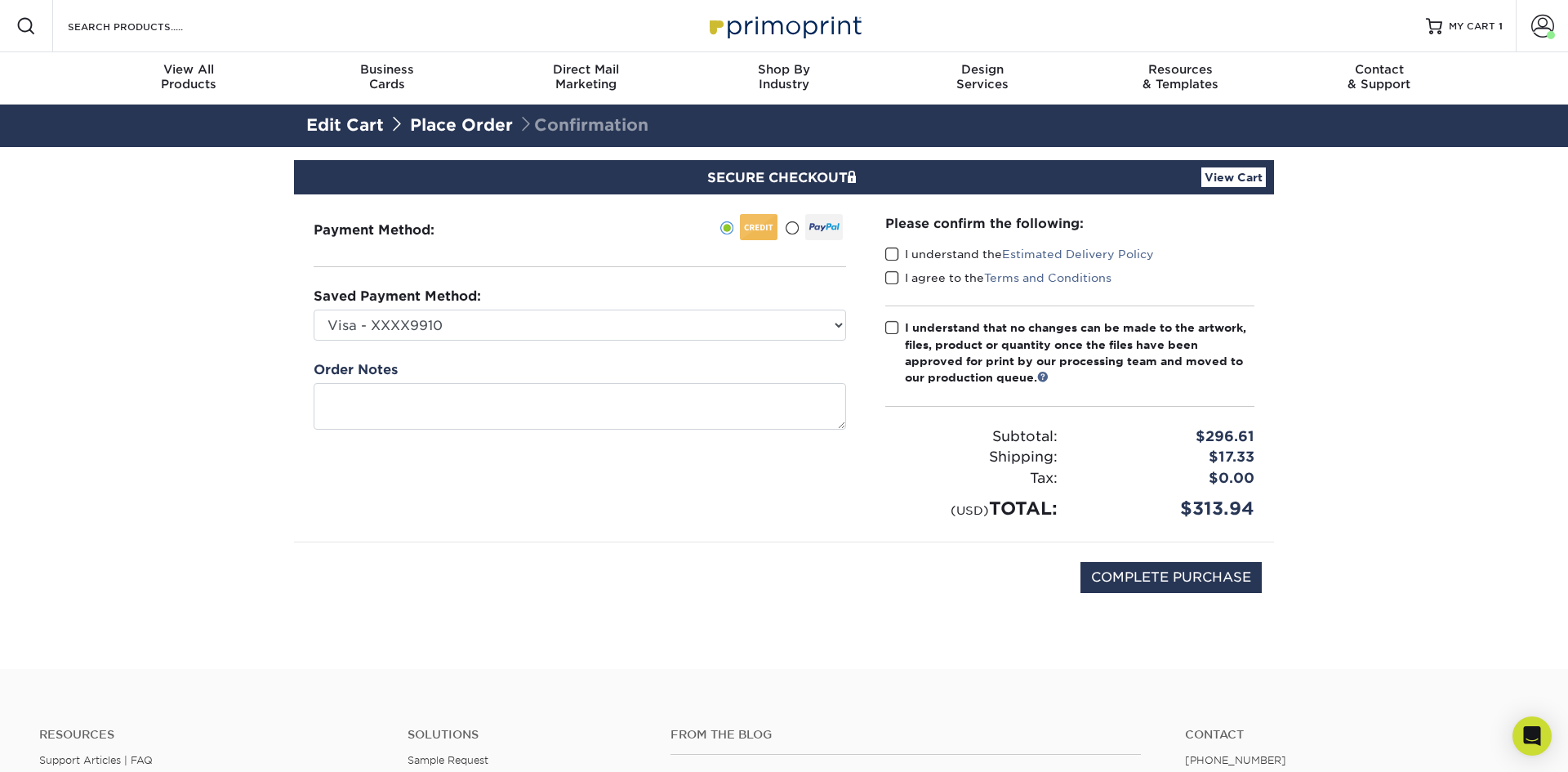
click at [896, 254] on span at bounding box center [892, 255] width 14 height 16
click at [0, 0] on input "I understand the Estimated Delivery Policy" at bounding box center [0, 0] width 0 height 0
click at [895, 278] on span at bounding box center [892, 278] width 14 height 16
click at [0, 0] on input "I agree to the Terms and Conditions" at bounding box center [0, 0] width 0 height 0
click at [891, 322] on span at bounding box center [892, 328] width 14 height 16
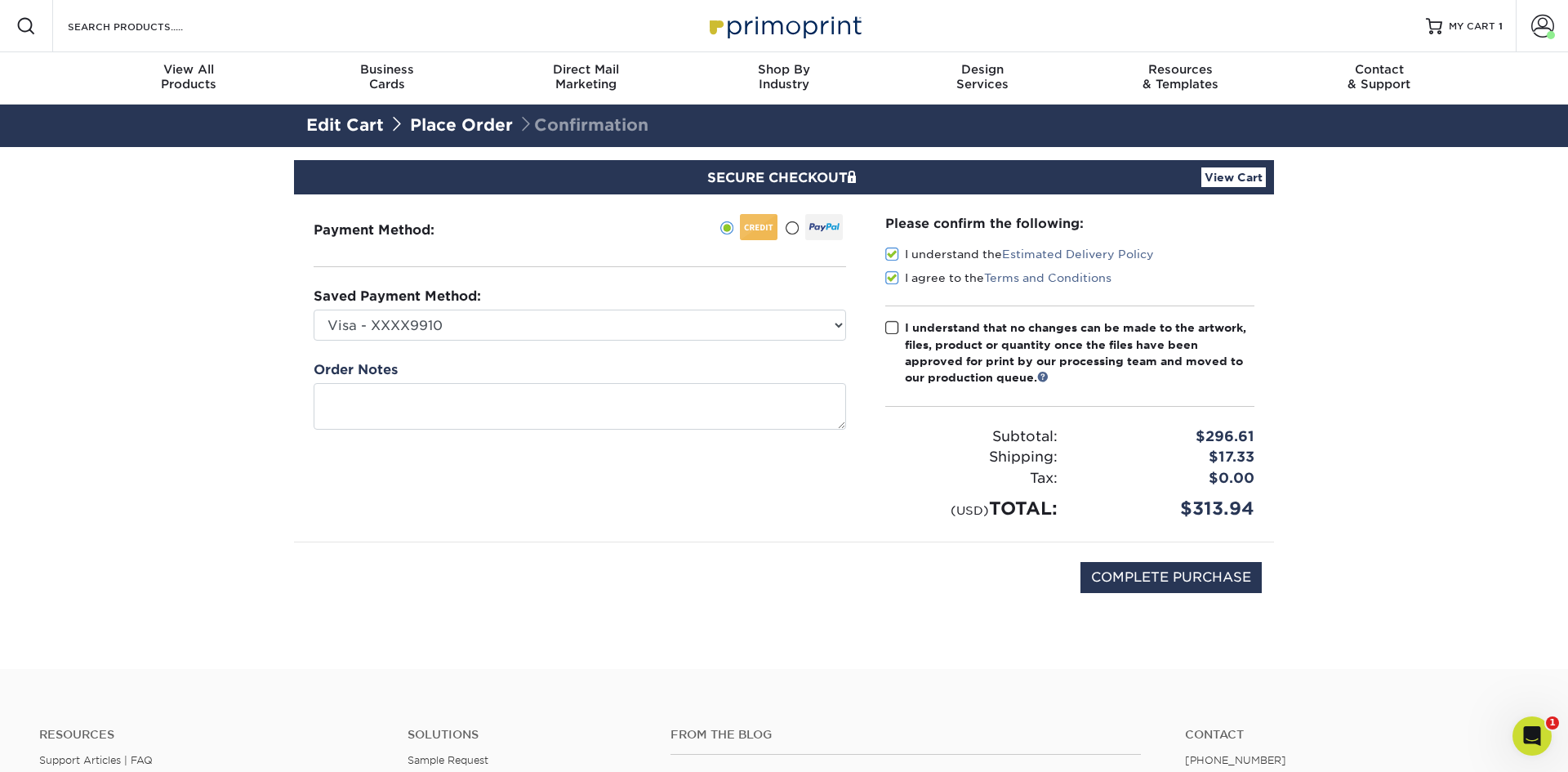
click at [0, 0] on input "I understand that no changes can be made to the artwork, files, product or quan…" at bounding box center [0, 0] width 0 height 0
click at [1172, 578] on input "COMPLETE PURCHASE" at bounding box center [1171, 577] width 181 height 31
type input "PROCESSING, PLEASE WAIT..."
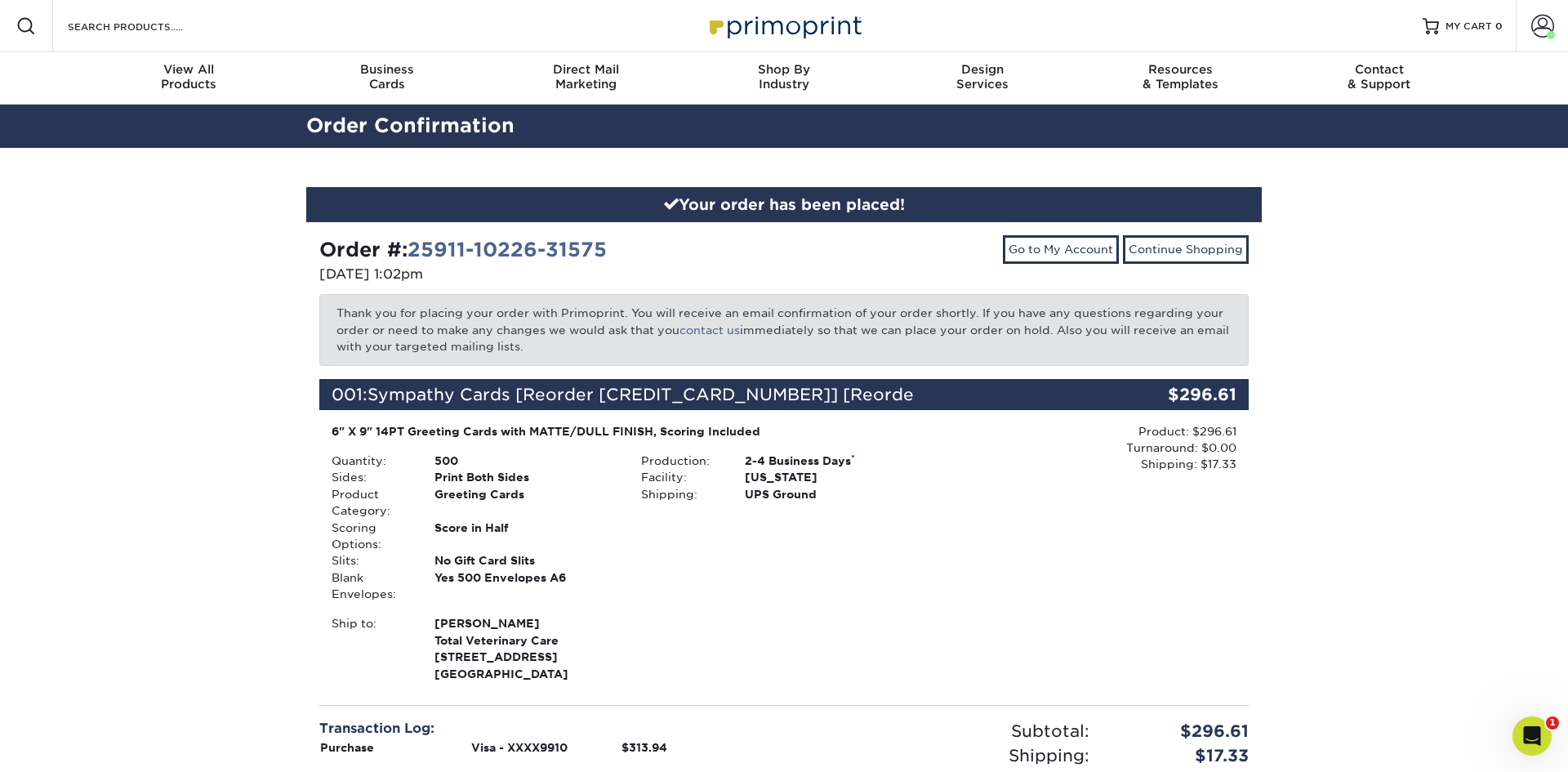
click at [558, 435] on div "6" X 9" 14PT Greeting Cards with MATTE/DULL FINISH, Scoring Included" at bounding box center [629, 431] width 596 height 16
drag, startPoint x: 498, startPoint y: 434, endPoint x: 315, endPoint y: 431, distance: 183.0
click at [315, 431] on div "Order #: 25911-10226-31575 [DATE] 1:02pm Go to My Account Continue Shopping Tha…" at bounding box center [784, 584] width 956 height 725
copy div "6" X 9" 14PT Greeting Cards"
click at [203, 35] on input "Search Products" at bounding box center [146, 26] width 159 height 19
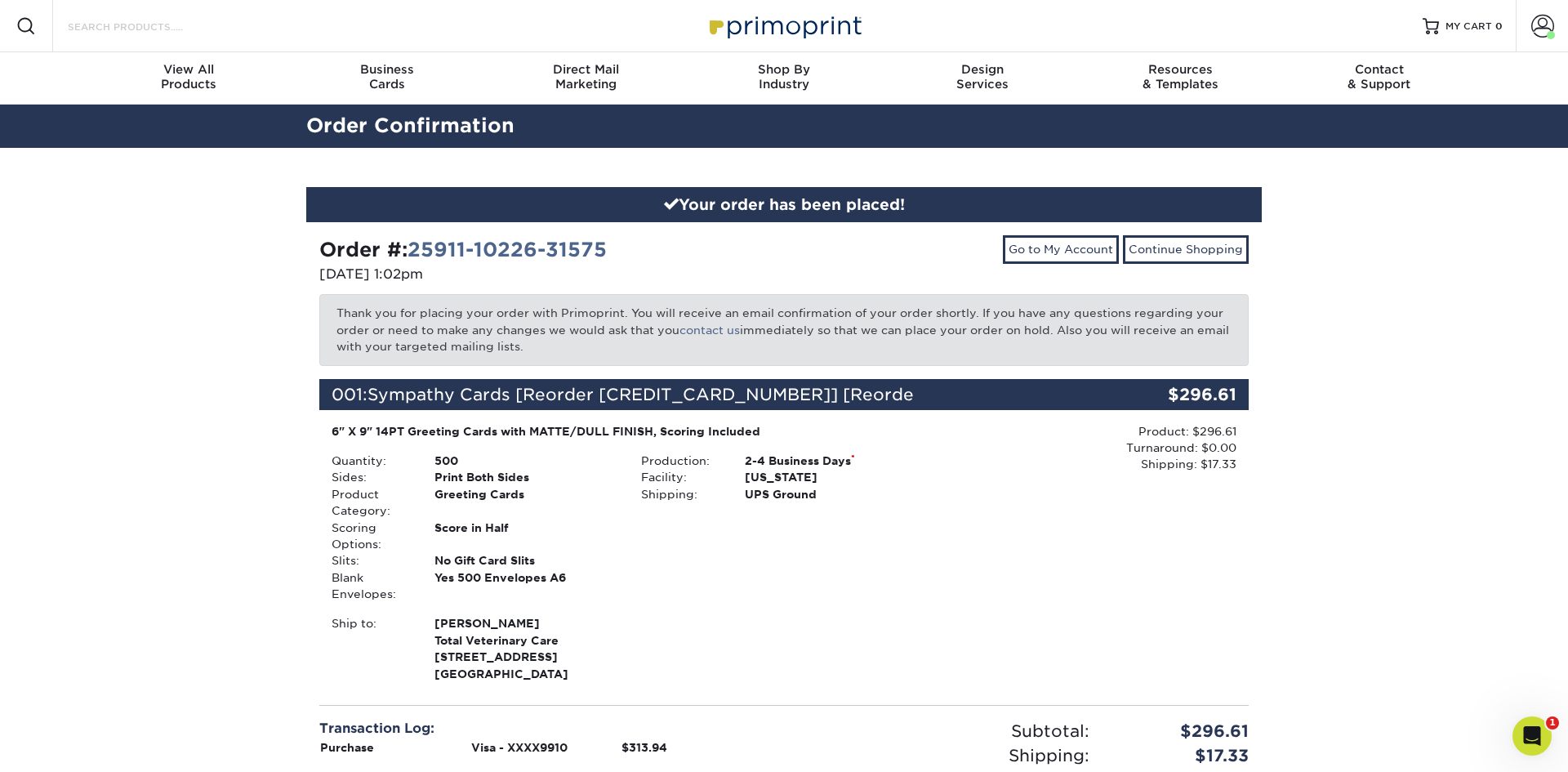
paste input "6" X 9" 14PT Greeting Cards"
type input "6" X 9" 14PT Greeting Cards"
click at [219, 23] on input "Search Products" at bounding box center [146, 26] width 159 height 19
click at [223, 35] on input "Search Products" at bounding box center [146, 26] width 159 height 19
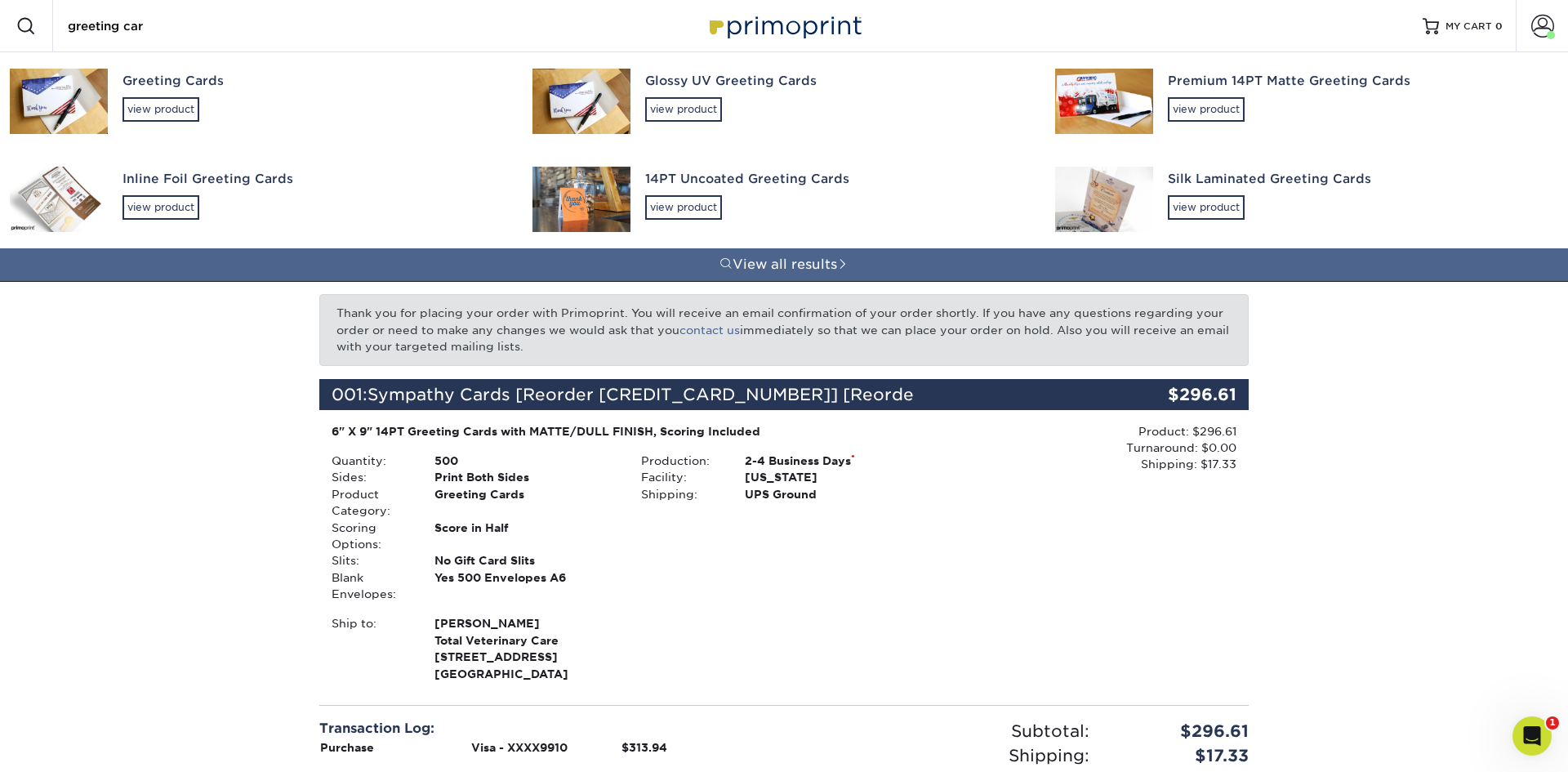
type input "greeting card"
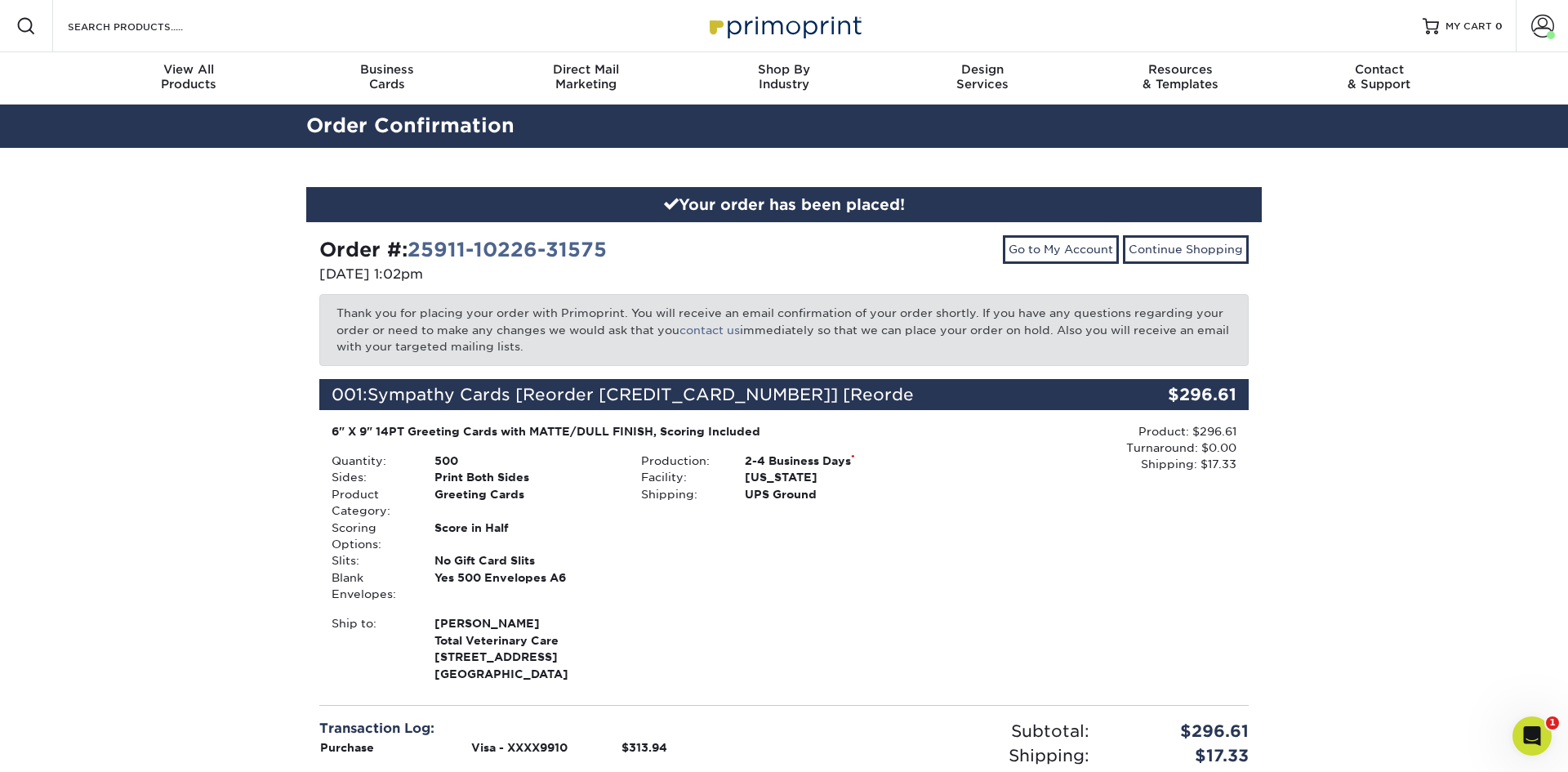
click at [242, 21] on div "Resources Menu Search Products Account [PERSON_NAME] Account Dashboard Active O…" at bounding box center [784, 26] width 1568 height 52
click at [259, 20] on div "Resources Menu Search Products Account [PERSON_NAME] Account Dashboard Active O…" at bounding box center [784, 26] width 1568 height 52
click at [121, 22] on input "Search Products" at bounding box center [146, 26] width 159 height 19
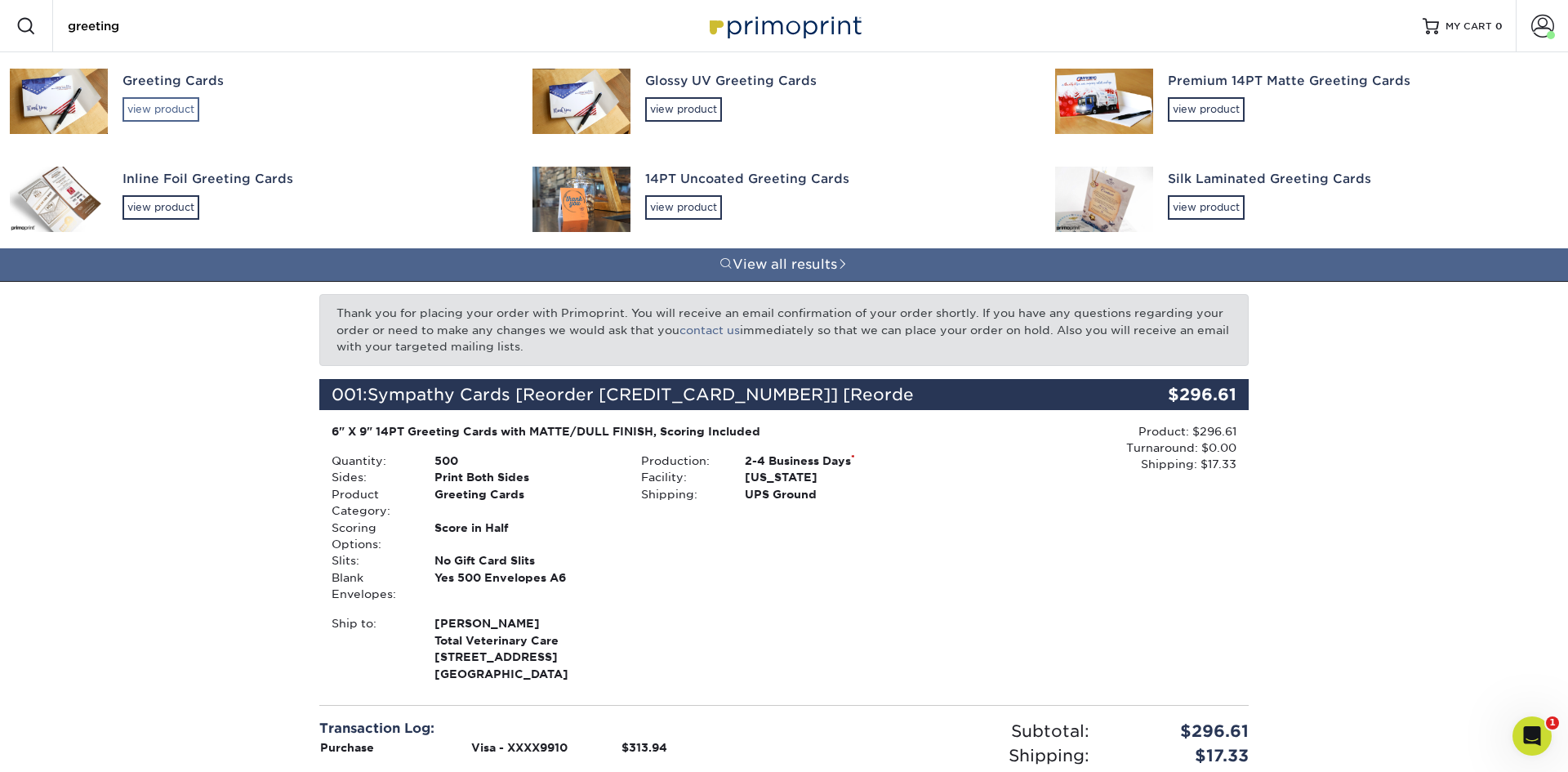
type input "greeting"
click at [155, 119] on div "view product" at bounding box center [160, 110] width 77 height 25
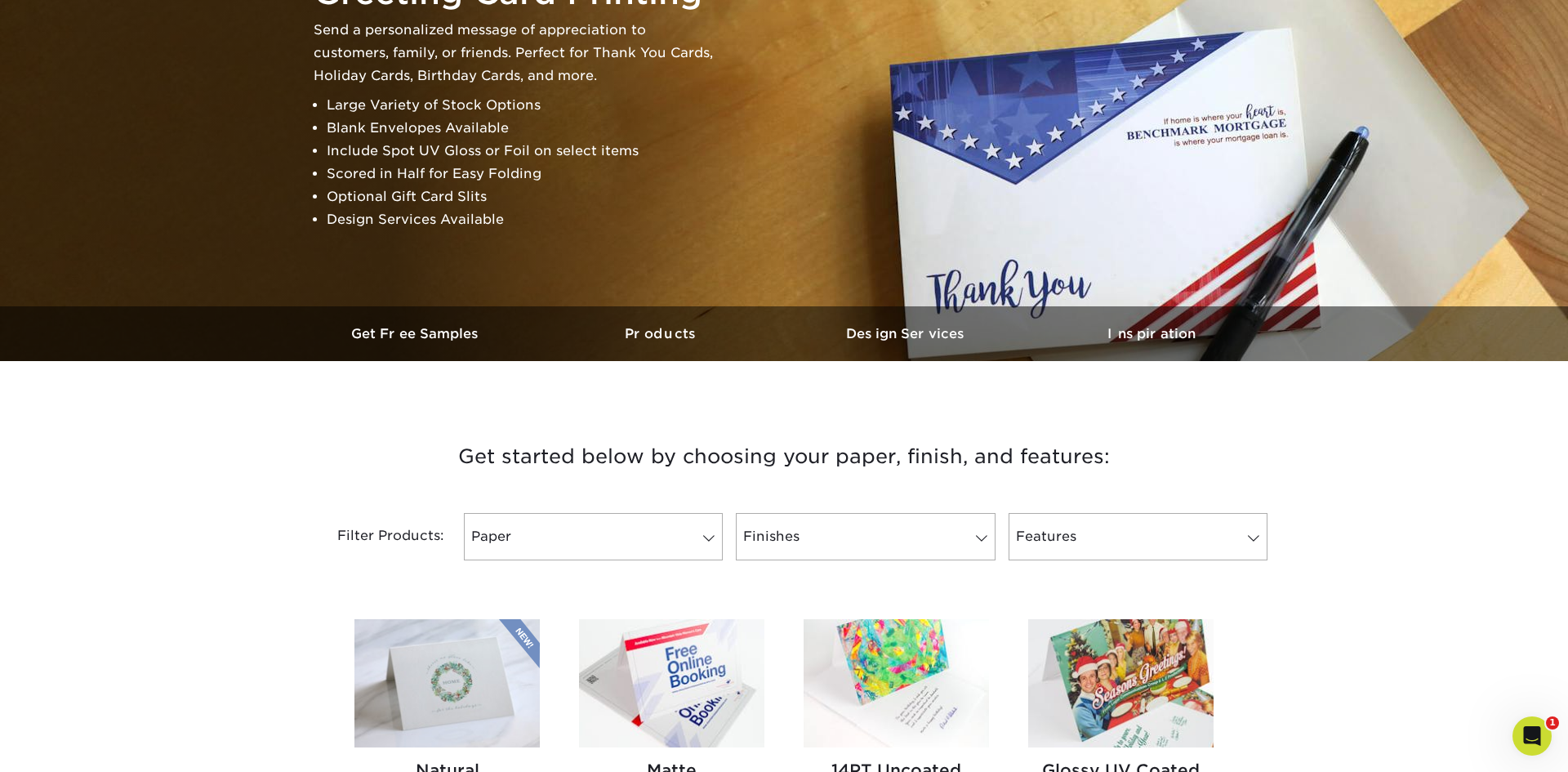
scroll to position [297, 0]
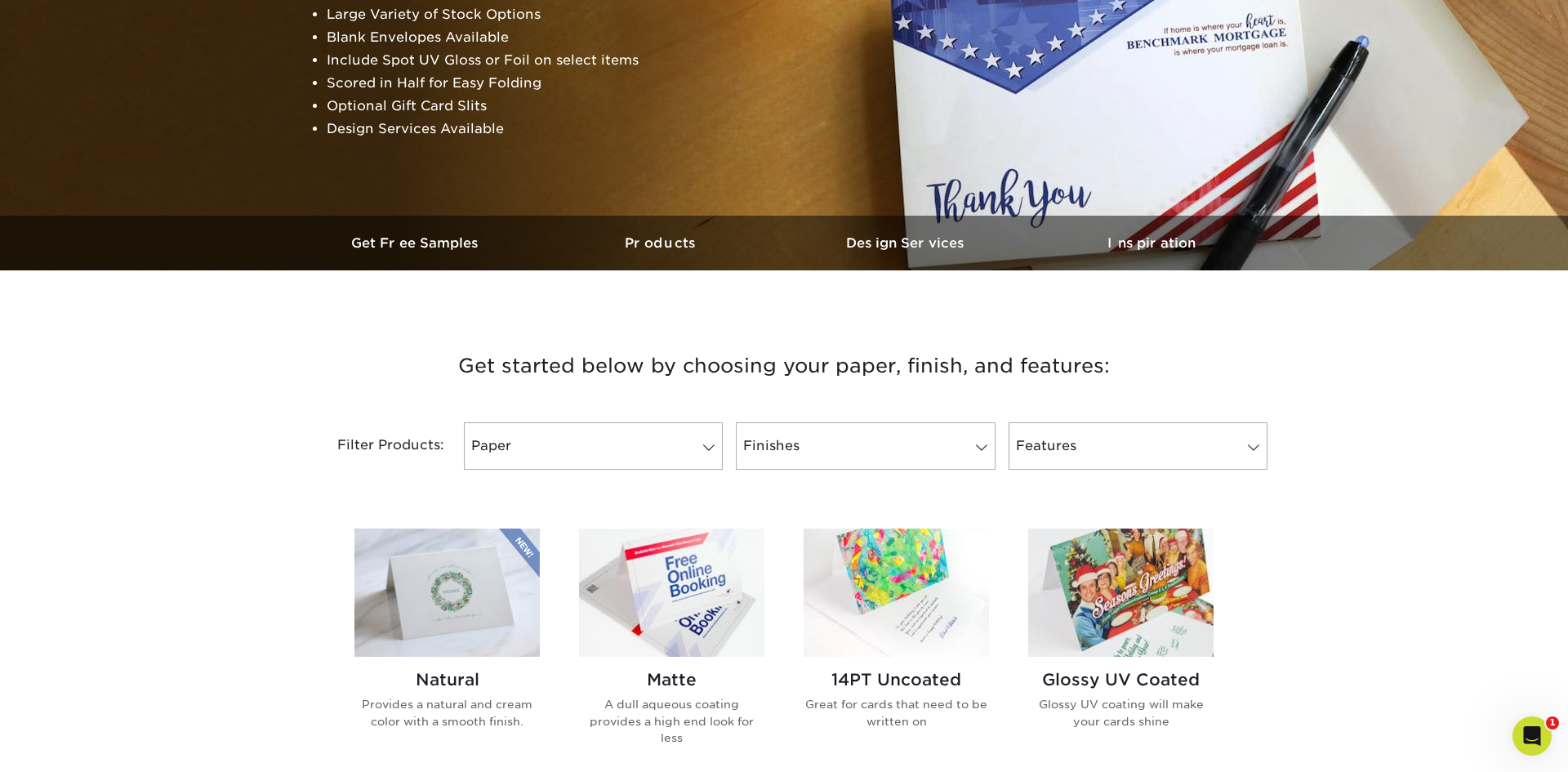
click at [682, 611] on img at bounding box center [671, 592] width 185 height 128
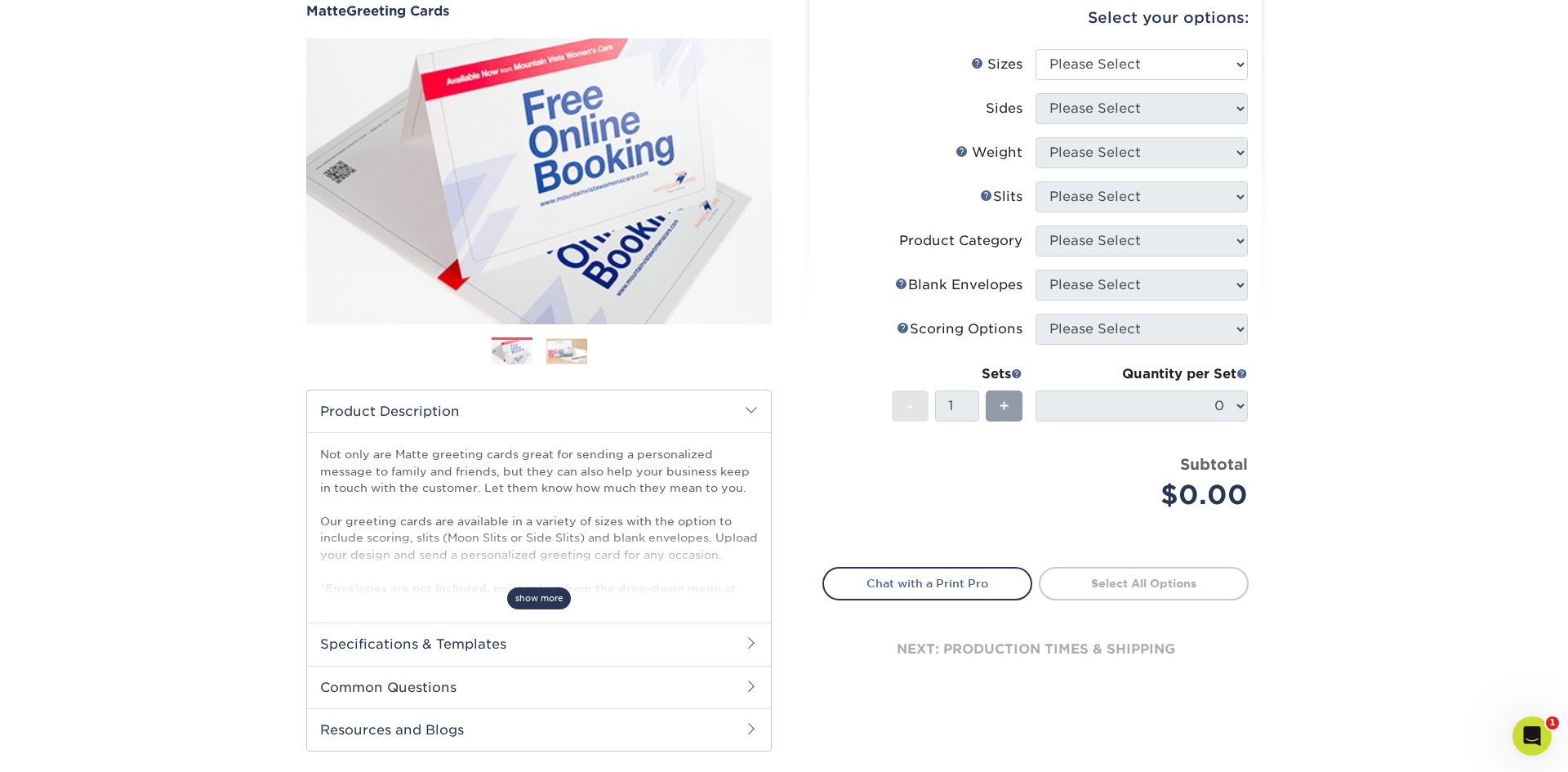
click at [517, 598] on span "show more" at bounding box center [539, 598] width 64 height 22
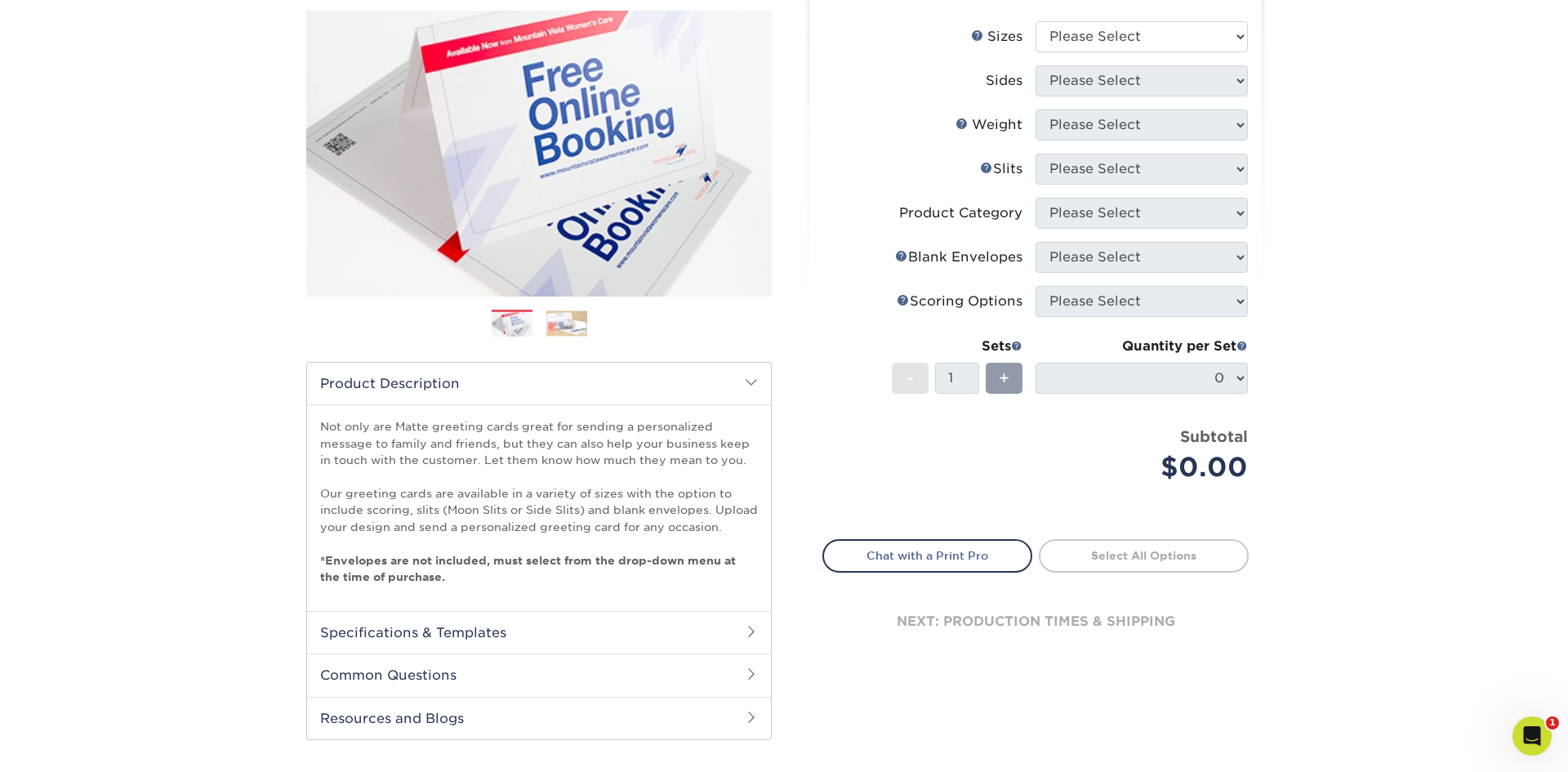
scroll to position [212, 0]
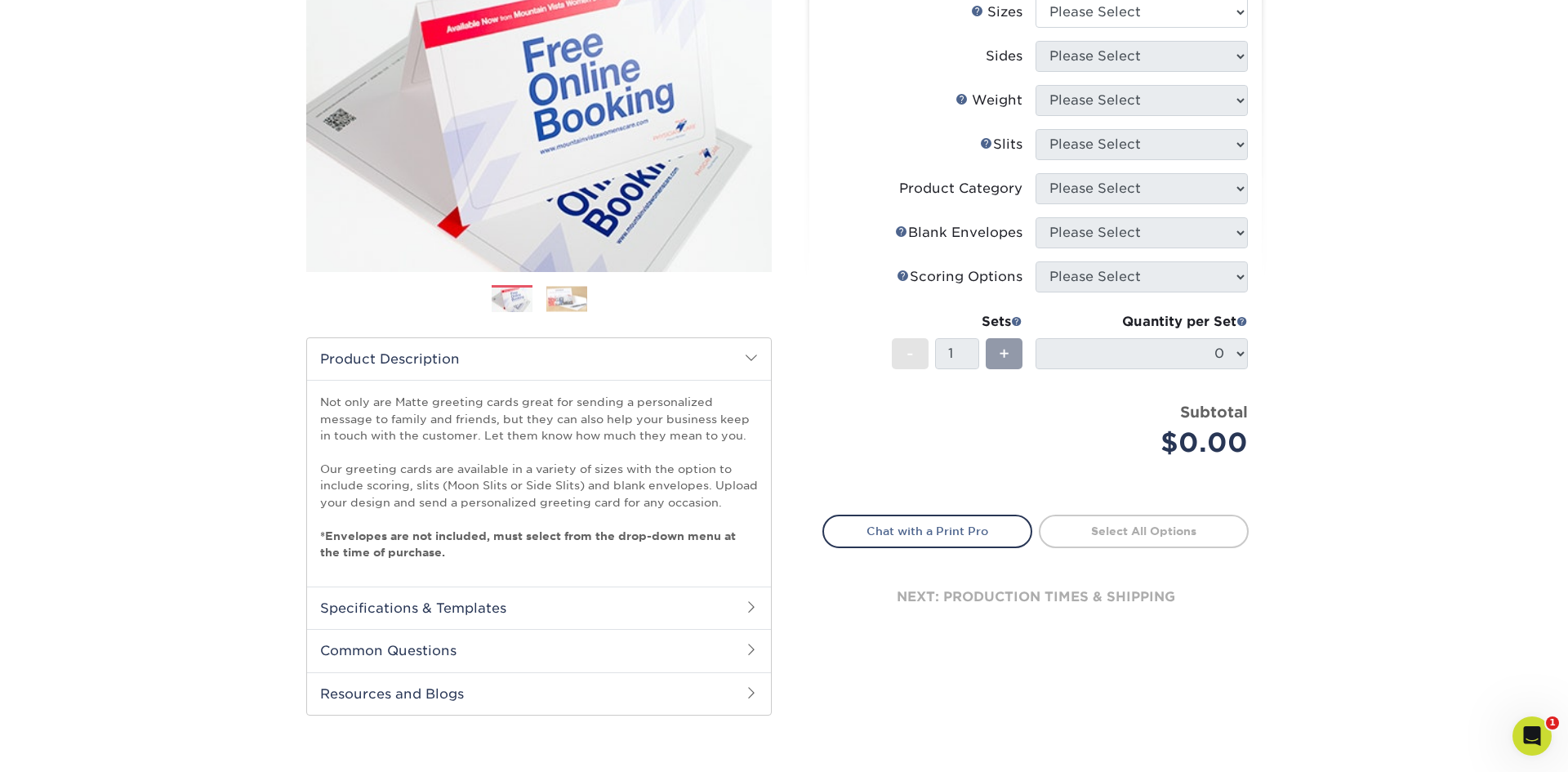
click at [755, 609] on span at bounding box center [751, 606] width 13 height 13
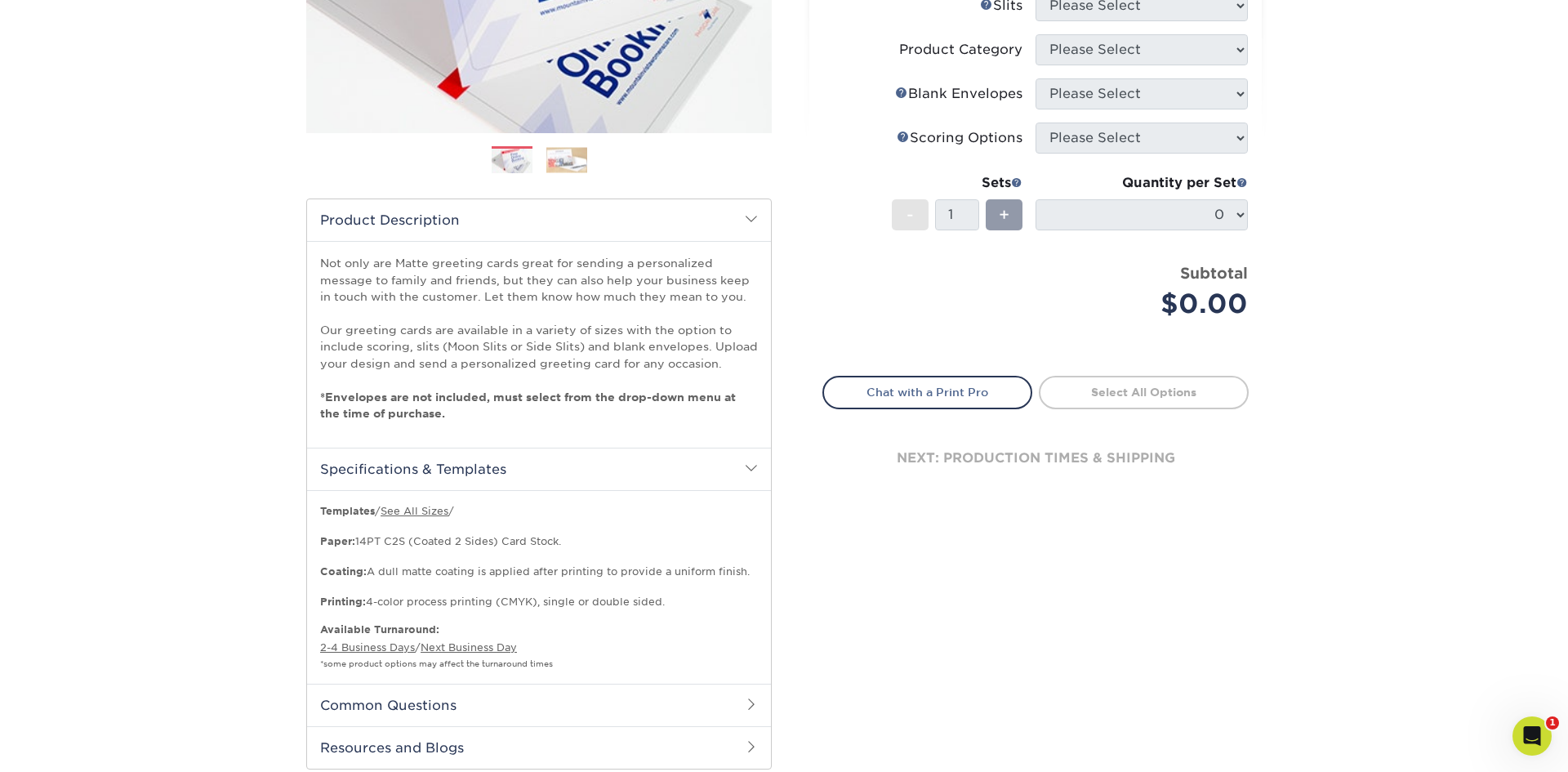
scroll to position [511, 0]
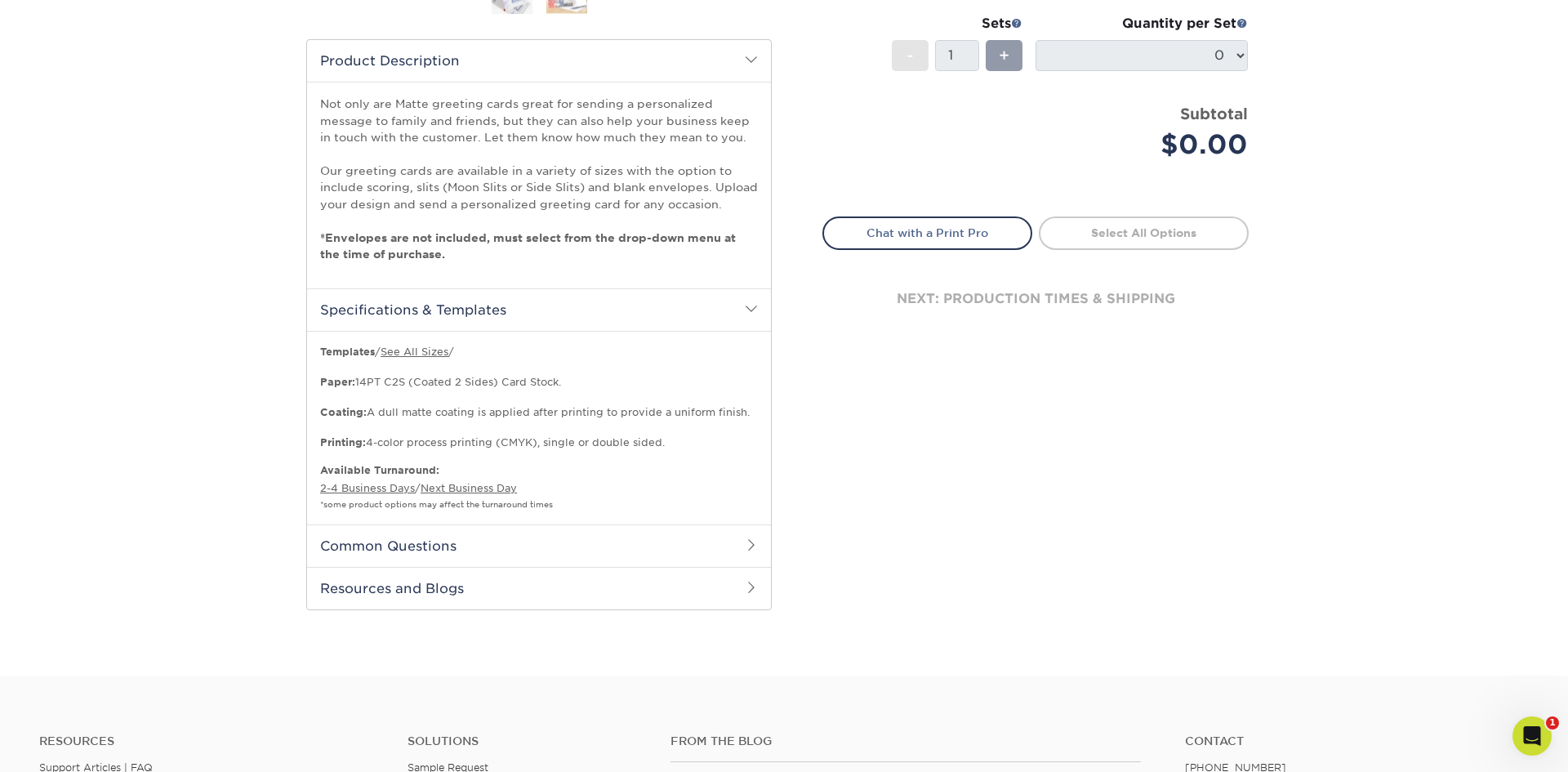
click at [514, 547] on h2 "Common Questions" at bounding box center [539, 545] width 464 height 42
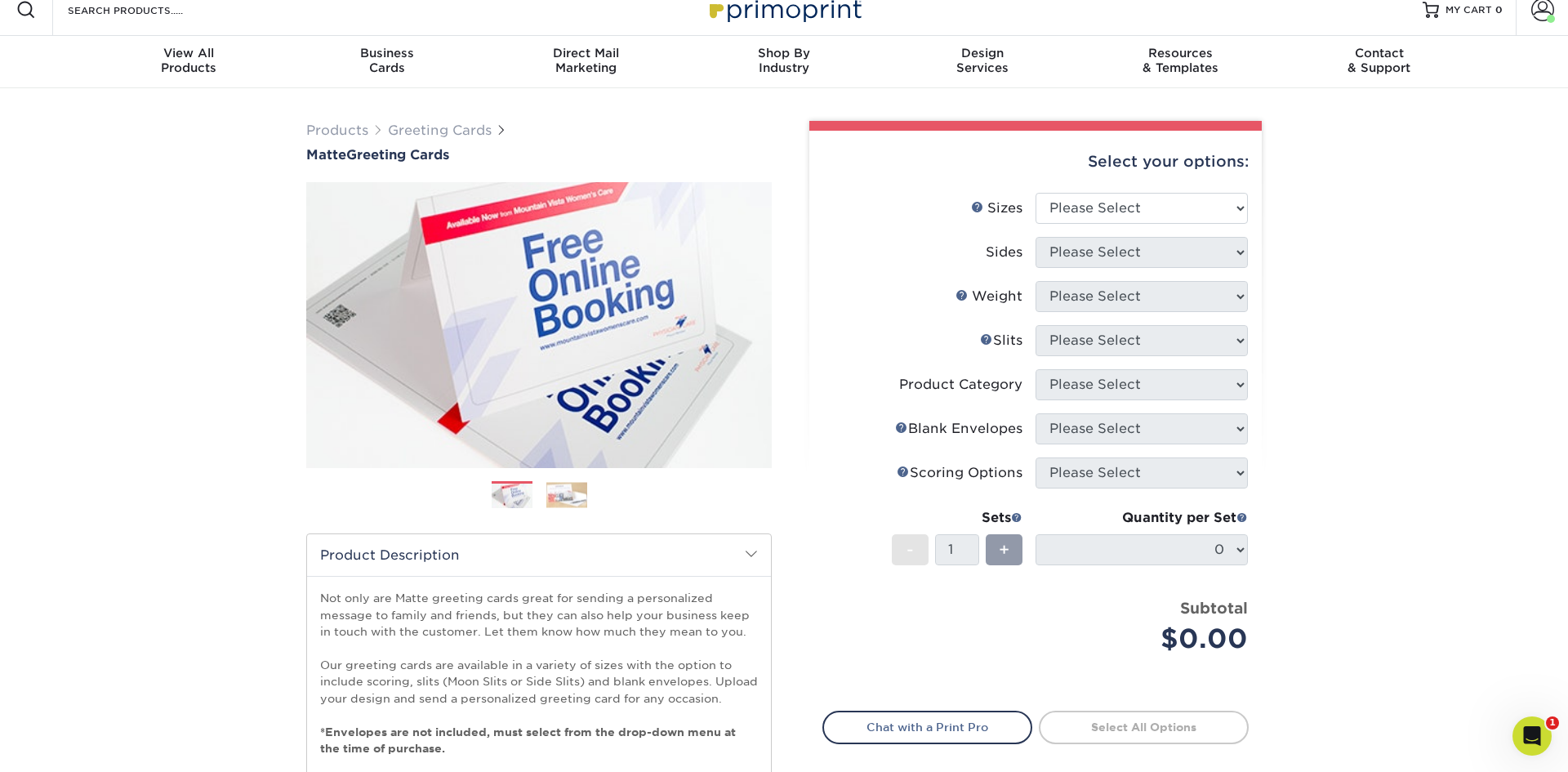
scroll to position [0, 0]
